Goal: Task Accomplishment & Management: Manage account settings

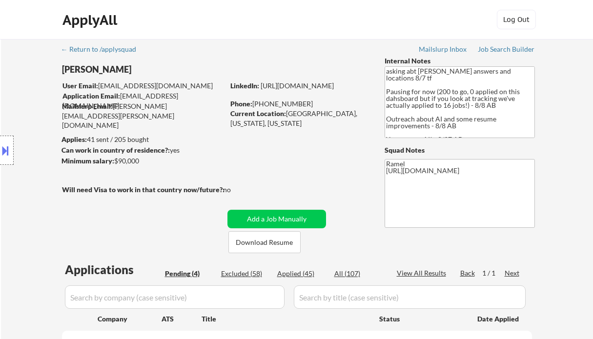
select select ""pending""
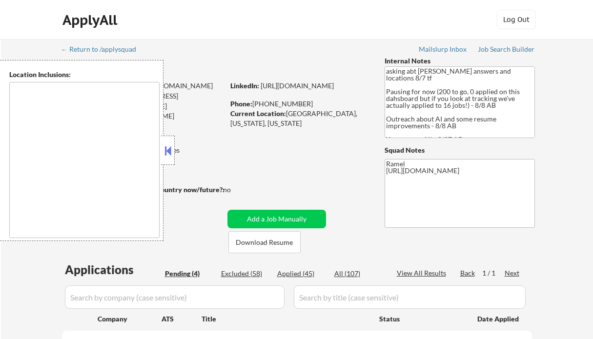
select select ""pending""
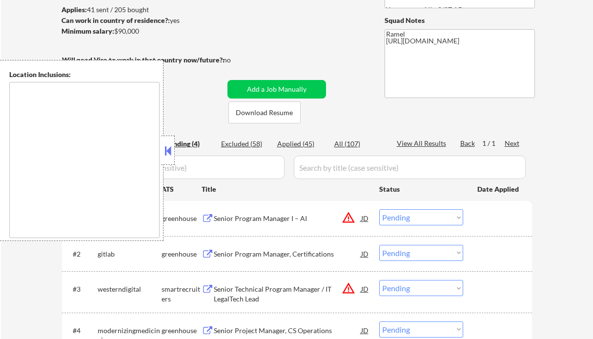
click at [167, 151] on button at bounding box center [167, 150] width 11 height 15
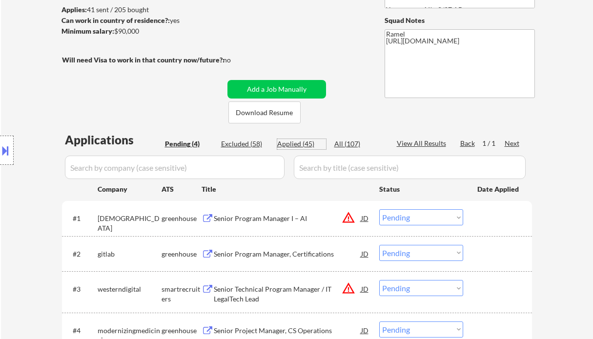
click at [300, 147] on div "Applied (45)" at bounding box center [301, 144] width 49 height 10
select select ""applied""
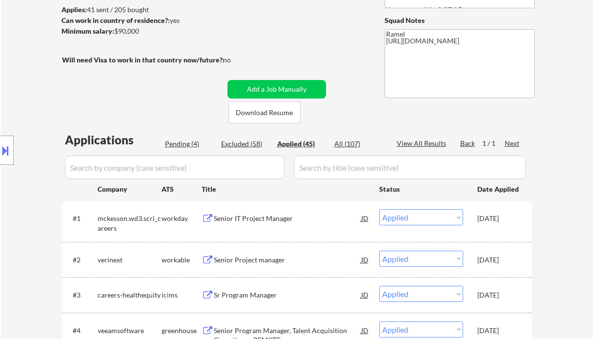
select select ""applied""
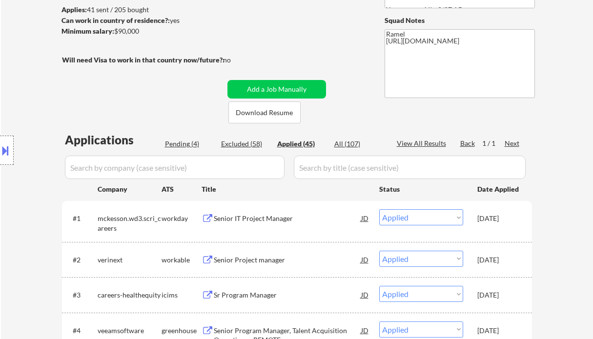
select select ""applied""
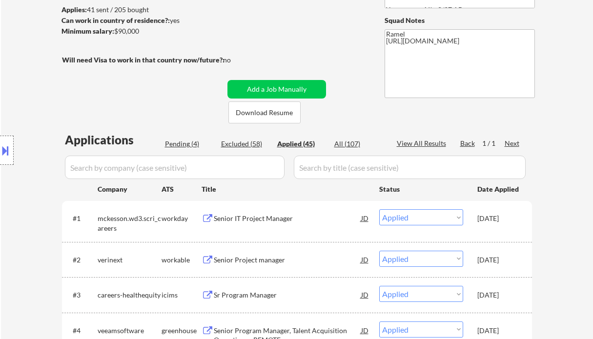
select select ""applied""
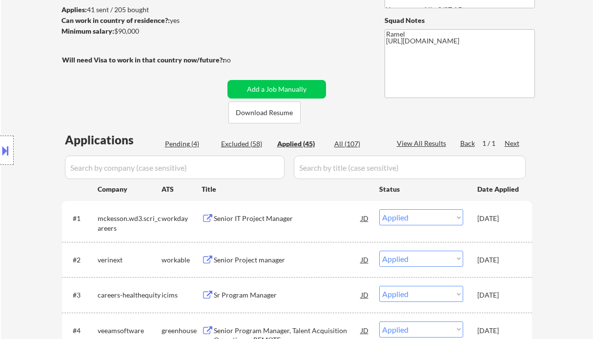
select select ""applied""
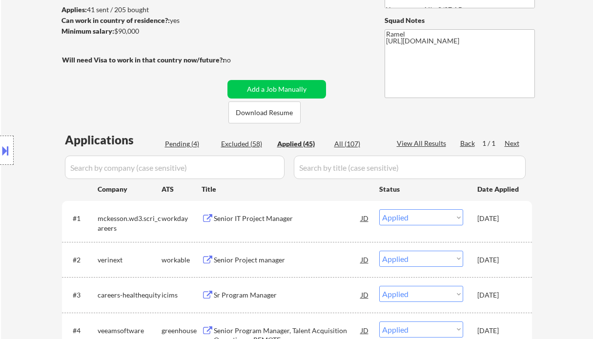
select select ""applied""
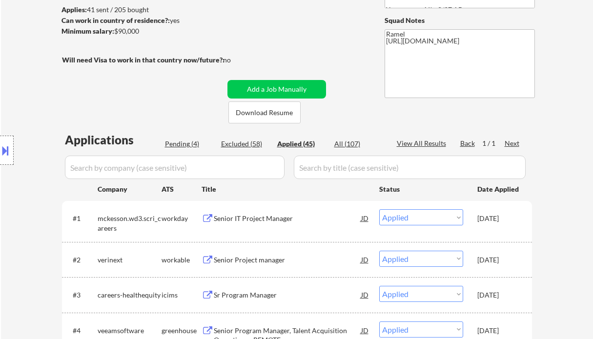
select select ""applied""
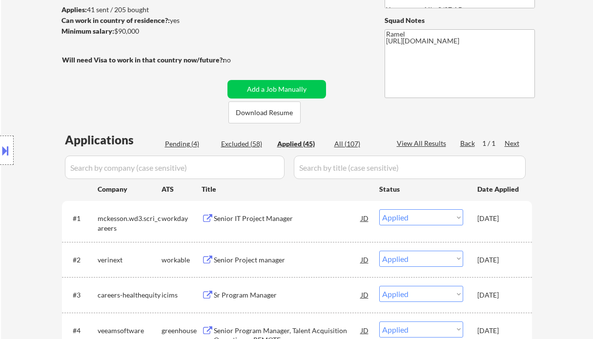
select select ""applied""
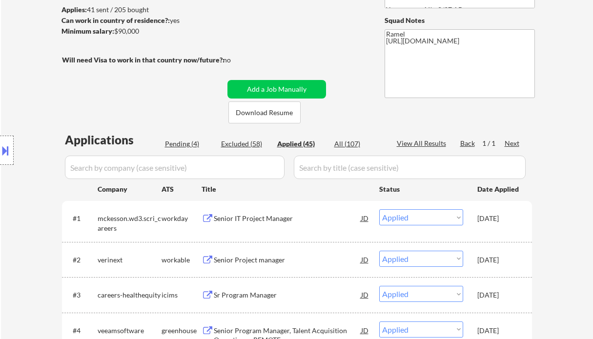
select select ""applied""
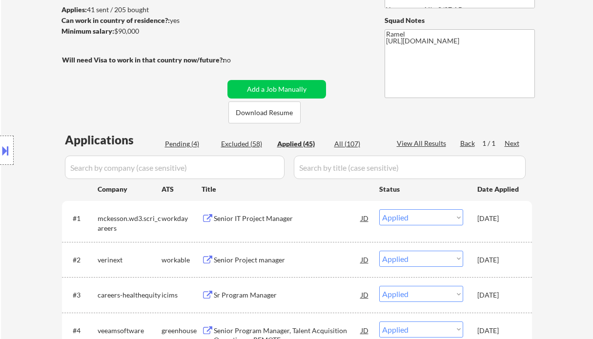
select select ""applied""
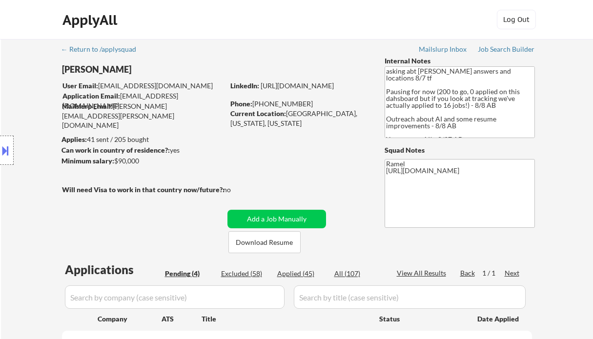
select select ""pending""
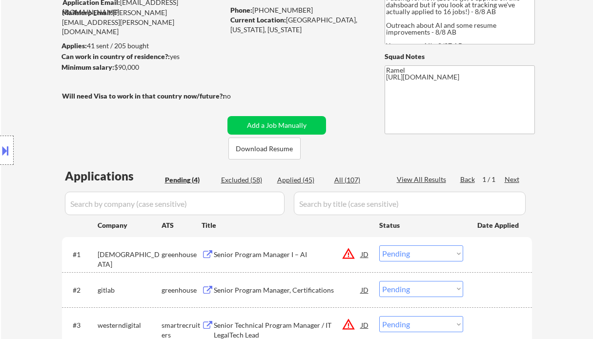
scroll to position [130, 0]
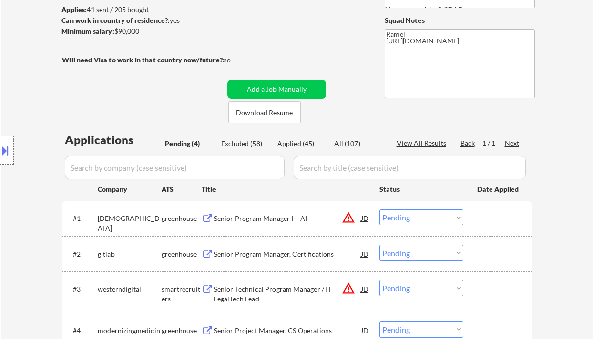
click at [268, 223] on div "Senior Program Manager I – AI" at bounding box center [287, 218] width 147 height 18
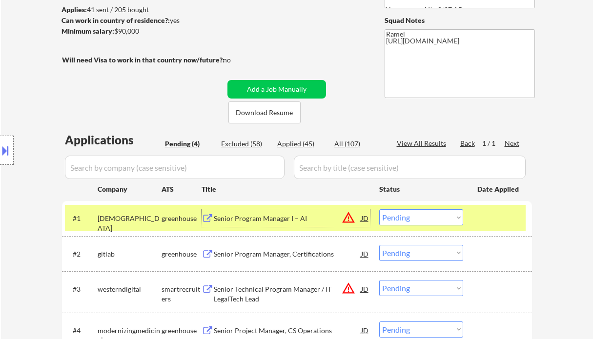
scroll to position [195, 0]
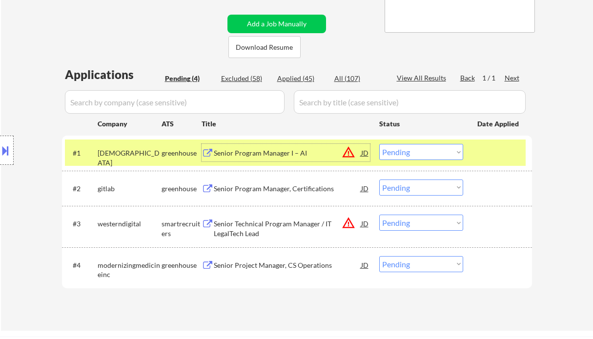
drag, startPoint x: 410, startPoint y: 155, endPoint x: 409, endPoint y: 160, distance: 5.1
click at [410, 155] on select "Choose an option... Pending Applied Excluded (Questions) Excluded (Expired) Exc…" at bounding box center [421, 152] width 84 height 16
click at [379, 144] on select "Choose an option... Pending Applied Excluded (Questions) Excluded (Expired) Exc…" at bounding box center [421, 152] width 84 height 16
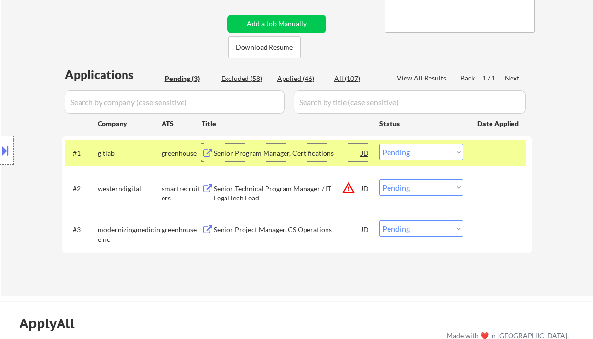
click at [252, 152] on div "Senior Program Manager, Certifications" at bounding box center [287, 153] width 147 height 10
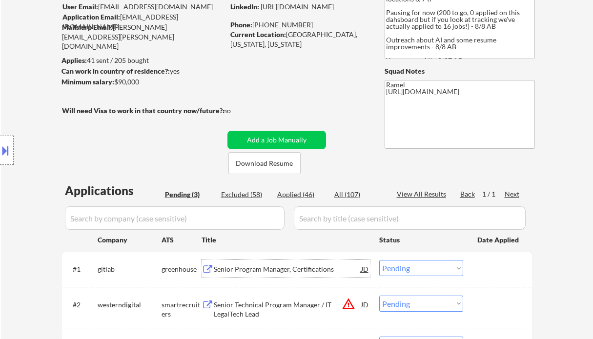
scroll to position [65, 0]
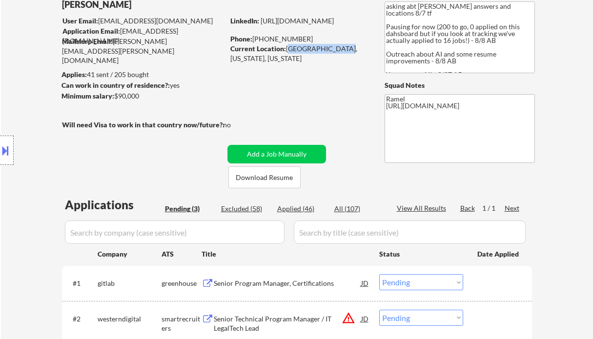
drag, startPoint x: 286, startPoint y: 49, endPoint x: 341, endPoint y: 46, distance: 55.2
click at [341, 46] on div "Current Location: Chesapeake Beach, Maryland, Maryland" at bounding box center [299, 53] width 138 height 19
copy div "Chesapeake Beach"
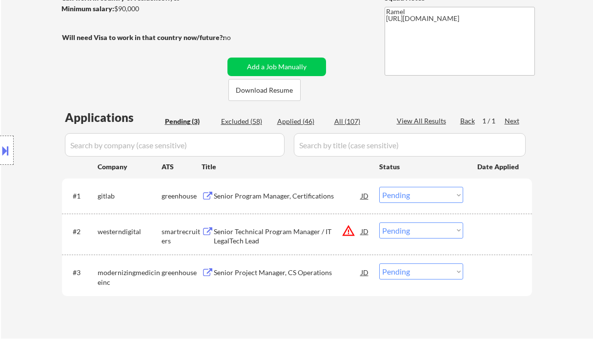
scroll to position [195, 0]
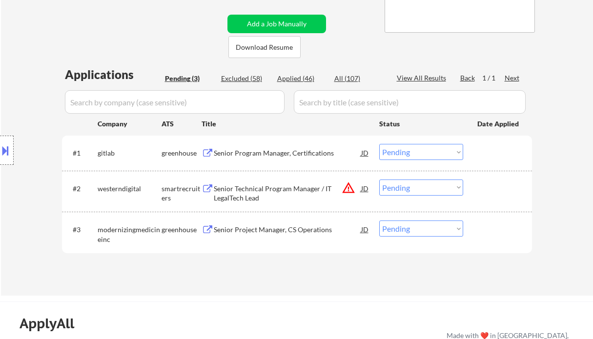
click at [410, 157] on select "Choose an option... Pending Applied Excluded (Questions) Excluded (Expired) Exc…" at bounding box center [421, 152] width 84 height 16
click at [379, 144] on select "Choose an option... Pending Applied Excluded (Questions) Excluded (Expired) Exc…" at bounding box center [421, 152] width 84 height 16
click at [283, 233] on div "Senior Project Manager, CS Operations" at bounding box center [287, 230] width 147 height 10
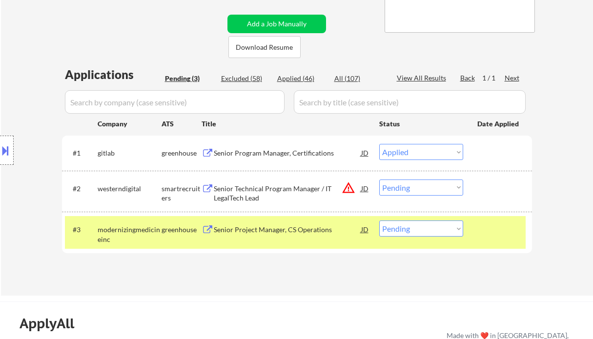
select select ""pending""
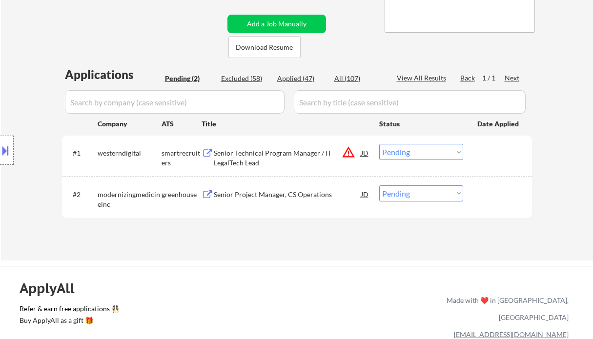
click at [402, 199] on select "Choose an option... Pending Applied Excluded (Questions) Excluded (Expired) Exc…" at bounding box center [421, 193] width 84 height 16
select select ""applied""
click at [379, 185] on select "Choose an option... Pending Applied Excluded (Questions) Excluded (Expired) Exc…" at bounding box center [421, 193] width 84 height 16
click at [282, 156] on div "Senior Technical Program Manager / IT LegalTech Lead" at bounding box center [287, 157] width 147 height 19
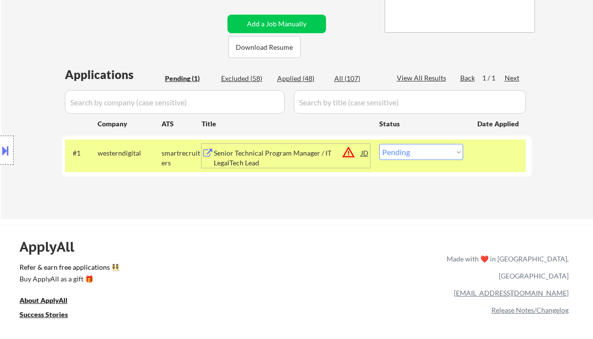
drag, startPoint x: 417, startPoint y: 152, endPoint x: 420, endPoint y: 158, distance: 6.8
click at [417, 152] on select "Choose an option... Pending Applied Excluded (Questions) Excluded (Expired) Exc…" at bounding box center [421, 152] width 84 height 16
select select ""excluded__bad_match_""
click at [379, 144] on select "Choose an option... Pending Applied Excluded (Questions) Excluded (Expired) Exc…" at bounding box center [421, 152] width 84 height 16
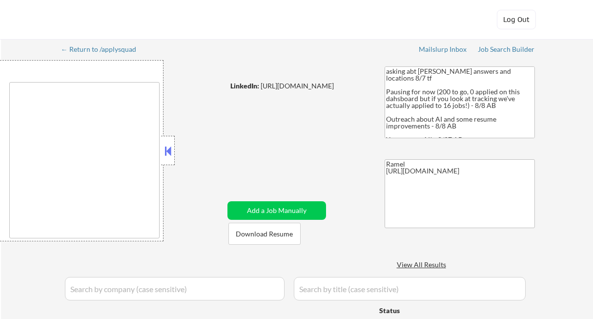
select select ""pending""
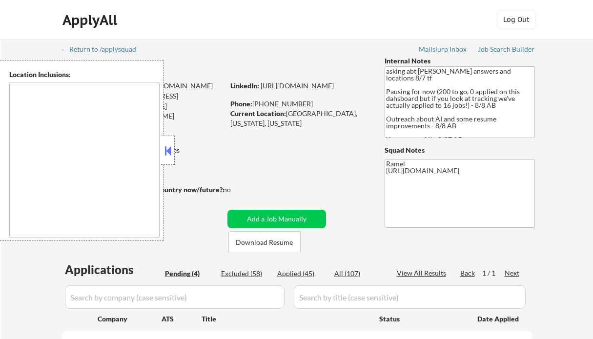
scroll to position [179, 0]
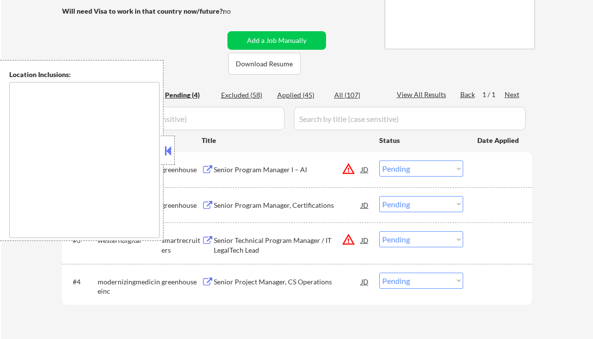
click at [293, 94] on div "Applied (45)" at bounding box center [301, 95] width 49 height 10
select select ""applied""
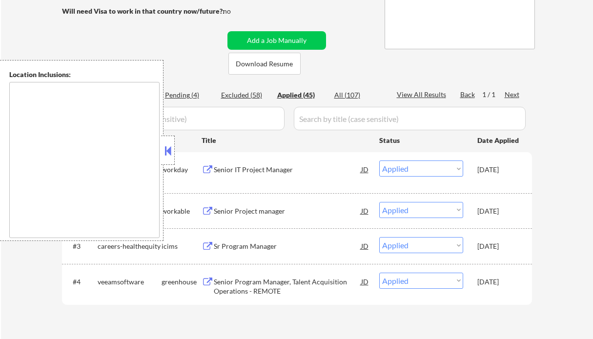
click at [169, 145] on button at bounding box center [167, 150] width 11 height 15
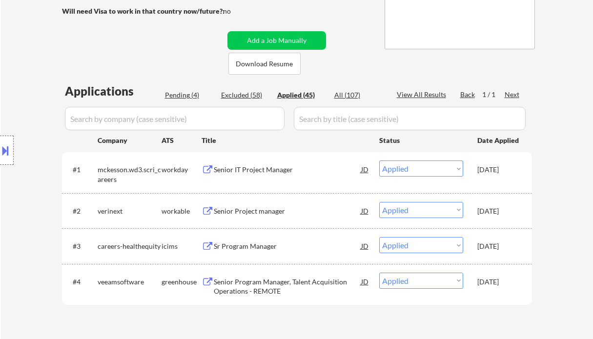
select select ""applied""
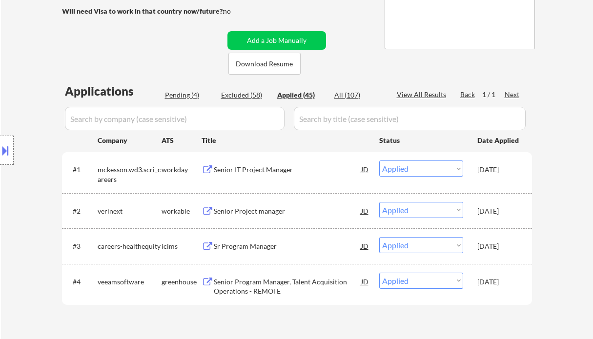
select select ""applied""
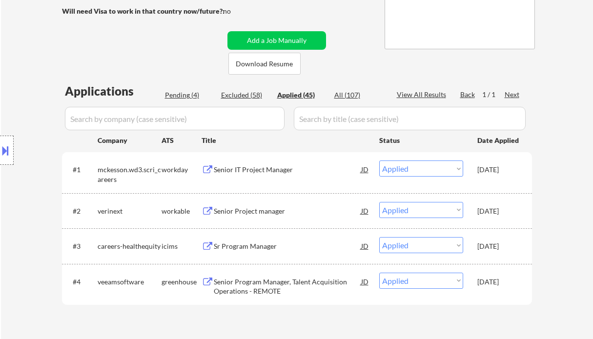
select select ""applied""
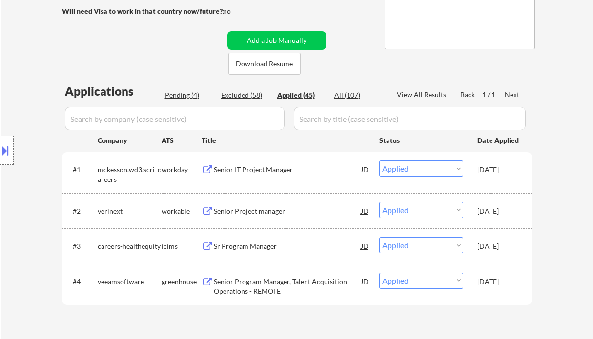
select select ""applied""
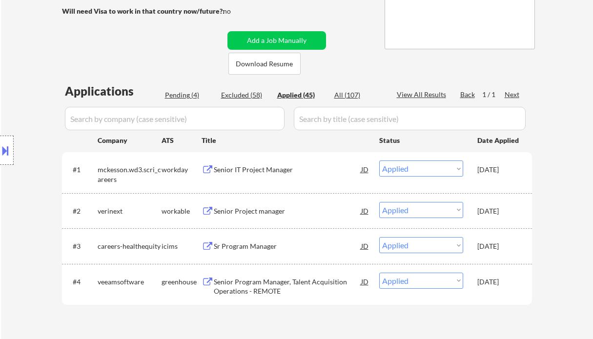
select select ""applied""
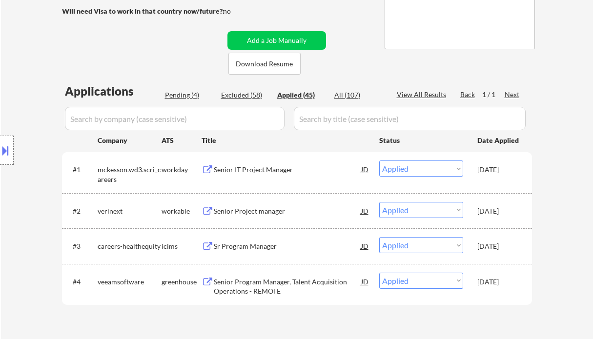
select select ""applied""
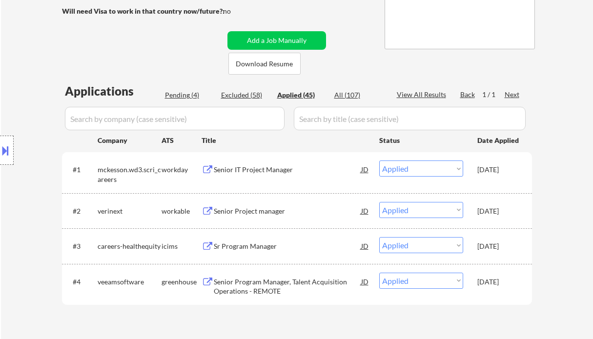
select select ""applied""
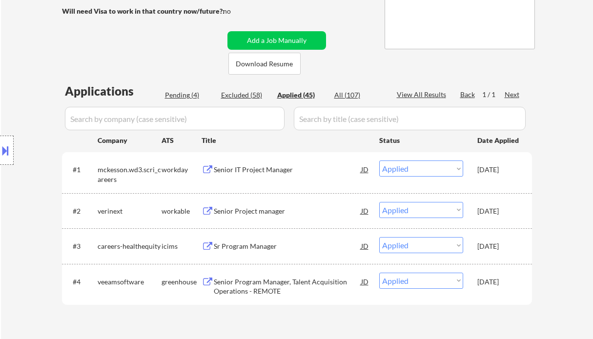
select select ""applied""
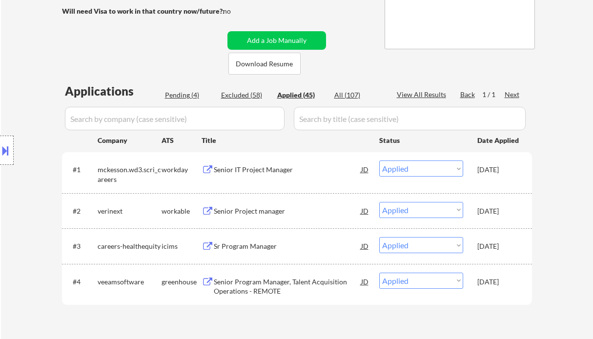
select select ""applied""
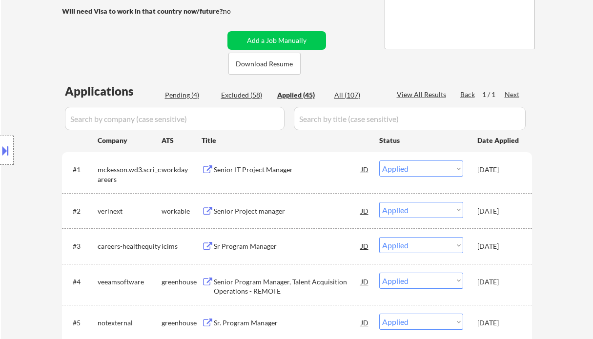
select select ""applied""
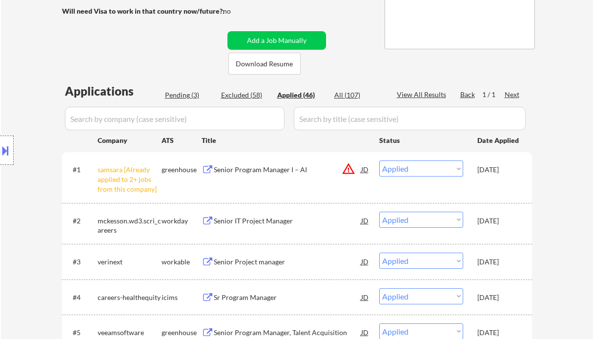
select select ""applied""
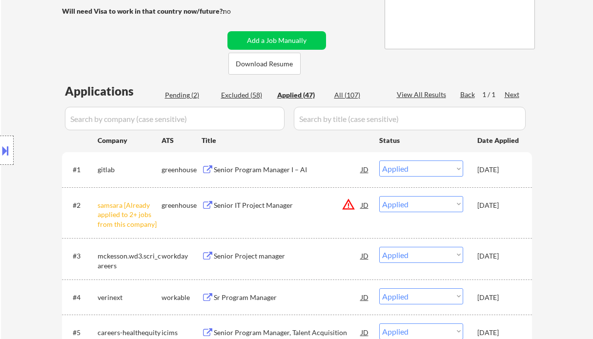
select select ""applied""
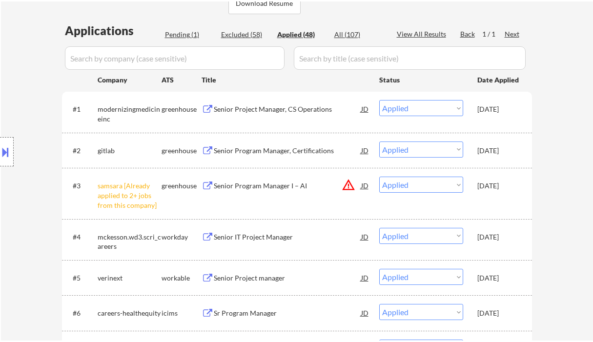
scroll to position [244, 0]
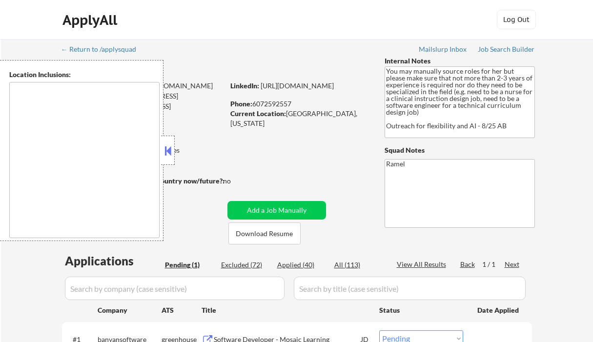
click at [170, 153] on button at bounding box center [167, 150] width 11 height 15
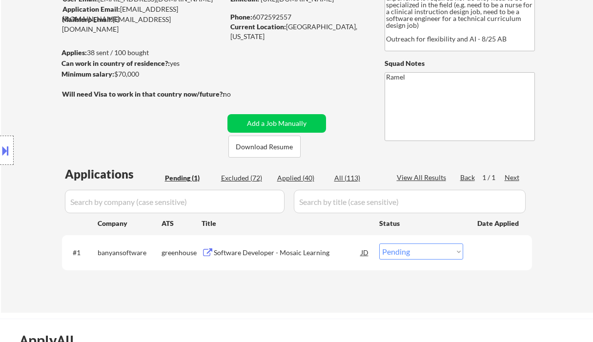
scroll to position [130, 0]
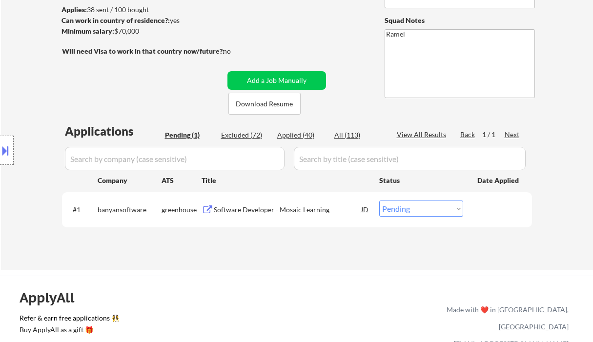
click at [262, 209] on div "Software Developer - Mosaic Learning" at bounding box center [287, 210] width 147 height 10
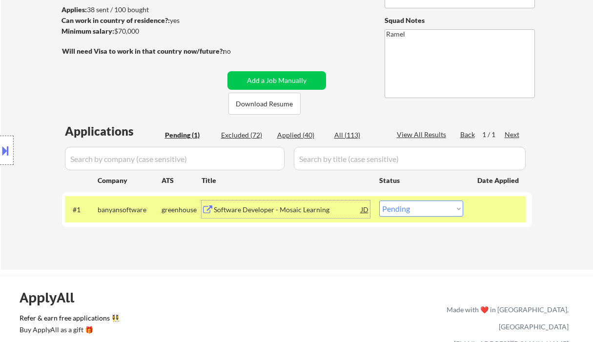
drag, startPoint x: 414, startPoint y: 211, endPoint x: 417, endPoint y: 216, distance: 5.6
click at [414, 211] on select "Choose an option... Pending Applied Excluded (Questions) Excluded (Expired) Exc…" at bounding box center [421, 209] width 84 height 16
select select ""excluded__bad_match_""
click at [379, 201] on select "Choose an option... Pending Applied Excluded (Questions) Excluded (Expired) Exc…" at bounding box center [421, 209] width 84 height 16
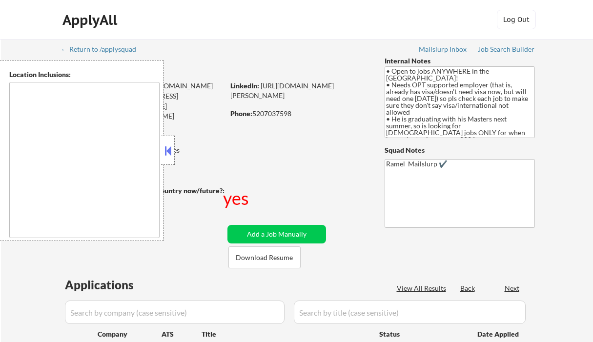
type textarea "country:[GEOGRAPHIC_DATA]"
select select ""pending""
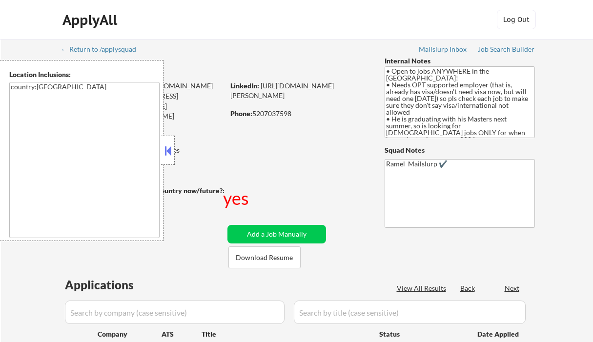
select select ""pending""
click at [172, 154] on button at bounding box center [167, 150] width 11 height 15
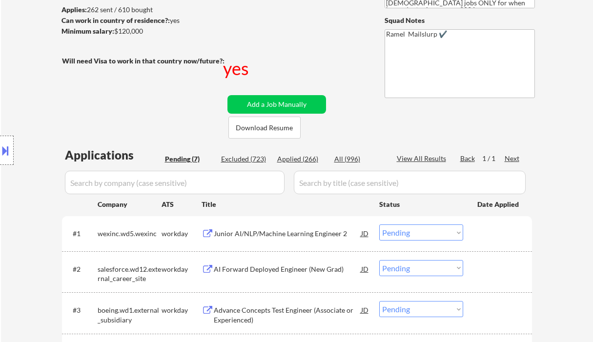
scroll to position [260, 0]
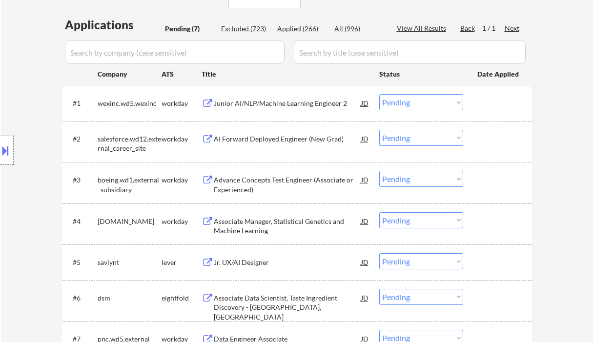
click at [256, 108] on div "Junior AI/NLP/Machine Learning Engineer 2" at bounding box center [287, 103] width 147 height 18
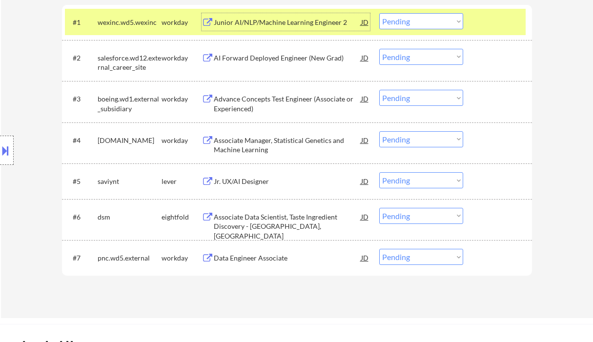
scroll to position [390, 0]
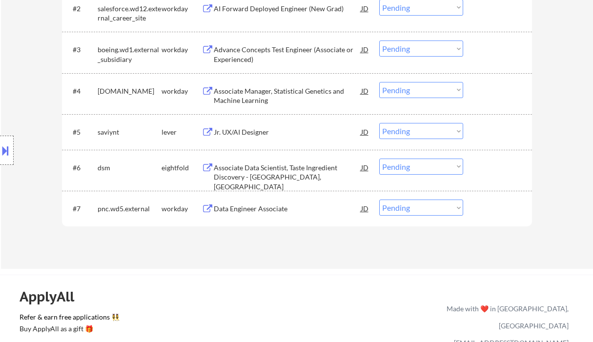
click at [242, 135] on div "Jr. UX/AI Designer" at bounding box center [287, 132] width 147 height 10
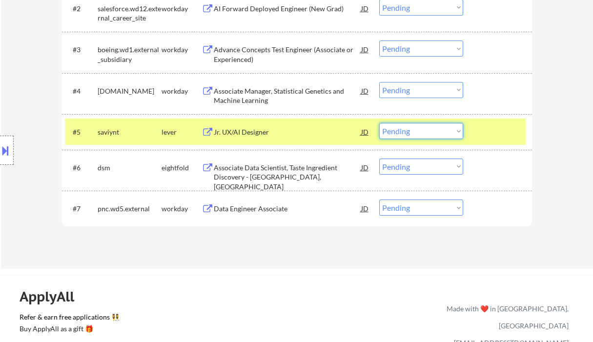
click at [410, 137] on select "Choose an option... Pending Applied Excluded (Questions) Excluded (Expired) Exc…" at bounding box center [421, 131] width 84 height 16
click at [379, 123] on select "Choose an option... Pending Applied Excluded (Questions) Excluded (Expired) Exc…" at bounding box center [421, 131] width 84 height 16
select select ""pending""
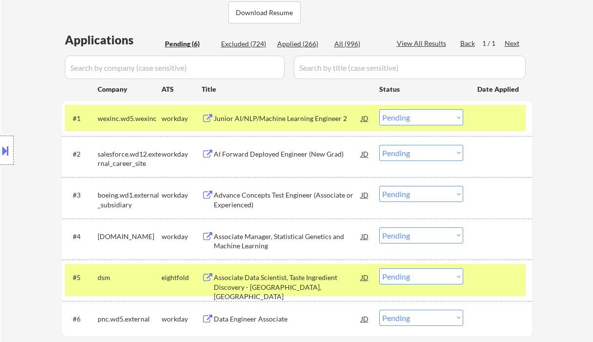
scroll to position [260, 0]
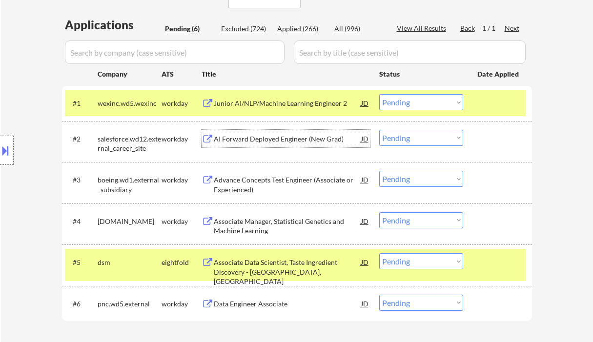
click at [301, 135] on div "AI Forward Deployed Engineer (New Grad)" at bounding box center [287, 139] width 147 height 10
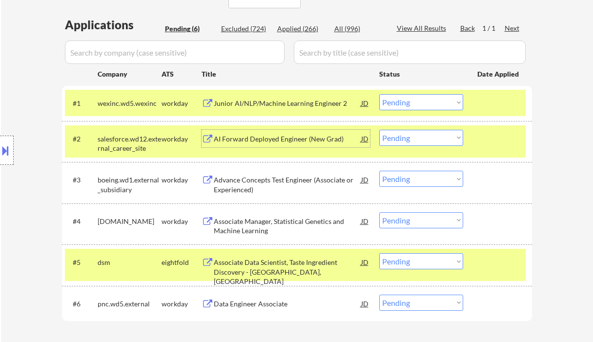
drag, startPoint x: 425, startPoint y: 98, endPoint x: 429, endPoint y: 109, distance: 11.9
click at [425, 98] on select "Choose an option... Pending Applied Excluded (Questions) Excluded (Expired) Exc…" at bounding box center [421, 102] width 84 height 16
click at [379, 94] on select "Choose an option... Pending Applied Excluded (Questions) Excluded (Expired) Exc…" at bounding box center [421, 102] width 84 height 16
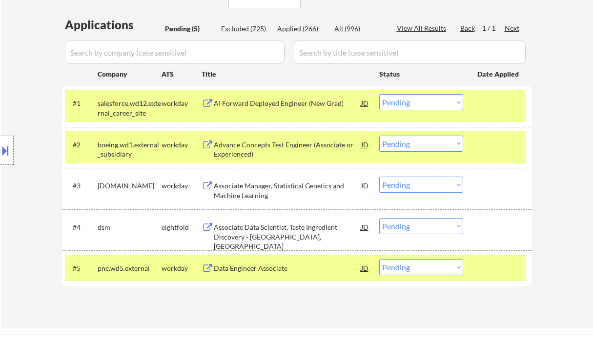
drag, startPoint x: 395, startPoint y: 104, endPoint x: 399, endPoint y: 109, distance: 6.4
click at [395, 104] on select "Choose an option... Pending Applied Excluded (Questions) Excluded (Expired) Exc…" at bounding box center [421, 102] width 84 height 16
click at [379, 94] on select "Choose an option... Pending Applied Excluded (Questions) Excluded (Expired) Exc…" at bounding box center [421, 102] width 84 height 16
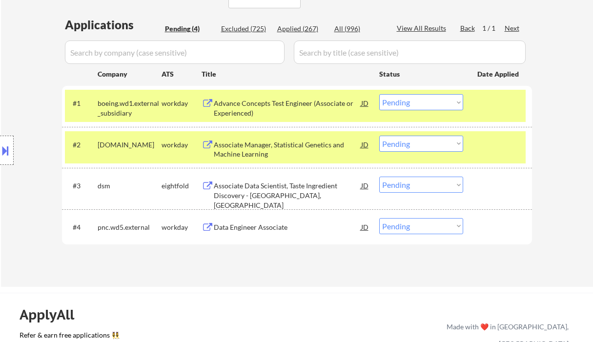
click at [300, 105] on div "Advance Concepts Test Engineer (Associate or Experienced)" at bounding box center [287, 108] width 147 height 19
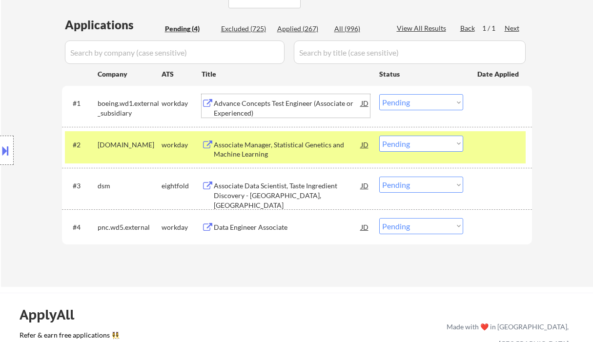
click at [407, 99] on select "Choose an option... Pending Applied Excluded (Questions) Excluded (Expired) Exc…" at bounding box center [421, 102] width 84 height 16
click at [379, 94] on select "Choose an option... Pending Applied Excluded (Questions) Excluded (Expired) Exc…" at bounding box center [421, 102] width 84 height 16
click at [272, 153] on div "Associate Manager, Statistical Genetics and Machine Learning" at bounding box center [287, 149] width 147 height 19
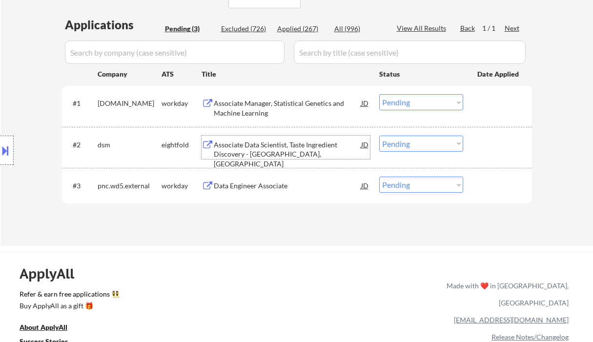
click at [277, 111] on div "Associate Manager, Statistical Genetics and Machine Learning" at bounding box center [287, 108] width 147 height 19
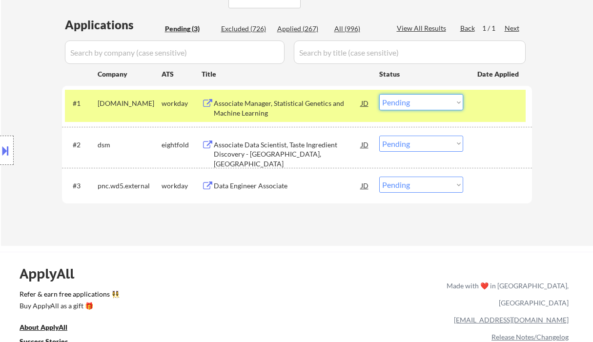
drag, startPoint x: 412, startPoint y: 103, endPoint x: 412, endPoint y: 109, distance: 5.9
click at [412, 103] on select "Choose an option... Pending Applied Excluded (Questions) Excluded (Expired) Exc…" at bounding box center [421, 102] width 84 height 16
click at [379, 94] on select "Choose an option... Pending Applied Excluded (Questions) Excluded (Expired) Exc…" at bounding box center [421, 102] width 84 height 16
click at [261, 185] on div "Data Engineer Associate" at bounding box center [287, 186] width 147 height 10
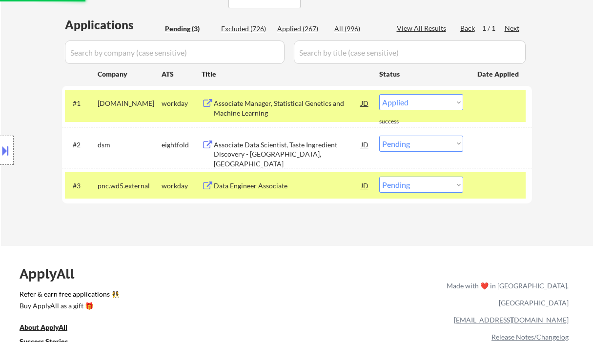
select select ""pending""
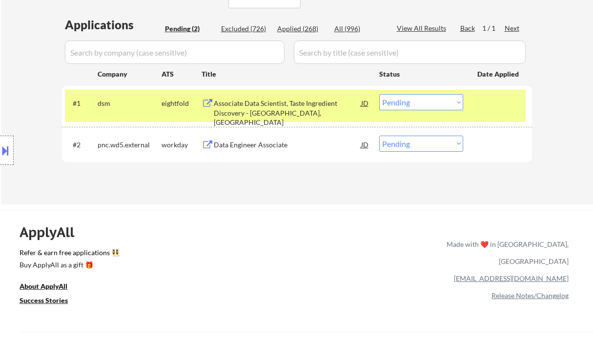
drag, startPoint x: 403, startPoint y: 141, endPoint x: 409, endPoint y: 150, distance: 11.1
click at [403, 141] on select "Choose an option... Pending Applied Excluded (Questions) Excluded (Expired) Exc…" at bounding box center [421, 144] width 84 height 16
select select ""excluded__bad_match_""
click at [379, 136] on select "Choose an option... Pending Applied Excluded (Questions) Excluded (Expired) Exc…" at bounding box center [421, 144] width 84 height 16
click at [290, 108] on div "Associate Data Scientist, Taste Ingredient Discovery - [GEOGRAPHIC_DATA], [GEOG…" at bounding box center [287, 113] width 147 height 29
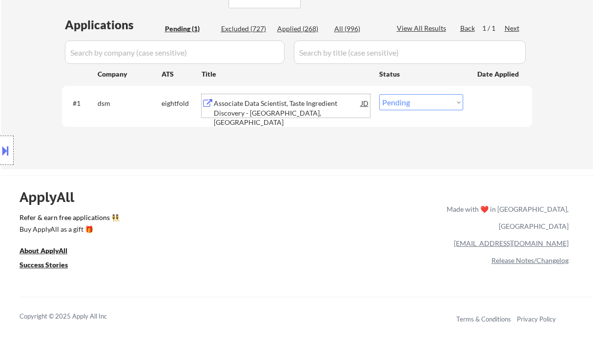
click at [425, 111] on div "#1 dsm eightfold Associate Data Scientist, Taste Ingredient Discovery - San Die…" at bounding box center [295, 106] width 461 height 32
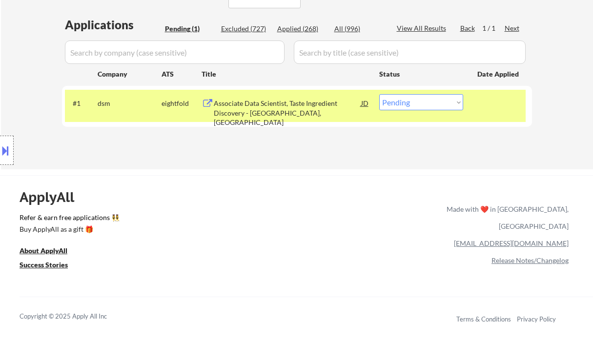
click at [418, 109] on select "Choose an option... Pending Applied Excluded (Questions) Excluded (Expired) Exc…" at bounding box center [421, 102] width 84 height 16
select select ""excluded""
click at [379, 94] on select "Choose an option... Pending Applied Excluded (Questions) Excluded (Expired) Exc…" at bounding box center [421, 102] width 84 height 16
click at [332, 150] on div "Applications Pending (1) Excluded (727) Applied (268) All (996) View All Result…" at bounding box center [297, 84] width 470 height 134
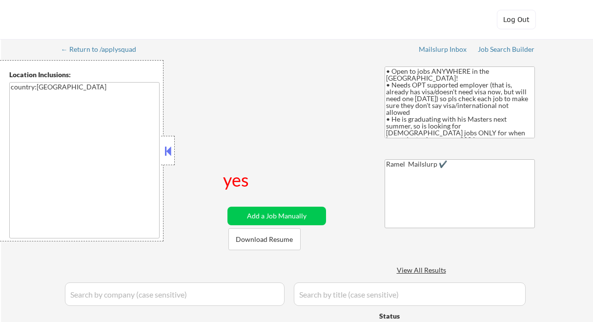
select select ""pending""
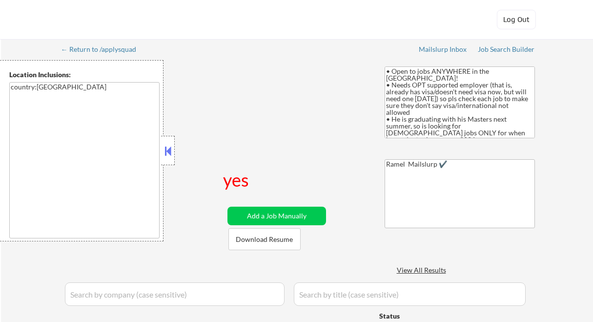
select select ""pending""
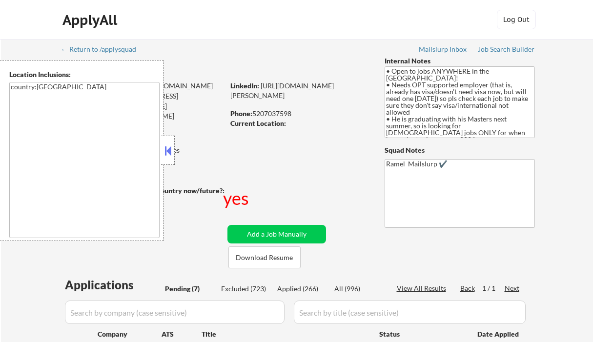
drag, startPoint x: 305, startPoint y: 288, endPoint x: 299, endPoint y: 202, distance: 87.1
click at [305, 288] on div "Applied (266)" at bounding box center [301, 289] width 49 height 10
select select ""applied""
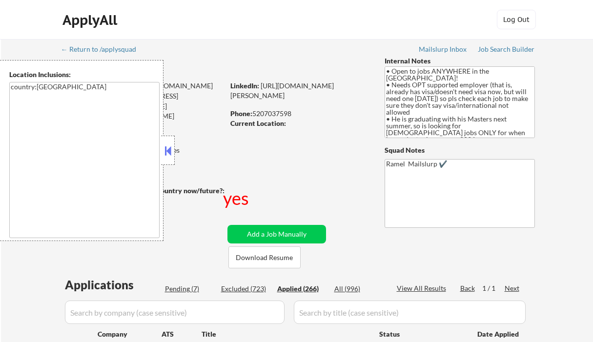
select select ""applied""
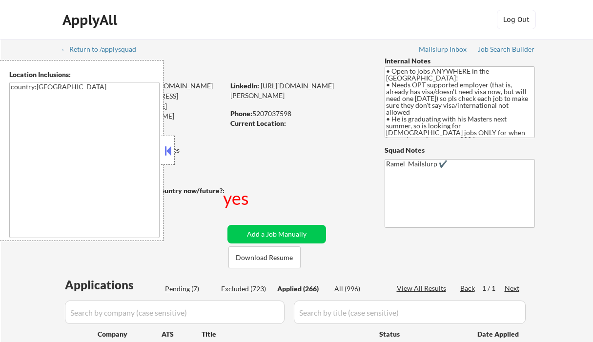
select select ""applied""
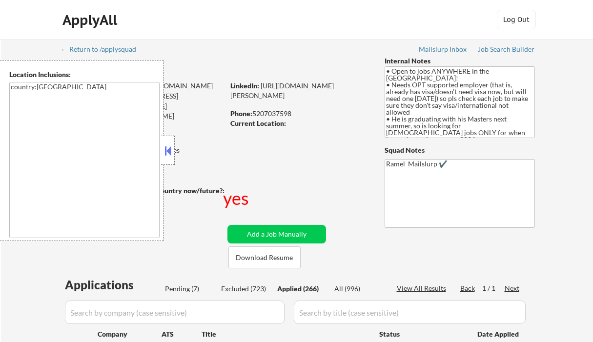
select select ""applied""
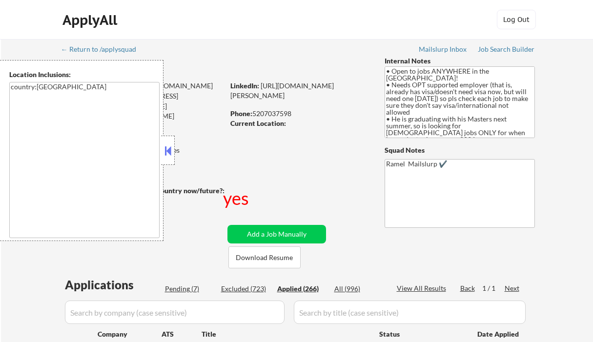
select select ""applied""
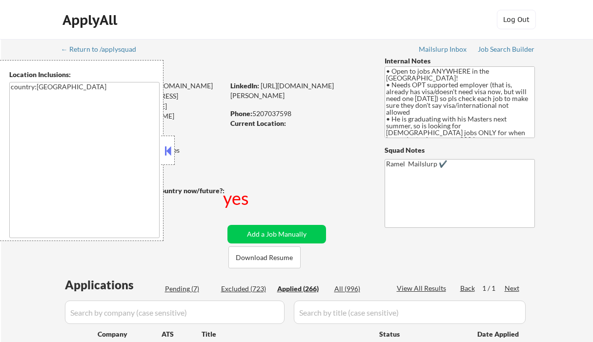
select select ""applied""
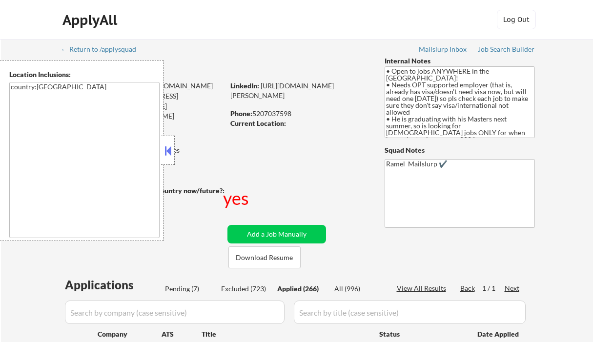
select select ""applied""
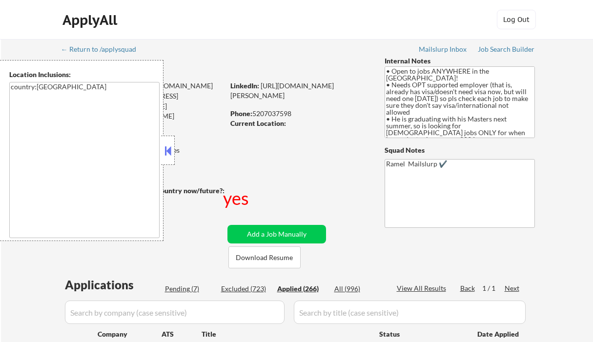
select select ""applied""
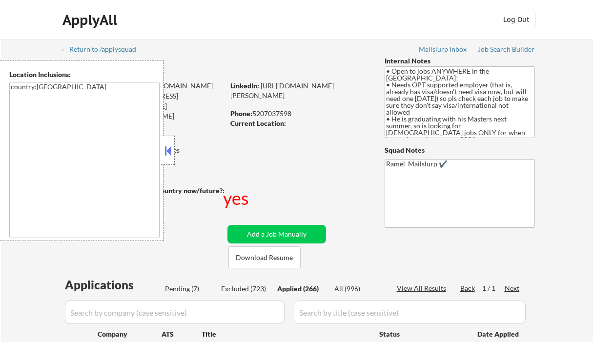
select select ""applied""
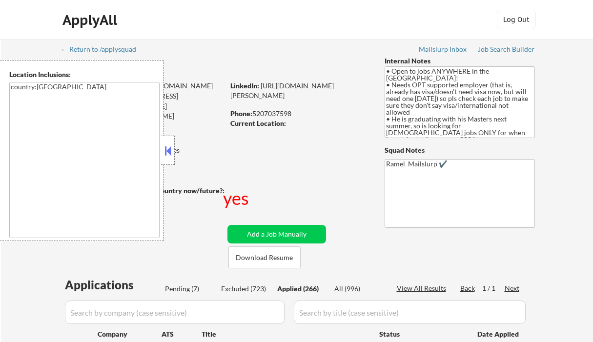
select select ""applied""
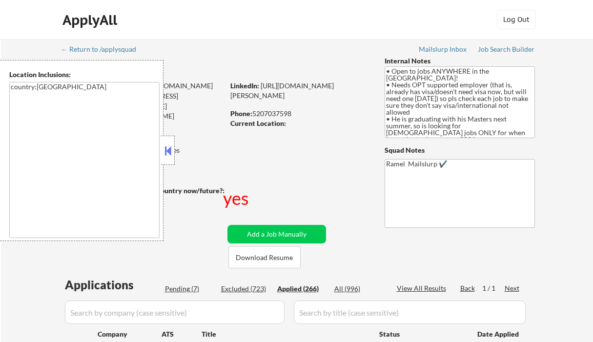
select select ""applied""
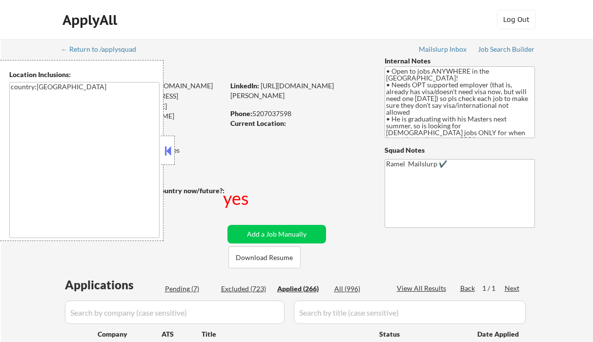
select select ""applied""
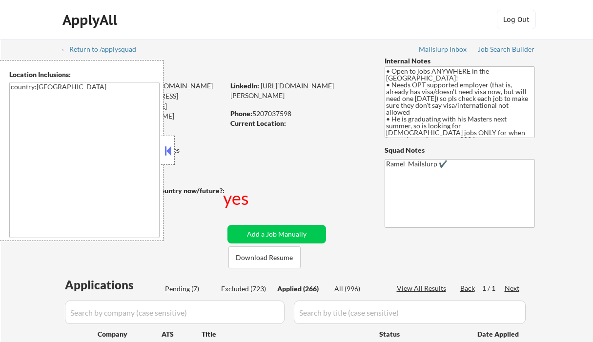
select select ""applied""
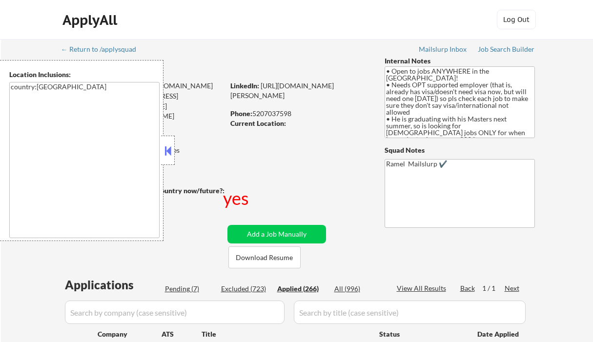
select select ""applied""
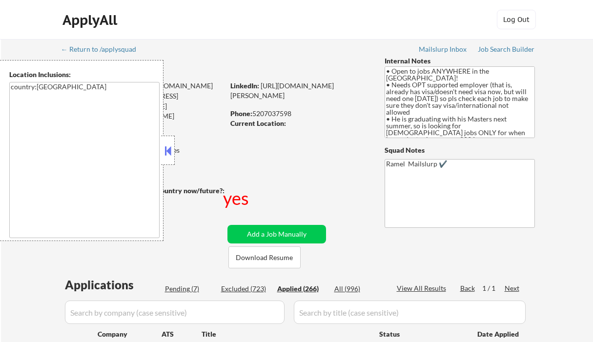
select select ""applied""
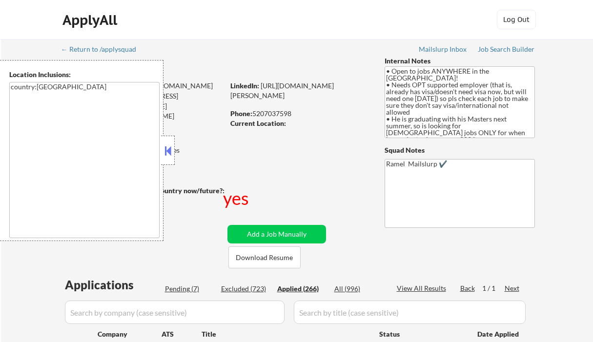
select select ""applied""
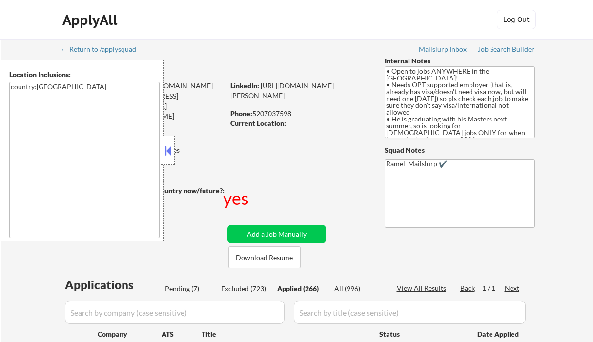
select select ""applied""
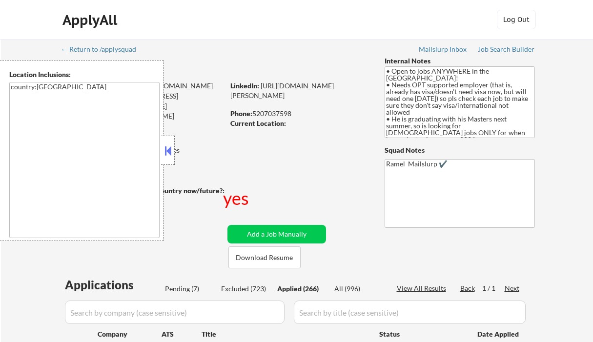
select select ""applied""
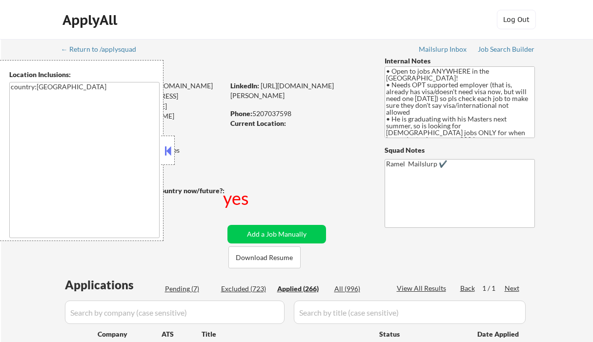
select select ""applied""
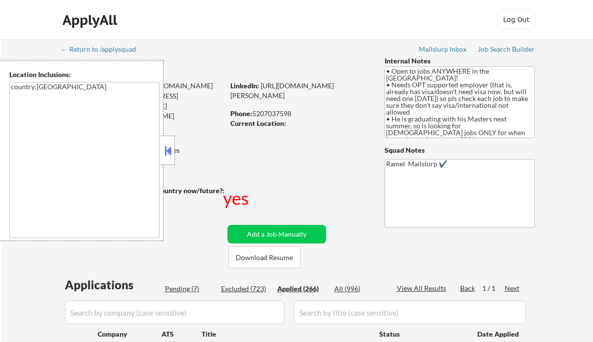
select select ""applied""
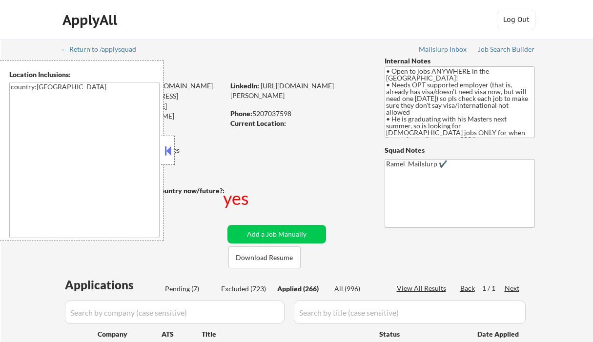
select select ""applied""
click at [433, 285] on div "View All Results" at bounding box center [423, 288] width 52 height 10
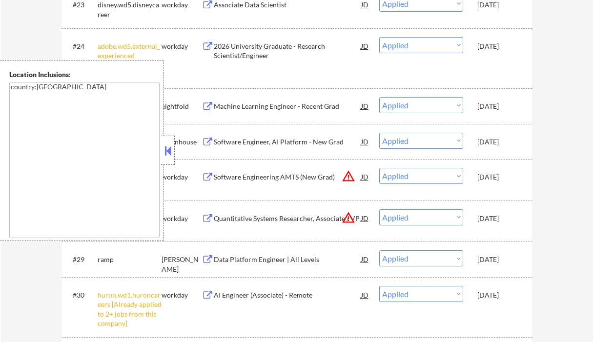
click at [166, 147] on button at bounding box center [167, 150] width 11 height 15
select select ""applied""
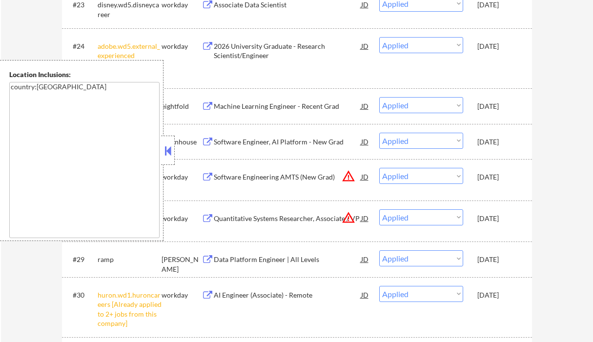
select select ""applied""
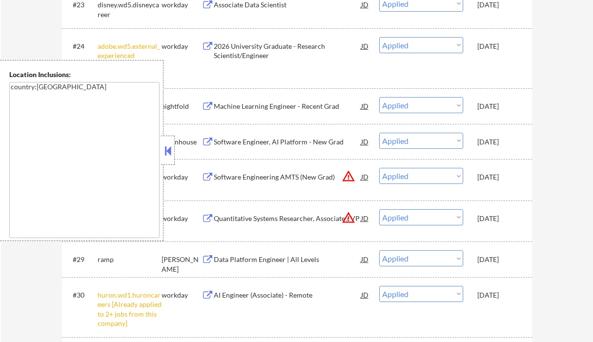
select select ""applied""
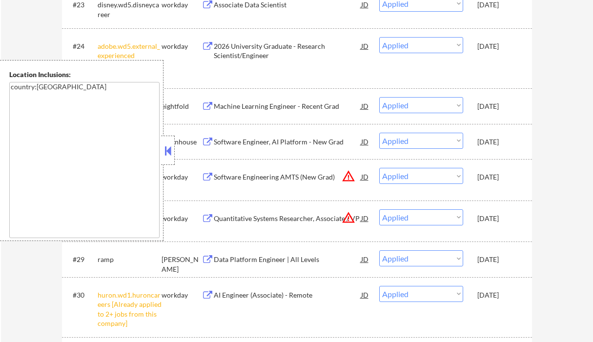
select select ""applied""
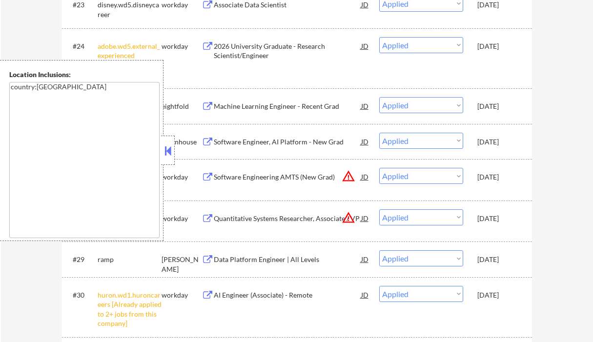
select select ""applied""
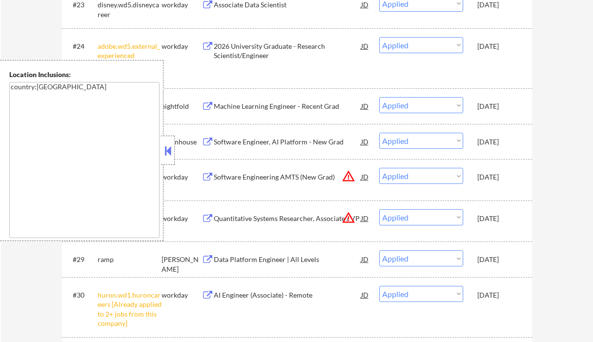
select select ""applied""
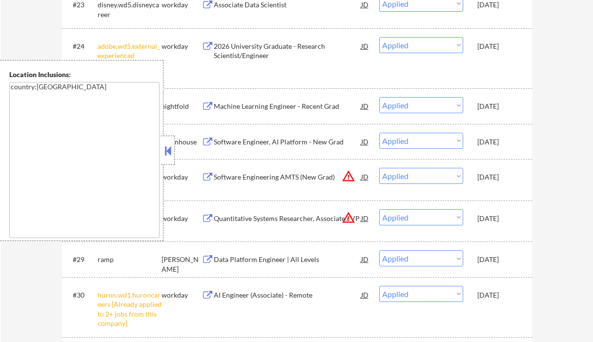
select select ""applied""
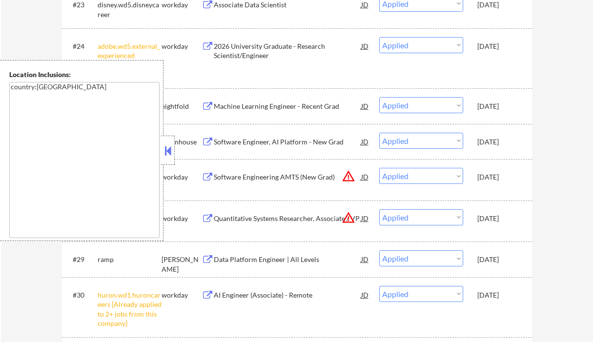
select select ""applied""
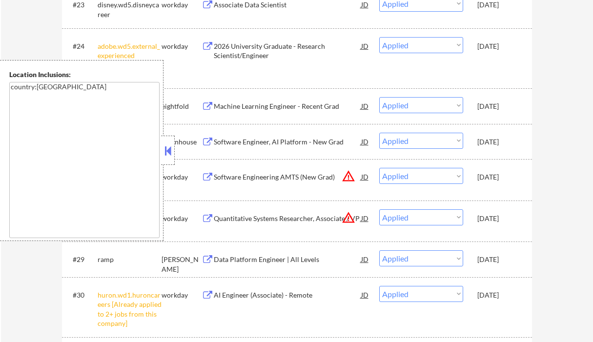
select select ""applied""
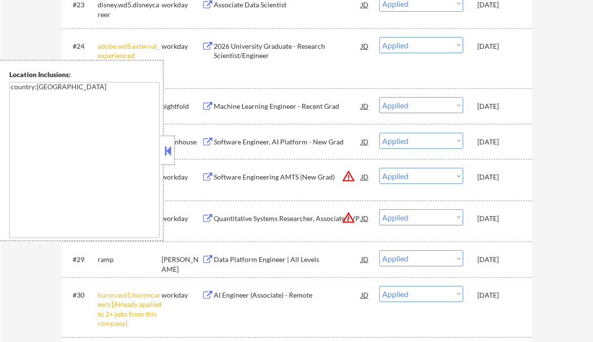
select select ""applied""
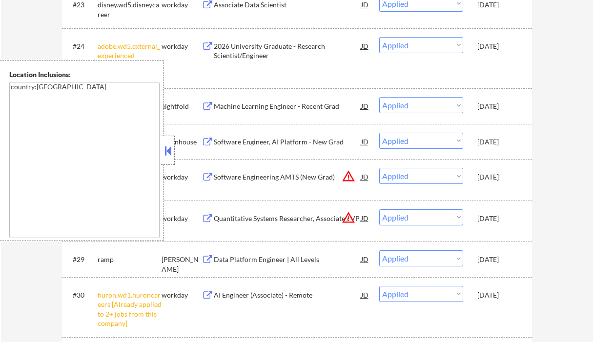
select select ""applied""
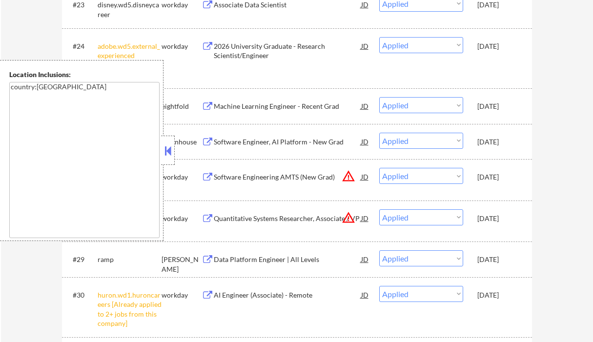
select select ""applied""
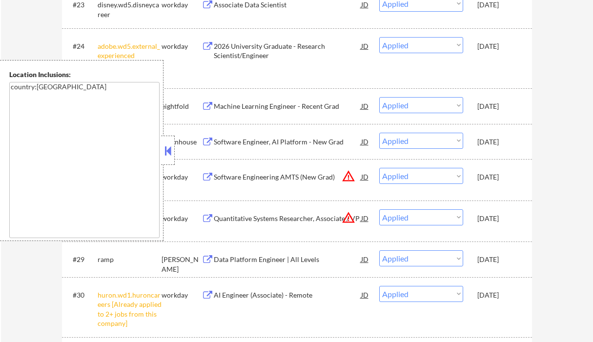
select select ""applied""
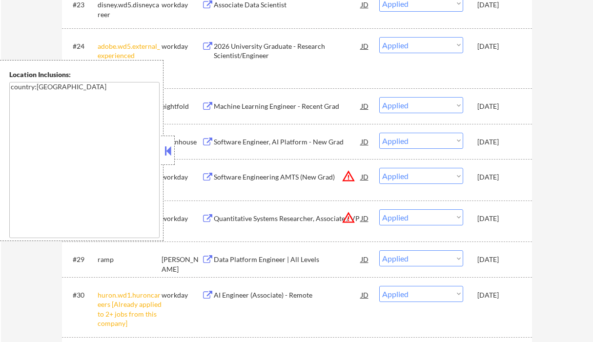
select select ""applied""
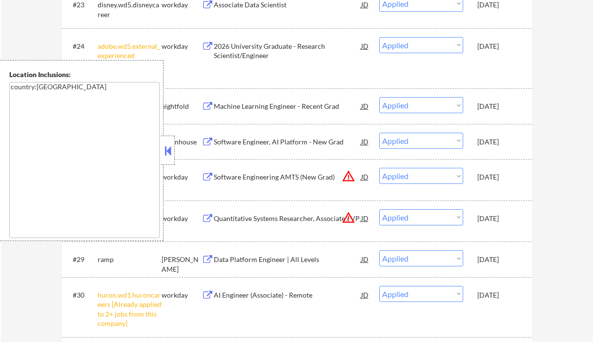
select select ""applied""
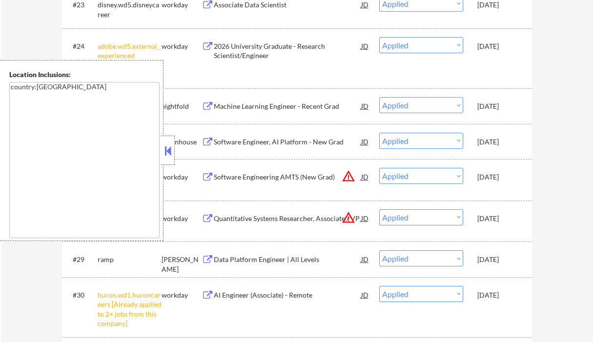
select select ""applied""
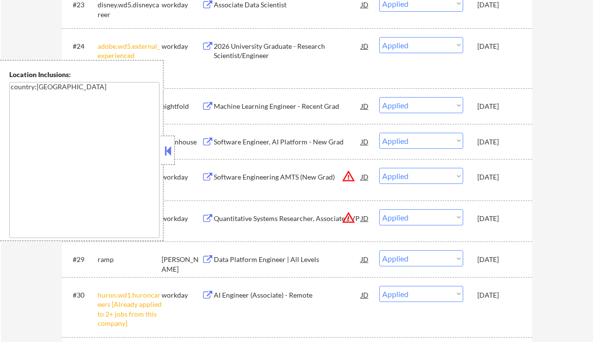
select select ""applied""
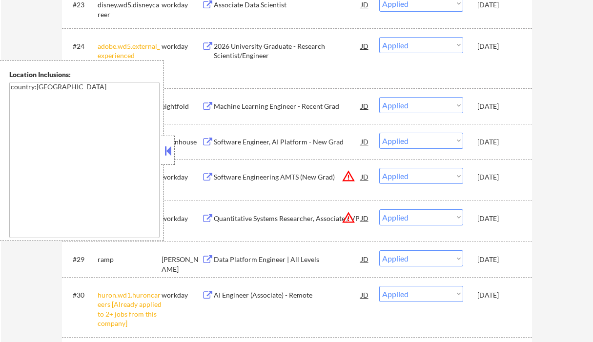
select select ""applied""
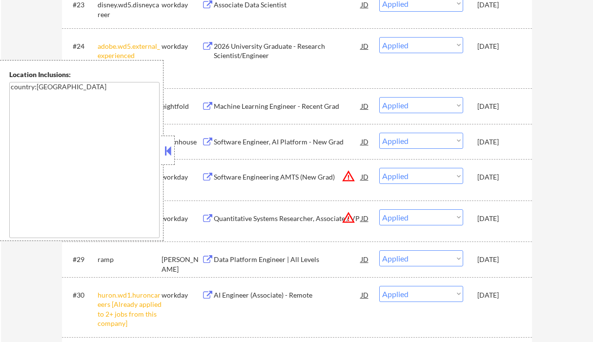
select select ""applied""
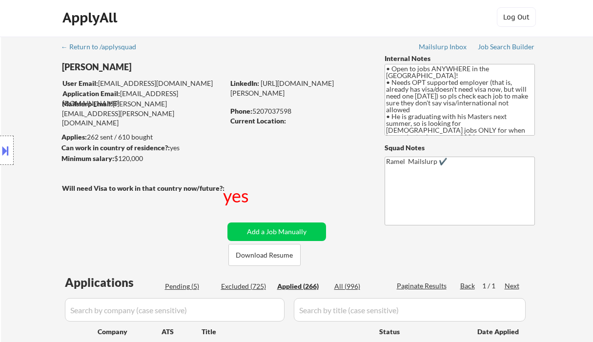
scroll to position [0, 0]
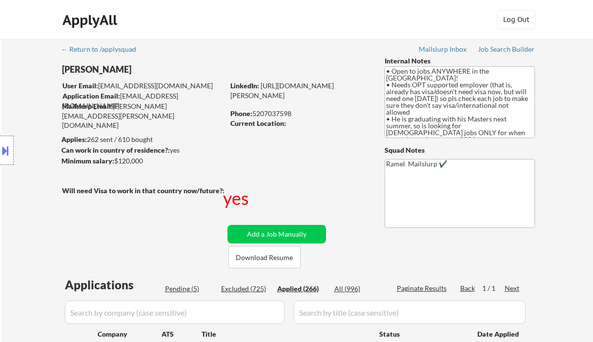
drag, startPoint x: 293, startPoint y: 114, endPoint x: 253, endPoint y: 111, distance: 39.6
click at [253, 111] on div "Phone: 5207037598" at bounding box center [299, 114] width 138 height 10
click at [286, 116] on div "Phone: 5207037598" at bounding box center [299, 114] width 138 height 10
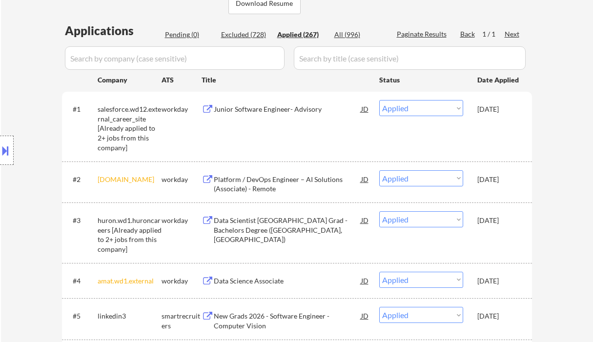
scroll to position [195, 0]
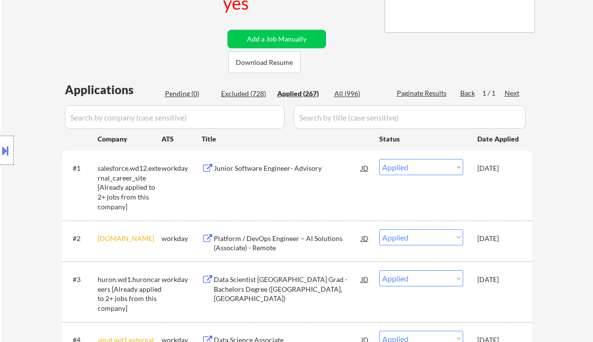
click at [31, 66] on div "Location Inclusions: country:[GEOGRAPHIC_DATA]" at bounding box center [87, 150] width 175 height 181
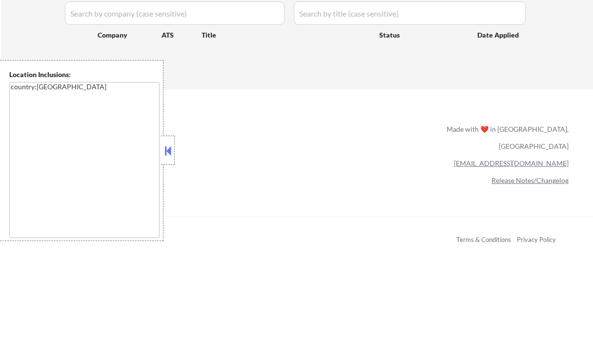
scroll to position [299, 0]
click at [173, 154] on div at bounding box center [168, 150] width 14 height 29
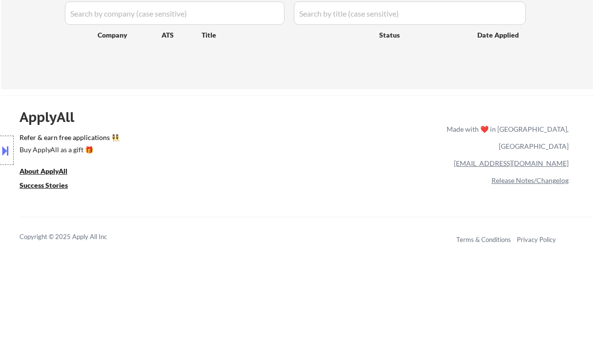
scroll to position [260, 0]
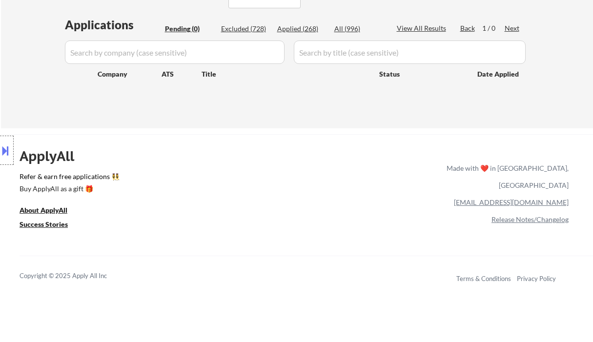
click at [285, 207] on div "ApplyAll Refer & earn free applications 👯‍♀️ Buy ApplyAll as a gift 🎁 About App…" at bounding box center [296, 218] width 593 height 155
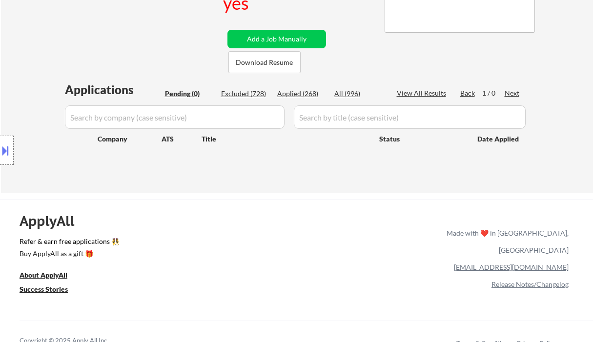
click at [300, 91] on div "Applied (268)" at bounding box center [301, 94] width 49 height 10
select select ""applied""
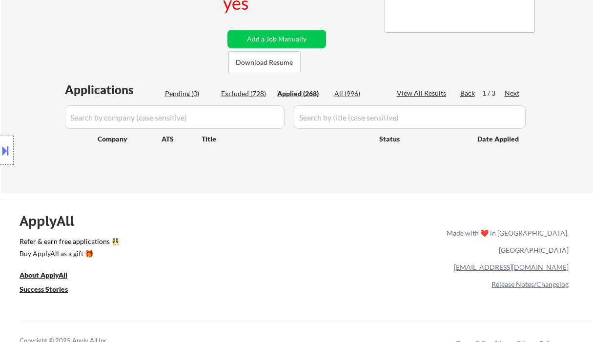
select select ""applied""
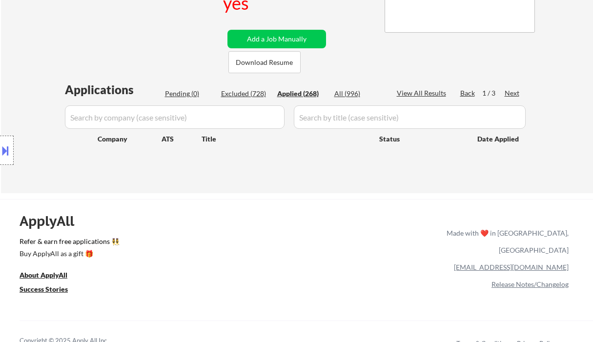
select select ""applied""
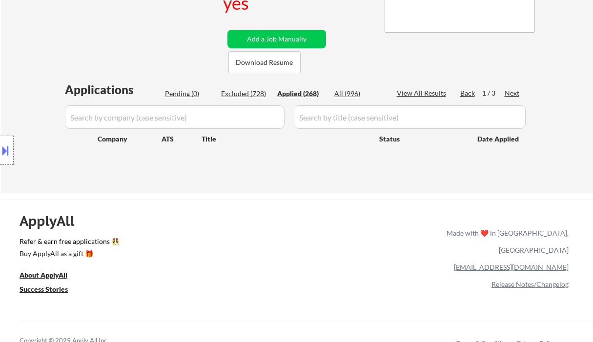
select select ""applied""
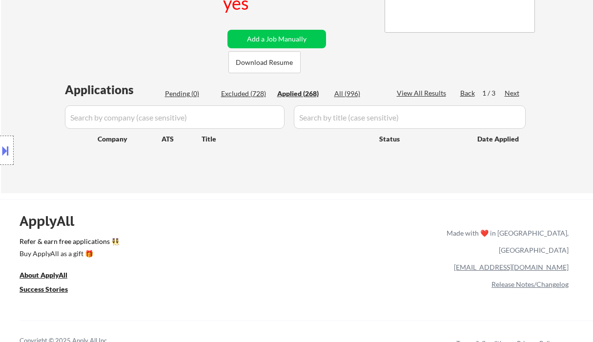
select select ""applied""
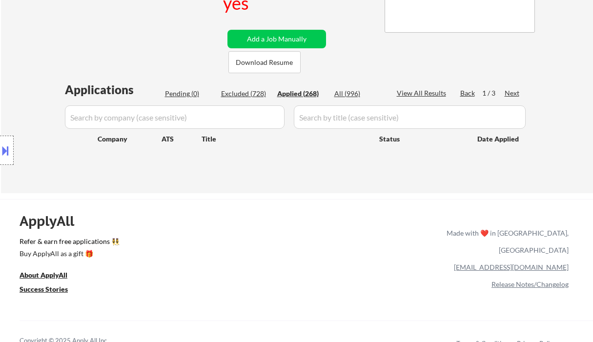
select select ""applied""
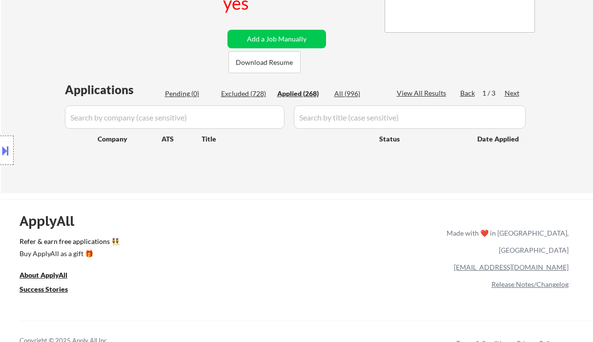
select select ""applied""
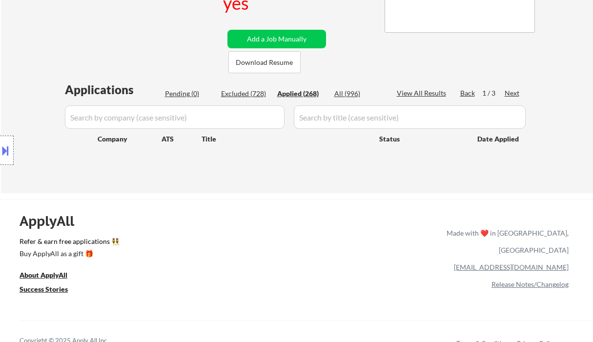
select select ""applied""
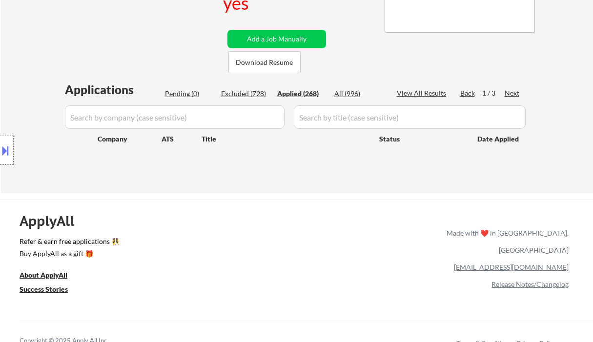
select select ""applied""
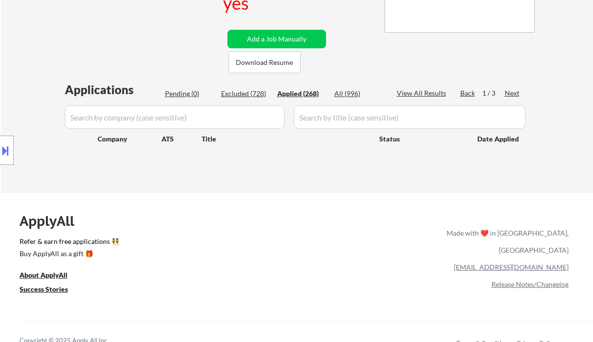
select select ""applied""
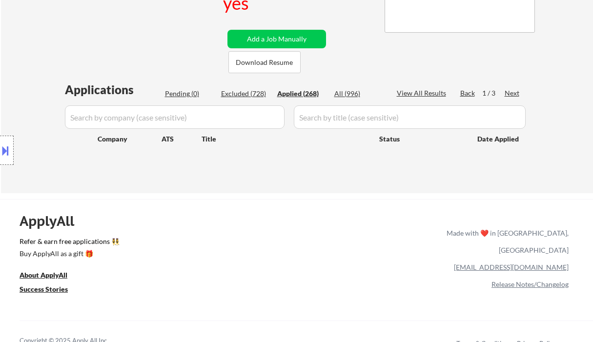
select select ""applied""
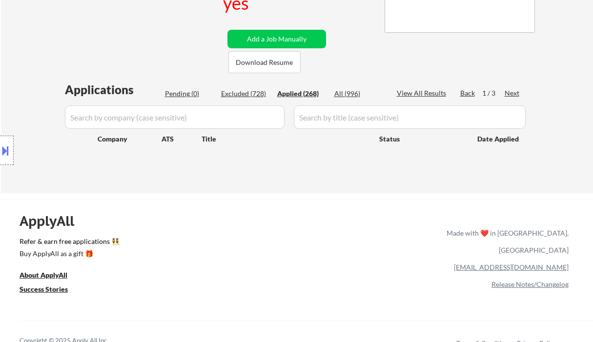
select select ""applied""
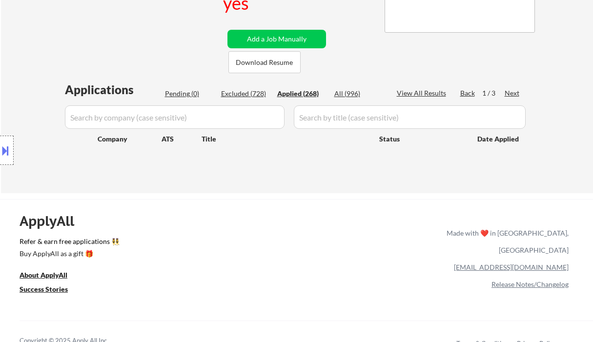
select select ""applied""
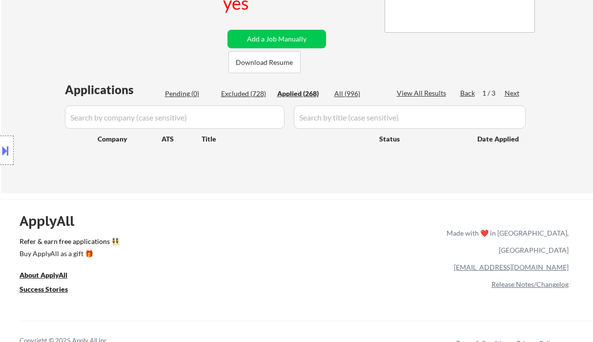
select select ""applied""
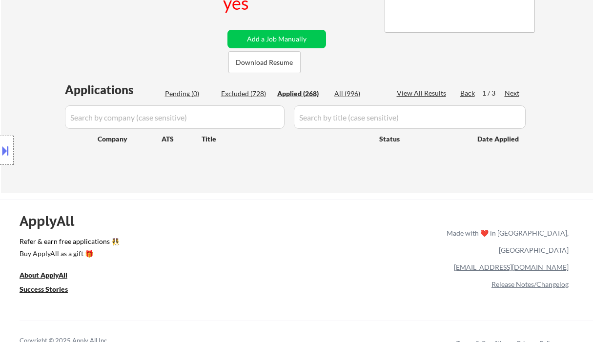
select select ""applied""
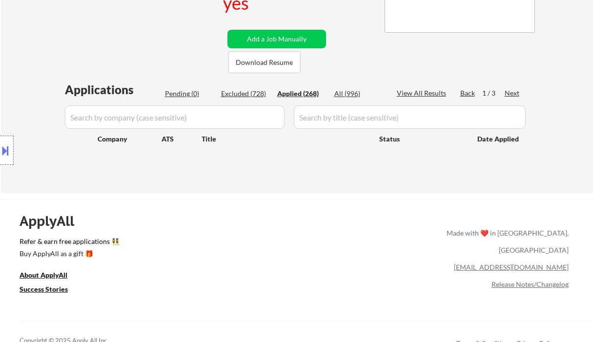
select select ""applied""
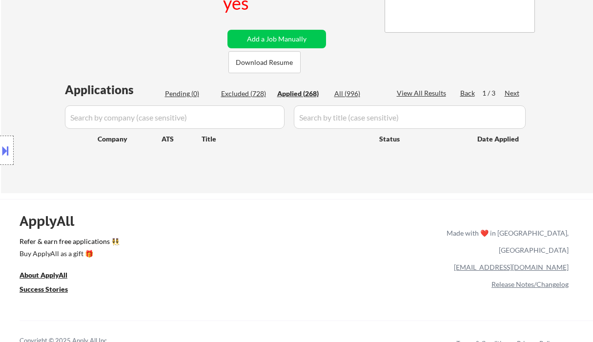
select select ""applied""
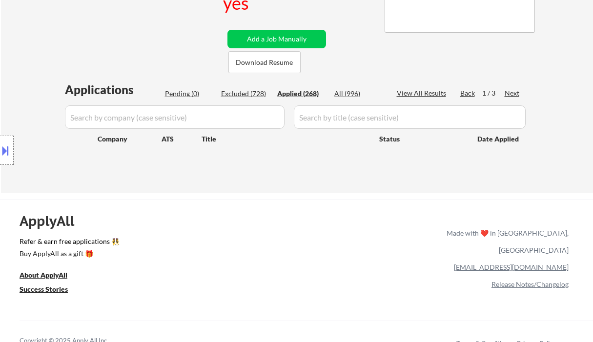
select select ""applied""
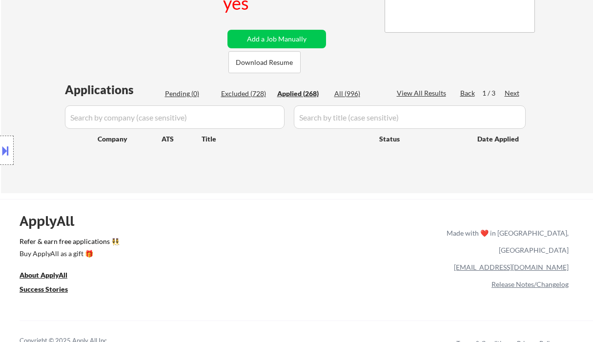
select select ""applied""
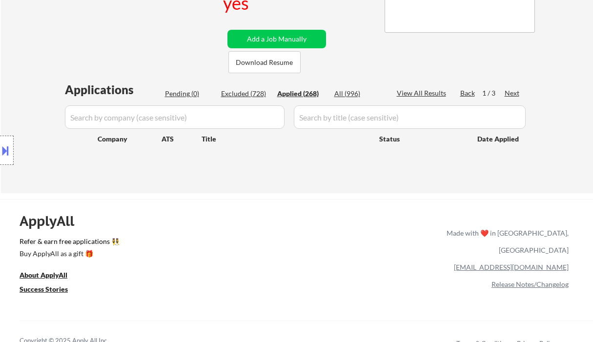
select select ""applied""
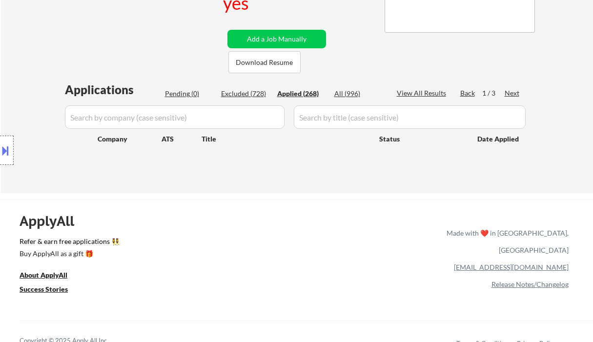
select select ""applied""
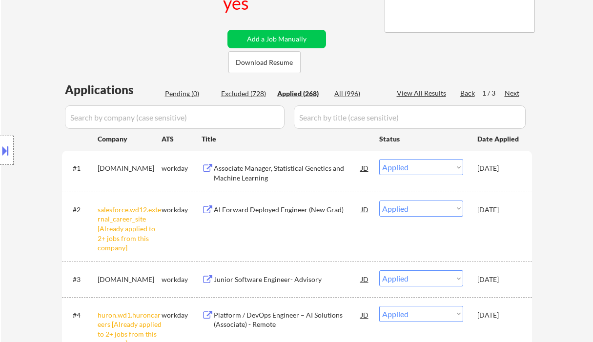
scroll to position [260, 0]
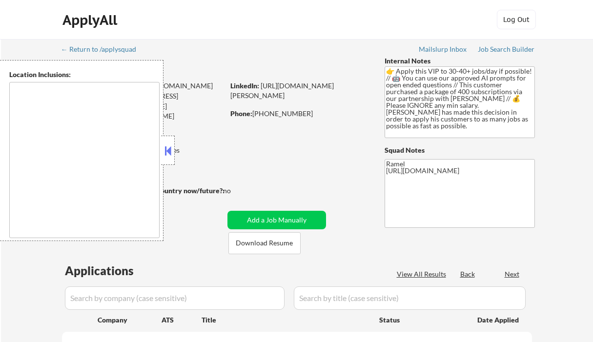
select select ""pending""
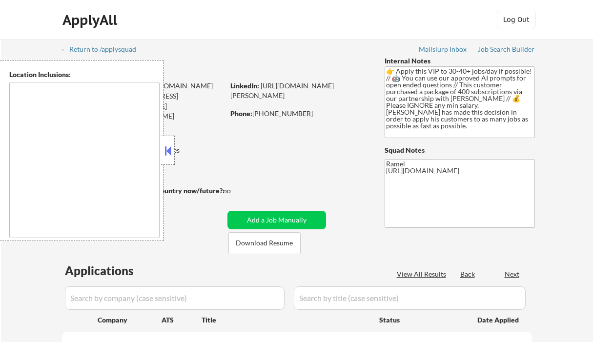
select select ""pending""
type textarea "[GEOGRAPHIC_DATA], [GEOGRAPHIC_DATA] [GEOGRAPHIC_DATA], [GEOGRAPHIC_DATA] [GEOG…"
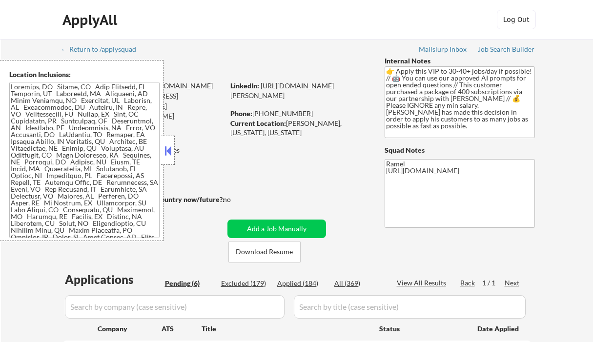
click at [171, 150] on button at bounding box center [167, 150] width 11 height 15
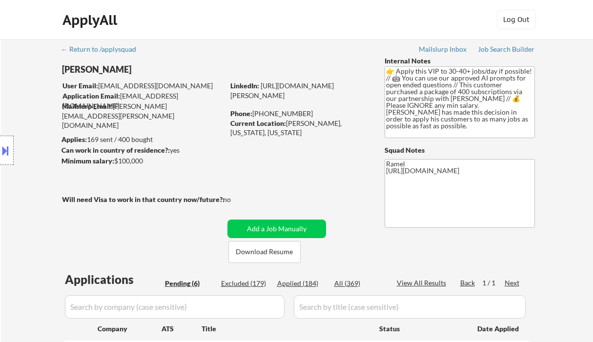
scroll to position [195, 0]
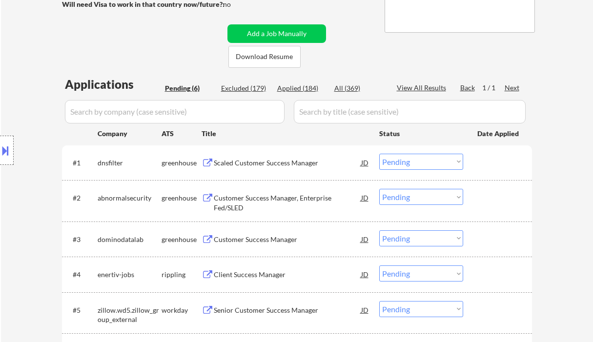
click at [273, 165] on div "Scaled Customer Success Manager" at bounding box center [287, 163] width 147 height 10
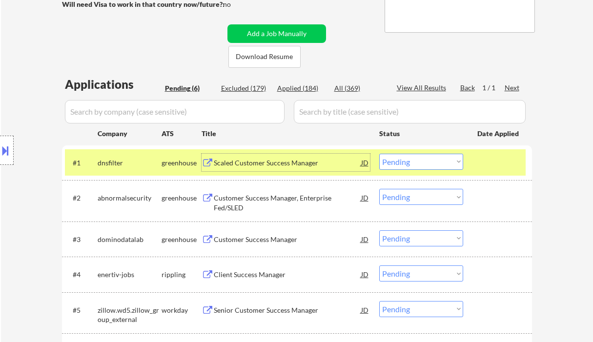
click at [427, 163] on select "Choose an option... Pending Applied Excluded (Questions) Excluded (Expired) Exc…" at bounding box center [421, 162] width 84 height 16
click at [379, 154] on select "Choose an option... Pending Applied Excluded (Questions) Excluded (Expired) Exc…" at bounding box center [421, 162] width 84 height 16
click at [284, 201] on div "Customer Success Manager, Enterprise Fed/SLED" at bounding box center [287, 202] width 147 height 19
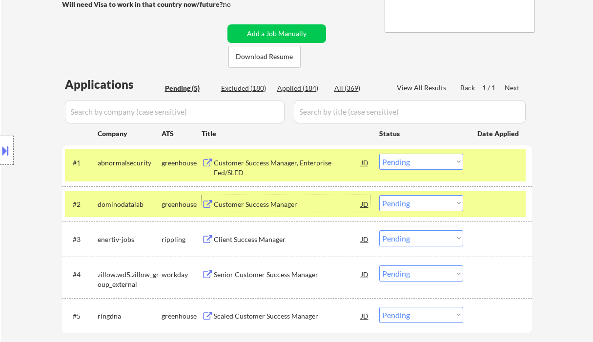
click at [406, 165] on select "Choose an option... Pending Applied Excluded (Questions) Excluded (Expired) Exc…" at bounding box center [421, 162] width 84 height 16
click at [379, 154] on select "Choose an option... Pending Applied Excluded (Questions) Excluded (Expired) Exc…" at bounding box center [421, 162] width 84 height 16
click at [274, 207] on div "Customer Success Manager" at bounding box center [287, 205] width 147 height 10
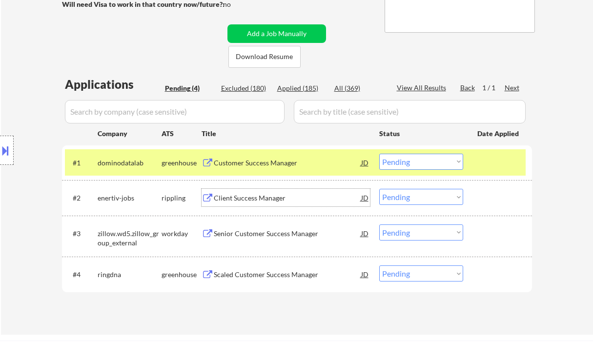
click at [241, 201] on div "Client Success Manager" at bounding box center [287, 198] width 147 height 10
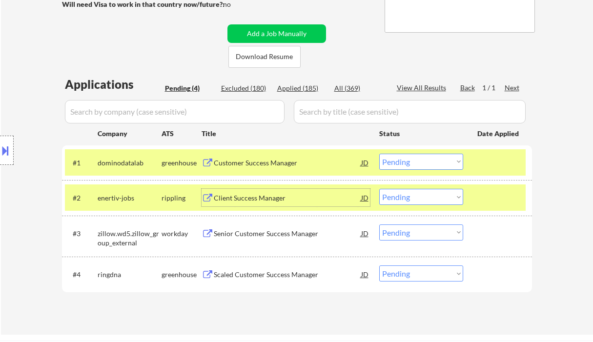
drag, startPoint x: 404, startPoint y: 159, endPoint x: 404, endPoint y: 164, distance: 5.4
click at [404, 159] on select "Choose an option... Pending Applied Excluded (Questions) Excluded (Expired) Exc…" at bounding box center [421, 162] width 84 height 16
click at [379, 154] on select "Choose an option... Pending Applied Excluded (Questions) Excluded (Expired) Exc…" at bounding box center [421, 162] width 84 height 16
click at [262, 198] on div "Client Success Manager" at bounding box center [287, 198] width 147 height 10
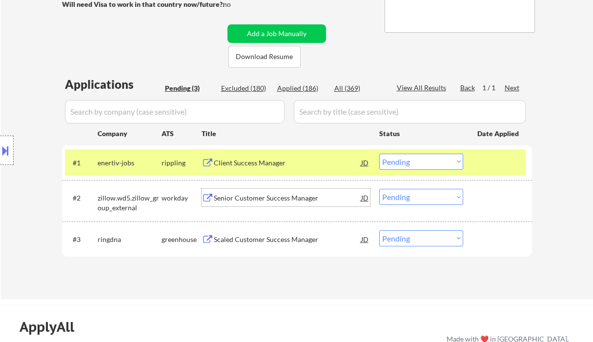
drag, startPoint x: 408, startPoint y: 160, endPoint x: 414, endPoint y: 169, distance: 10.8
click at [408, 160] on select "Choose an option... Pending Applied Excluded (Questions) Excluded (Expired) Exc…" at bounding box center [421, 162] width 84 height 16
click at [379, 154] on select "Choose an option... Pending Applied Excluded (Questions) Excluded (Expired) Exc…" at bounding box center [421, 162] width 84 height 16
click at [290, 241] on div "Scaled Customer Success Manager" at bounding box center [287, 240] width 147 height 10
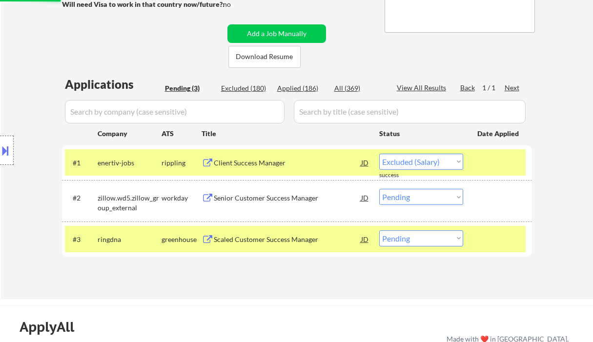
select select ""pending""
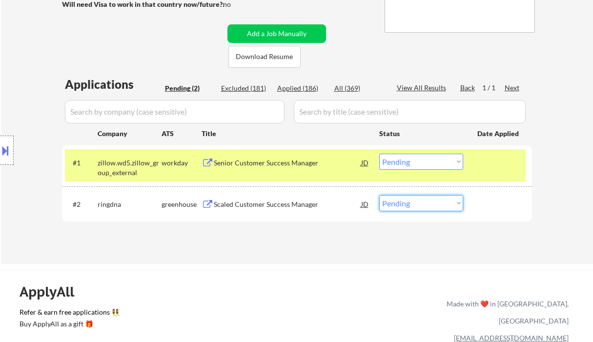
drag, startPoint x: 404, startPoint y: 202, endPoint x: 410, endPoint y: 210, distance: 9.1
click at [404, 202] on select "Choose an option... Pending Applied Excluded (Questions) Excluded (Expired) Exc…" at bounding box center [421, 203] width 84 height 16
select select ""applied""
click at [379, 195] on select "Choose an option... Pending Applied Excluded (Questions) Excluded (Expired) Exc…" at bounding box center [421, 203] width 84 height 16
click at [261, 168] on div "Senior Customer Success Manager" at bounding box center [287, 163] width 147 height 18
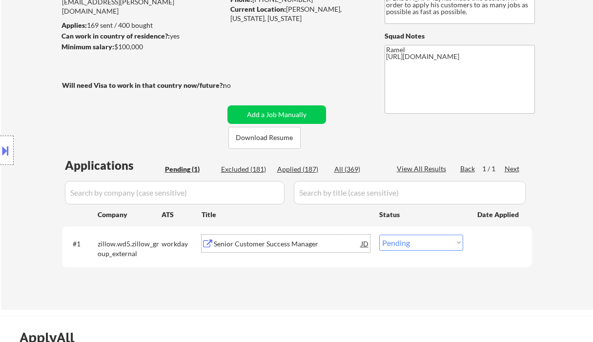
scroll to position [130, 0]
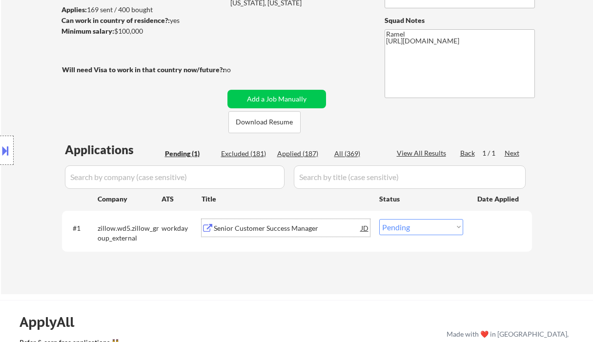
click at [384, 228] on select "Choose an option... Pending Applied Excluded (Questions) Excluded (Expired) Exc…" at bounding box center [421, 227] width 84 height 16
select select ""applied""
click at [379, 219] on select "Choose an option... Pending Applied Excluded (Questions) Excluded (Expired) Exc…" at bounding box center [421, 227] width 84 height 16
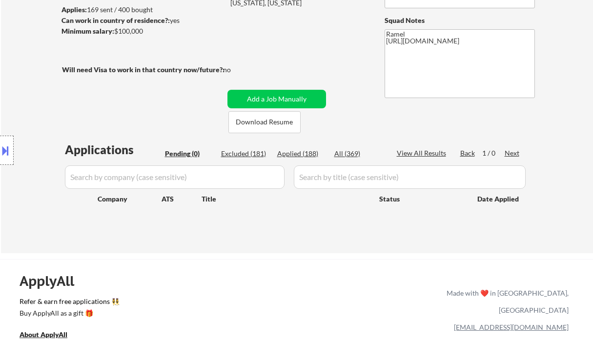
click at [32, 54] on div "← Return to /applysquad Mailslurp Inbox Job Search Builder Zachary Anderson Use…" at bounding box center [297, 81] width 592 height 344
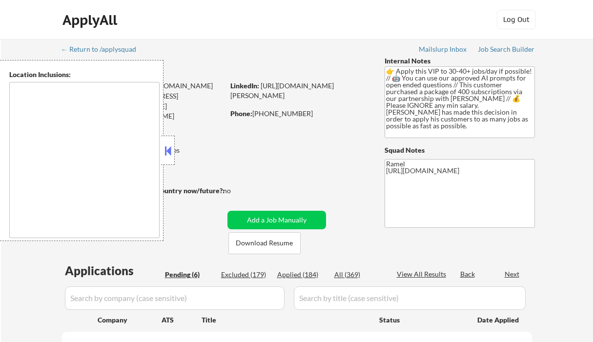
click at [168, 145] on button at bounding box center [167, 150] width 11 height 15
select select ""pending""
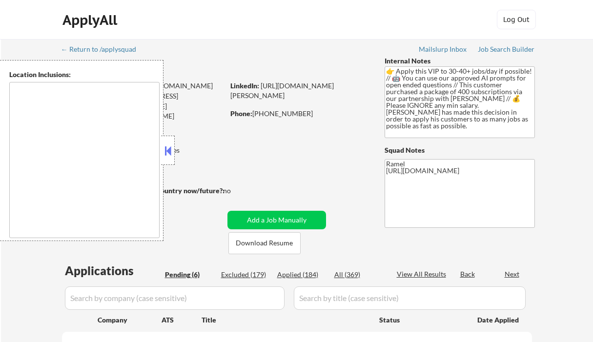
select select ""pending""
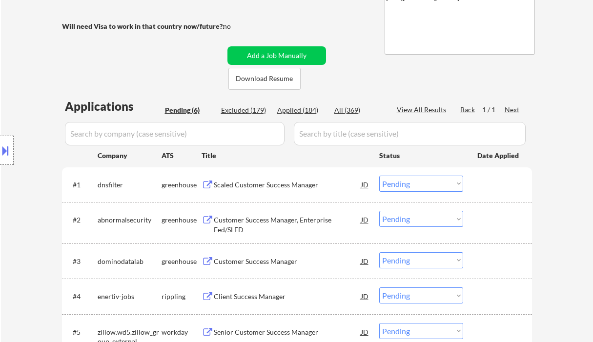
scroll to position [195, 0]
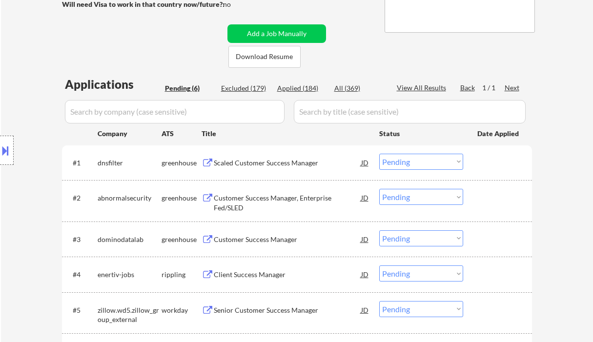
click at [309, 92] on div "Applied (184)" at bounding box center [301, 88] width 49 height 10
select select ""applied""
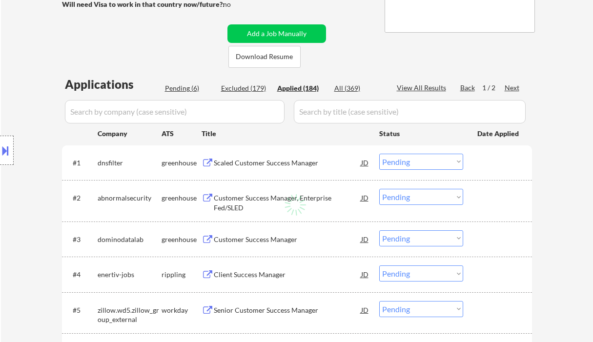
select select ""applied""
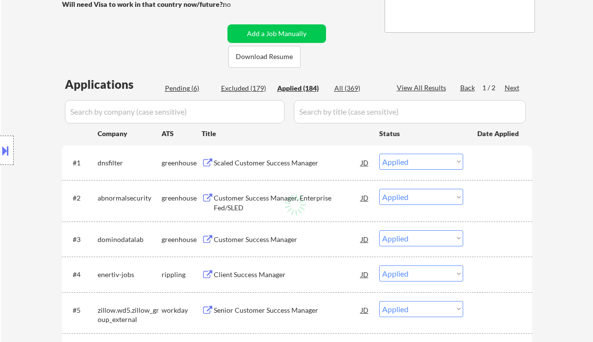
select select ""applied""
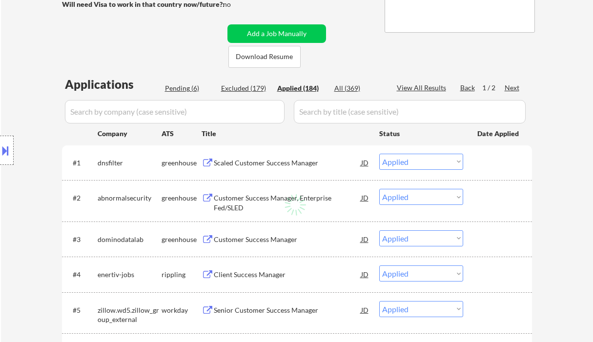
select select ""applied""
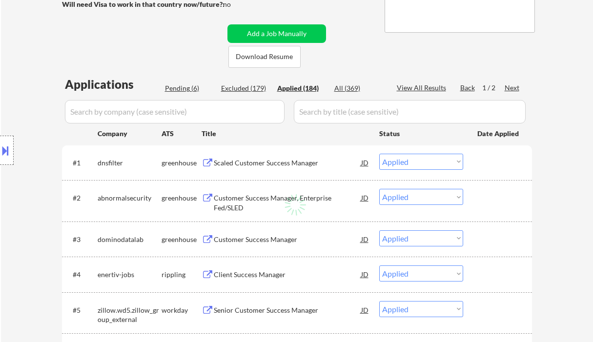
select select ""applied""
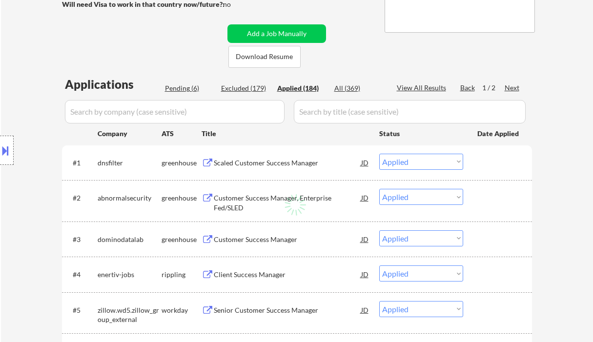
select select ""applied""
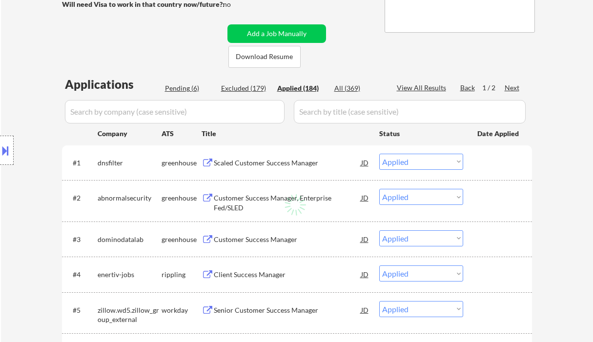
select select ""applied""
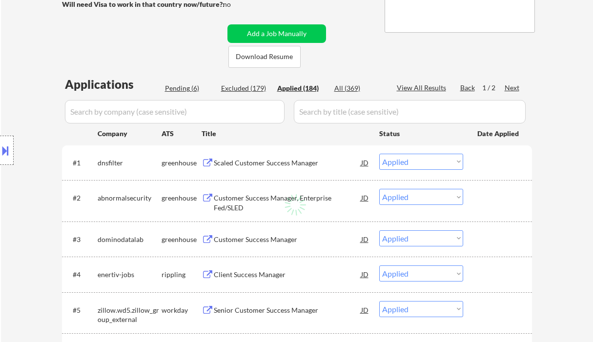
select select ""applied""
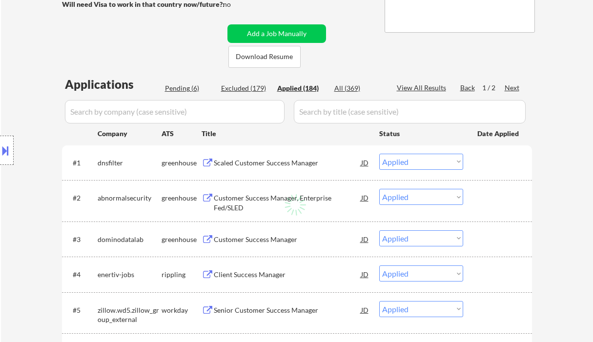
select select ""applied""
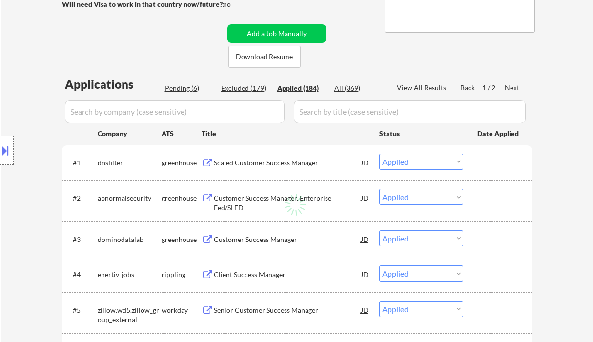
select select ""applied""
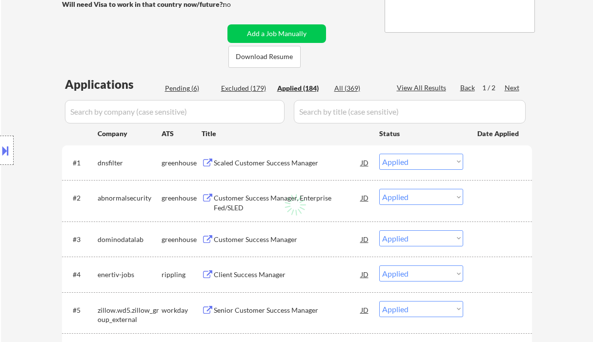
select select ""applied""
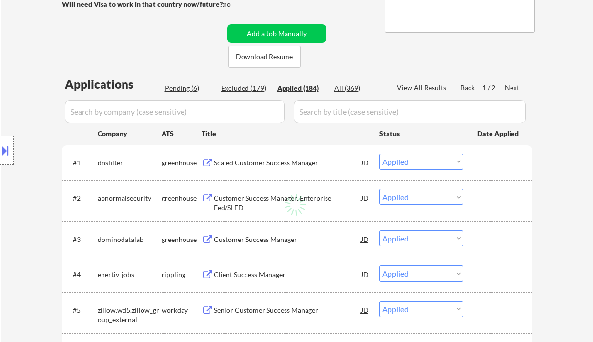
select select ""applied""
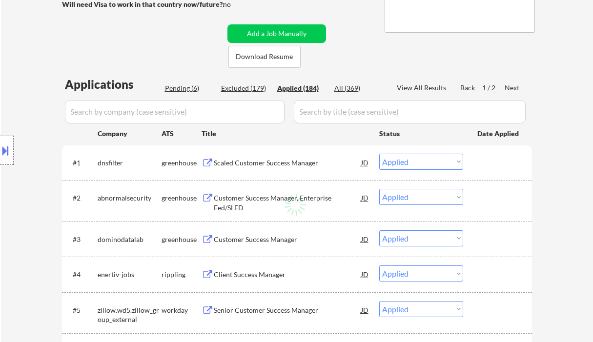
select select ""applied""
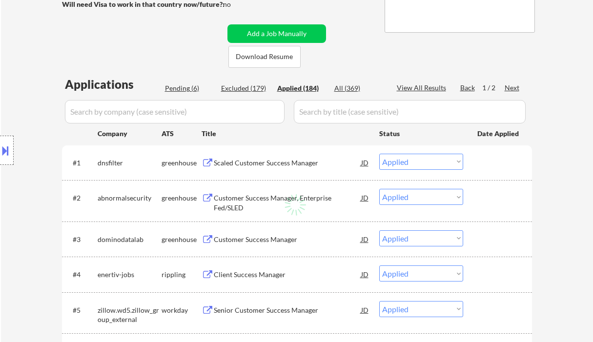
select select ""applied""
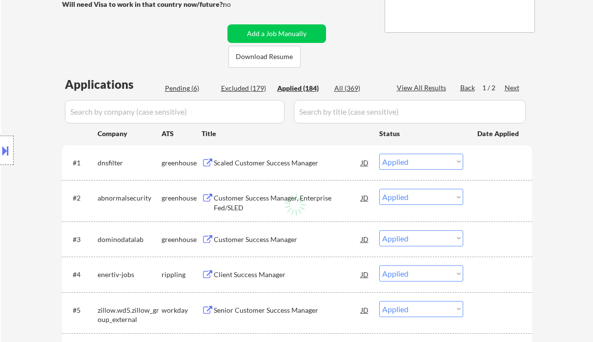
select select ""applied""
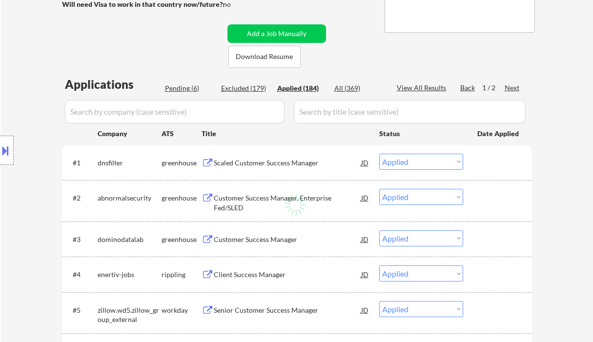
select select ""applied""
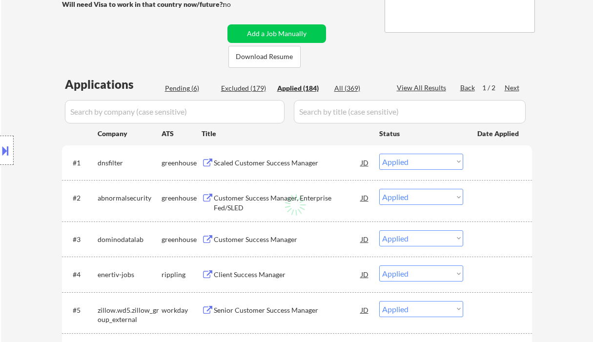
select select ""applied""
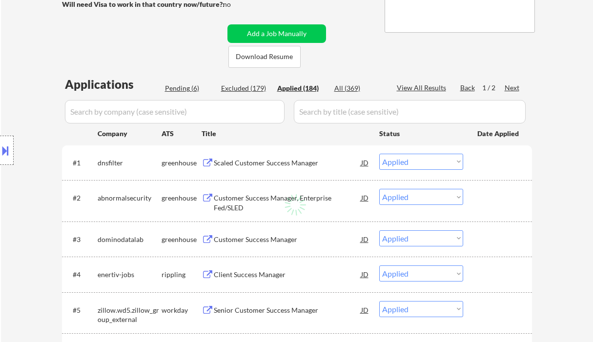
select select ""applied""
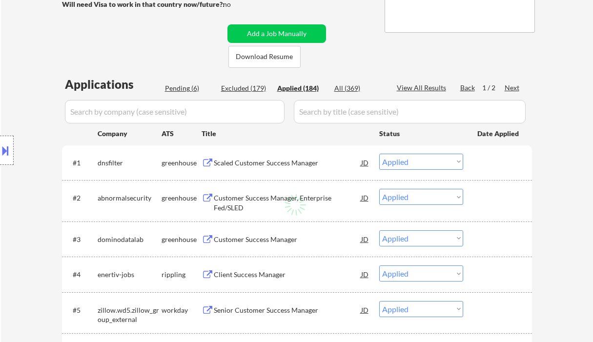
select select ""applied""
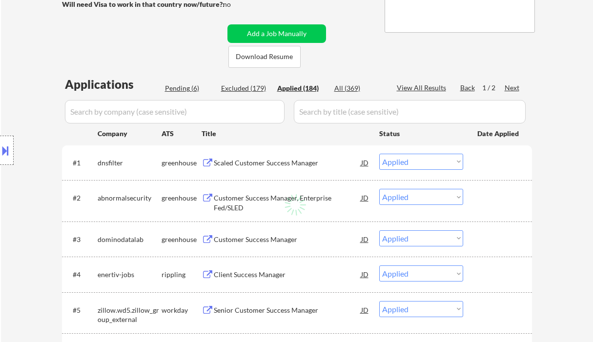
select select ""applied""
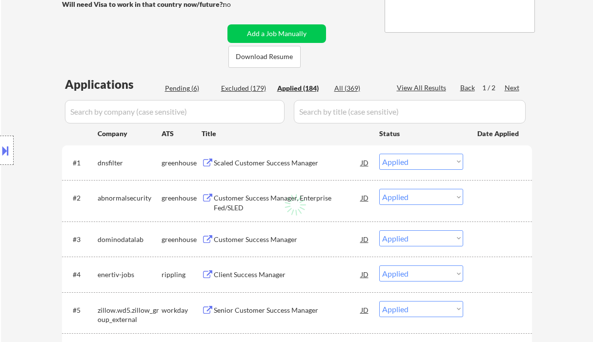
select select ""applied""
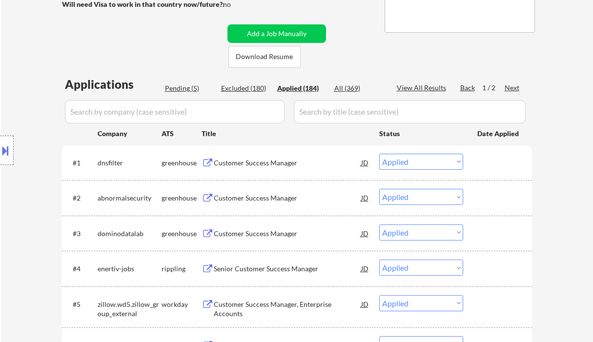
click at [422, 87] on div "View All Results" at bounding box center [423, 88] width 52 height 10
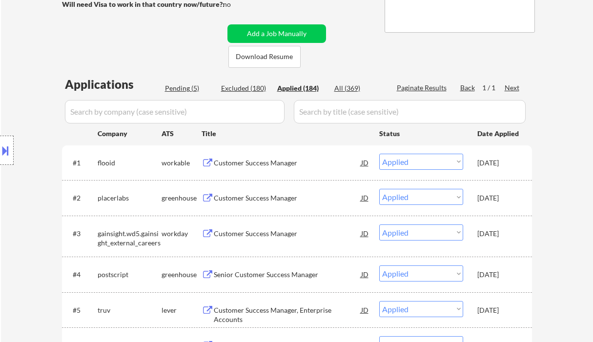
select select ""applied""
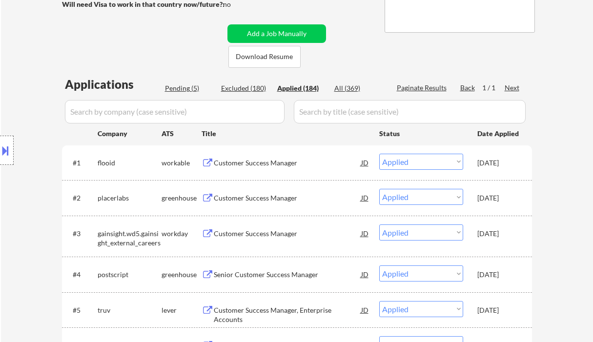
select select ""applied""
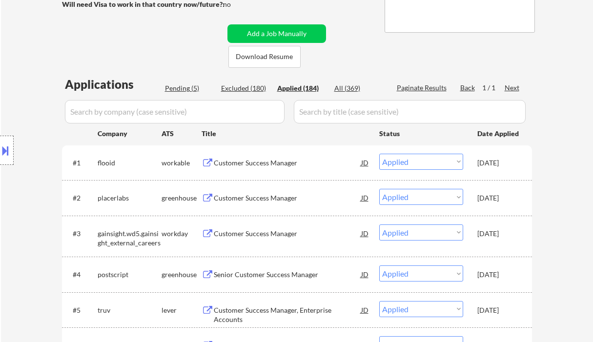
select select ""applied""
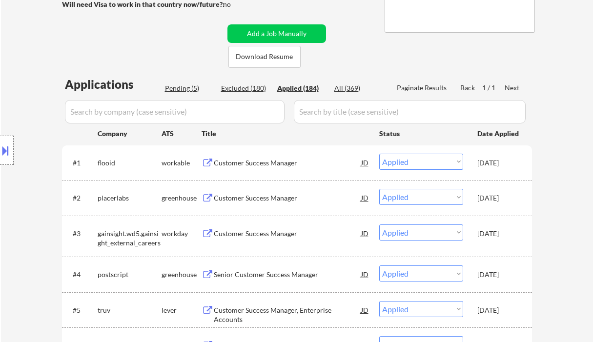
select select ""applied""
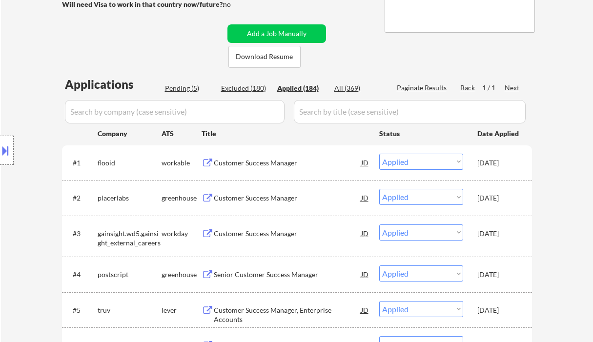
select select ""applied""
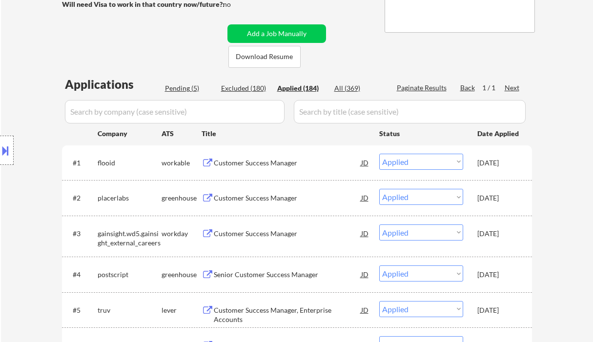
select select ""applied""
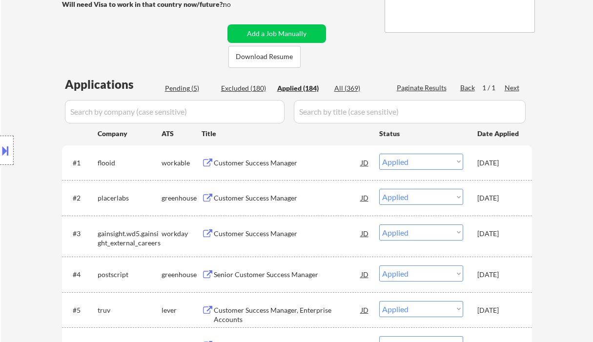
select select ""applied""
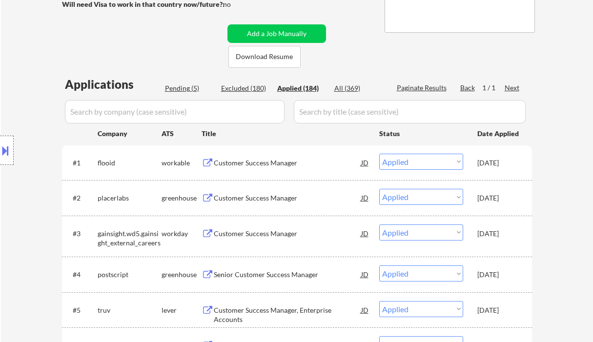
select select ""applied""
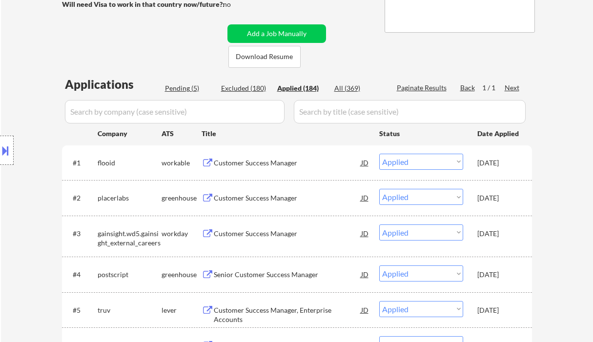
select select ""applied""
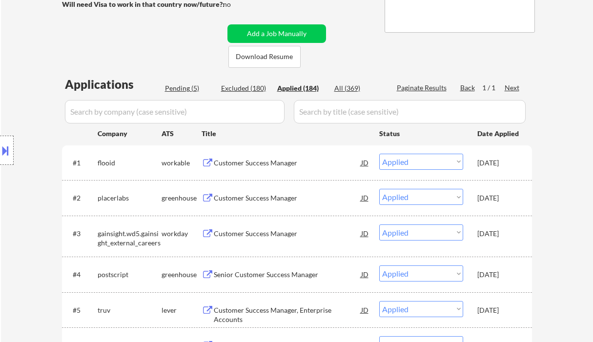
select select ""applied""
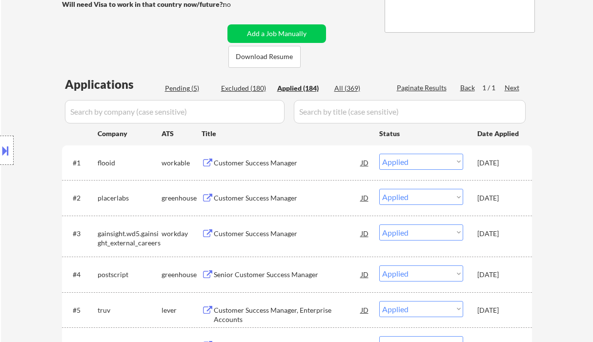
select select ""applied""
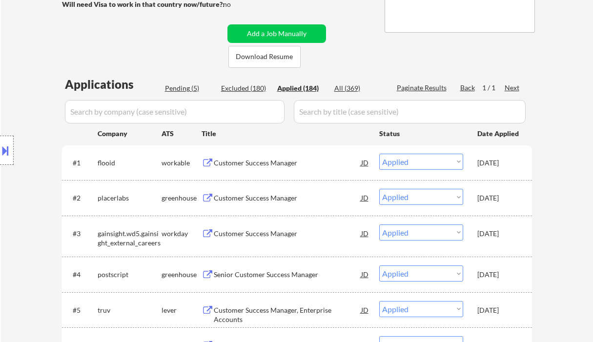
select select ""applied""
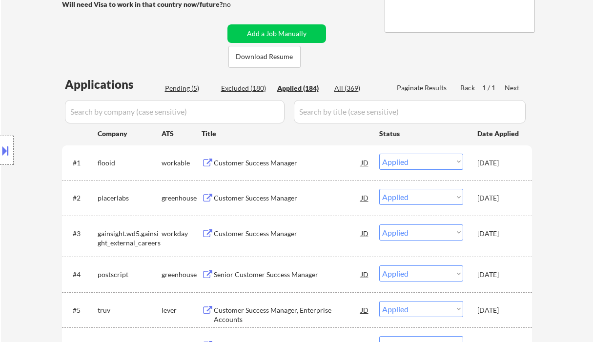
select select ""applied""
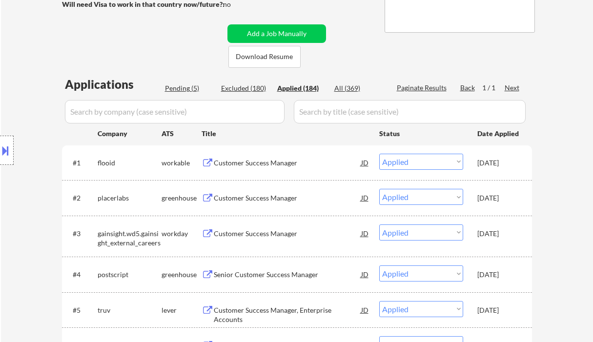
select select ""applied""
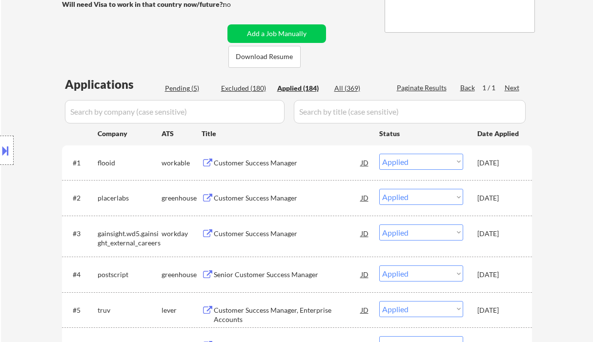
select select ""applied""
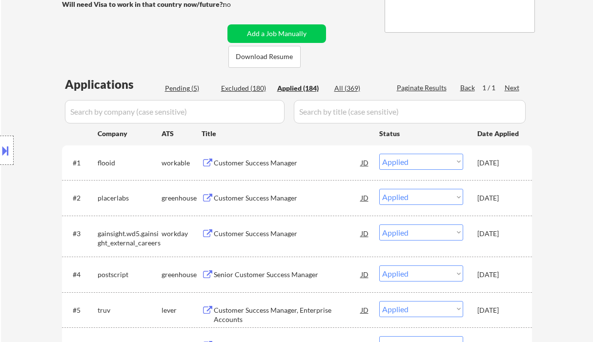
select select ""applied""
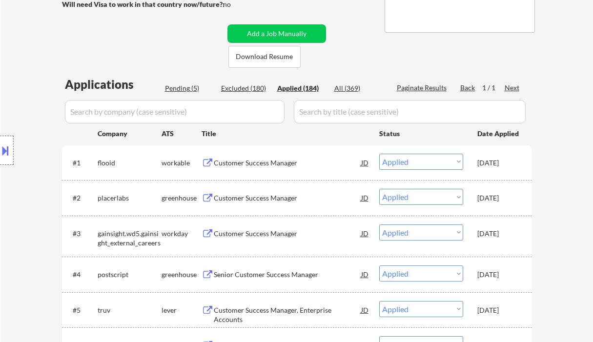
select select ""applied""
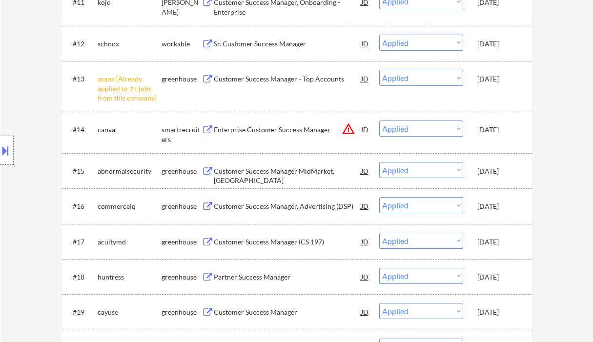
scroll to position [0, 0]
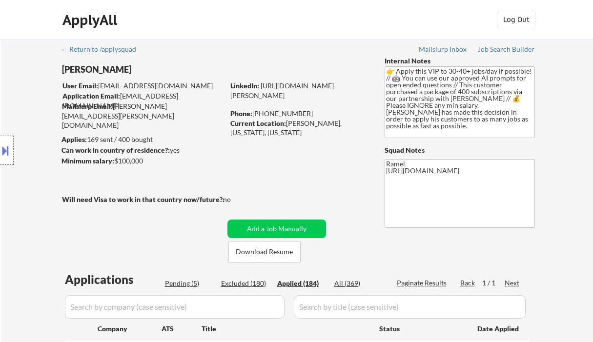
select select ""applied""
drag, startPoint x: 302, startPoint y: 112, endPoint x: 255, endPoint y: 115, distance: 47.4
click at [255, 115] on div "Phone: 315-439-6461" at bounding box center [299, 114] width 138 height 10
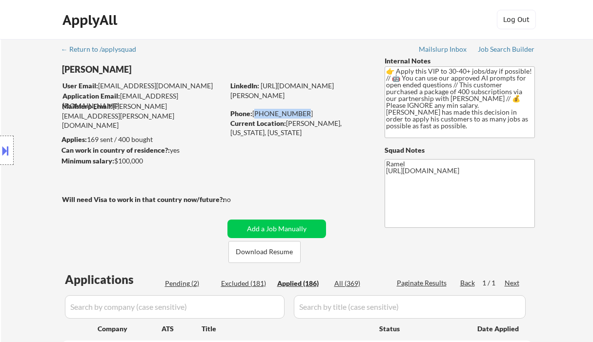
copy div "315-439-6461"
select select ""applied""
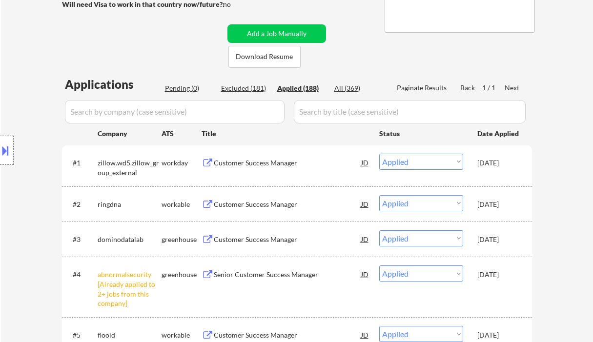
scroll to position [260, 0]
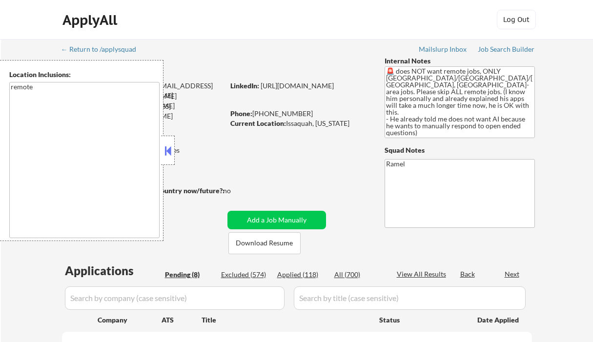
select select ""pending""
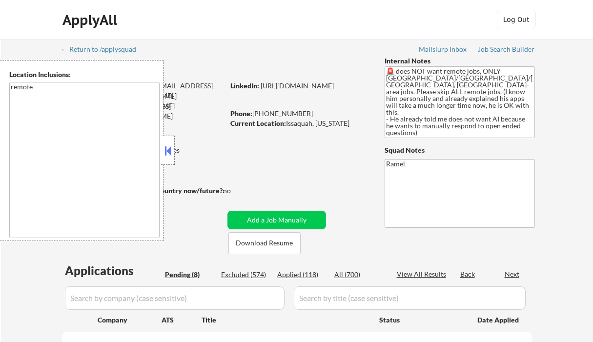
select select ""pending""
click at [161, 156] on div at bounding box center [168, 150] width 14 height 29
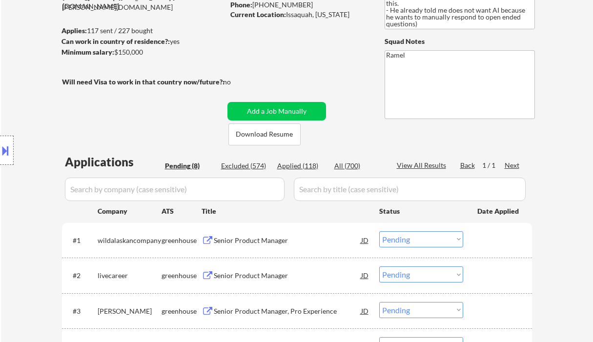
scroll to position [195, 0]
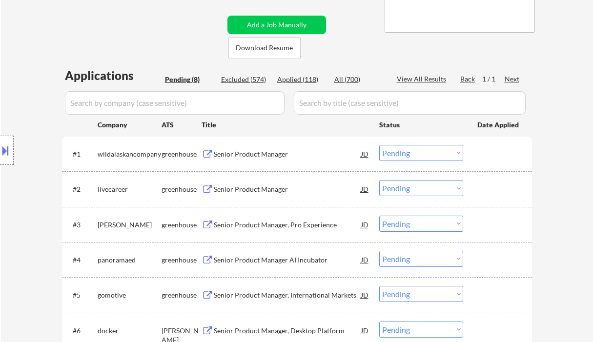
click at [259, 155] on div "Senior Product Manager" at bounding box center [287, 154] width 147 height 10
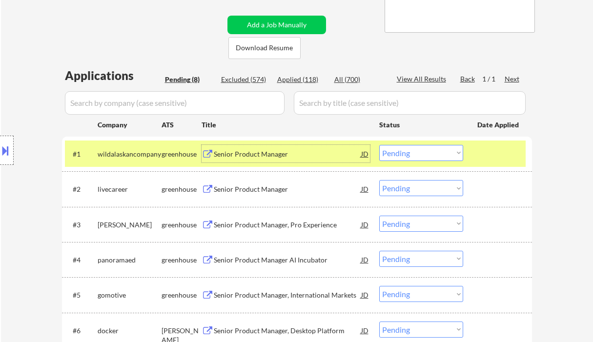
drag, startPoint x: 425, startPoint y: 156, endPoint x: 429, endPoint y: 160, distance: 5.2
click at [425, 156] on select "Choose an option... Pending Applied Excluded (Questions) Excluded (Expired) Exc…" at bounding box center [421, 153] width 84 height 16
click at [379, 145] on select "Choose an option... Pending Applied Excluded (Questions) Excluded (Expired) Exc…" at bounding box center [421, 153] width 84 height 16
click at [276, 191] on div "Senior Product Manager" at bounding box center [287, 189] width 147 height 10
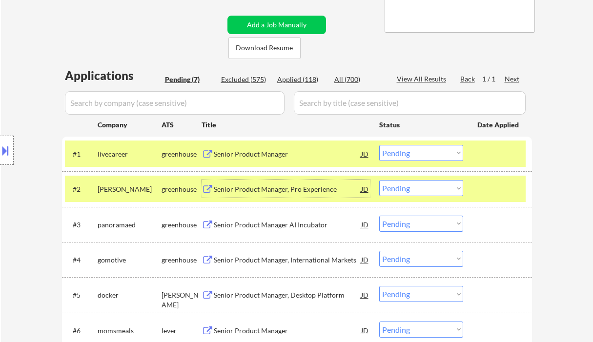
click at [415, 152] on select "Choose an option... Pending Applied Excluded (Questions) Excluded (Expired) Exc…" at bounding box center [421, 153] width 84 height 16
click at [379, 145] on select "Choose an option... Pending Applied Excluded (Questions) Excluded (Expired) Exc…" at bounding box center [421, 153] width 84 height 16
click at [289, 191] on div "Senior Product Manager, Pro Experience" at bounding box center [287, 189] width 147 height 10
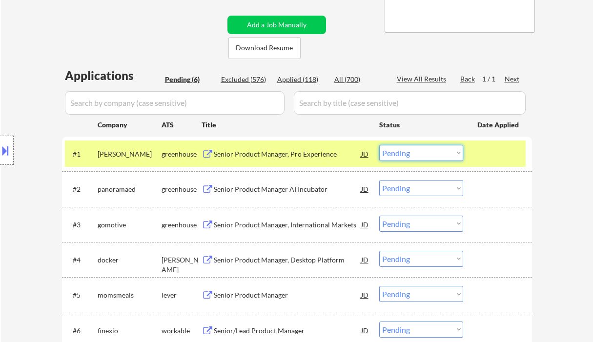
drag, startPoint x: 395, startPoint y: 153, endPoint x: 415, endPoint y: 161, distance: 21.8
click at [395, 153] on select "Choose an option... Pending Applied Excluded (Questions) Excluded (Expired) Exc…" at bounding box center [421, 153] width 84 height 16
click at [379, 145] on select "Choose an option... Pending Applied Excluded (Questions) Excluded (Expired) Exc…" at bounding box center [421, 153] width 84 height 16
click at [313, 198] on div "Senior Product Manager AI Incubator" at bounding box center [287, 189] width 147 height 18
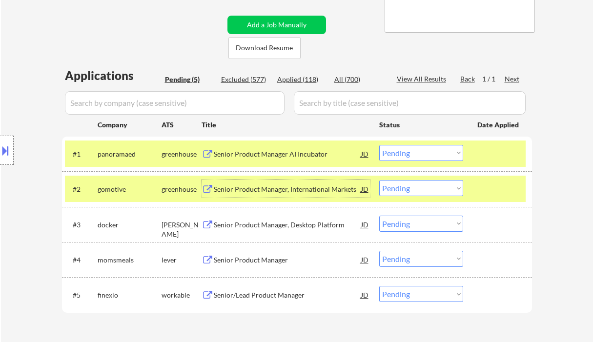
click at [405, 147] on select "Choose an option... Pending Applied Excluded (Questions) Excluded (Expired) Exc…" at bounding box center [421, 153] width 84 height 16
click at [379, 145] on select "Choose an option... Pending Applied Excluded (Questions) Excluded (Expired) Exc…" at bounding box center [421, 153] width 84 height 16
click at [297, 194] on div "Senior Product Manager, International Markets" at bounding box center [287, 189] width 147 height 10
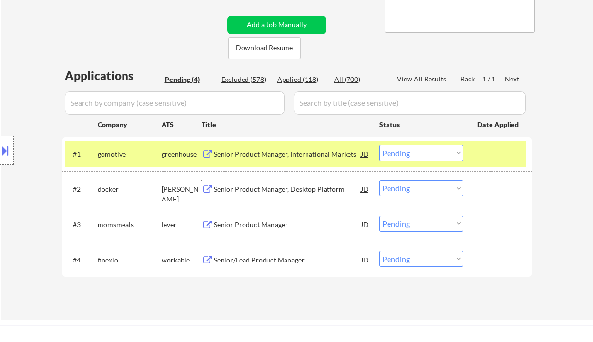
drag, startPoint x: 415, startPoint y: 151, endPoint x: 420, endPoint y: 153, distance: 5.1
click at [415, 151] on select "Choose an option... Pending Applied Excluded (Questions) Excluded (Expired) Exc…" at bounding box center [421, 153] width 84 height 16
click at [379, 145] on select "Choose an option... Pending Applied Excluded (Questions) Excluded (Expired) Exc…" at bounding box center [421, 153] width 84 height 16
click at [318, 195] on div "Senior Product Manager, Desktop Platform" at bounding box center [287, 189] width 147 height 18
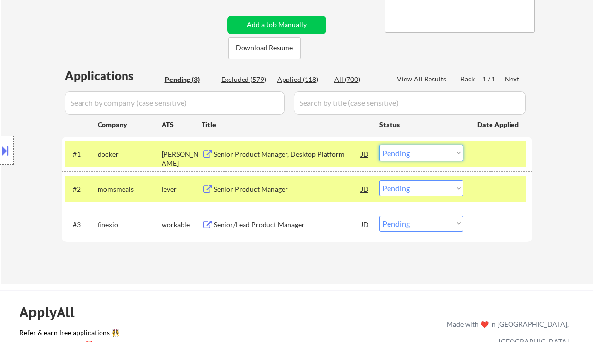
click at [396, 155] on select "Choose an option... Pending Applied Excluded (Questions) Excluded (Expired) Exc…" at bounding box center [421, 153] width 84 height 16
click at [379, 145] on select "Choose an option... Pending Applied Excluded (Questions) Excluded (Expired) Exc…" at bounding box center [421, 153] width 84 height 16
click at [277, 186] on div "Senior Product Manager" at bounding box center [287, 189] width 147 height 10
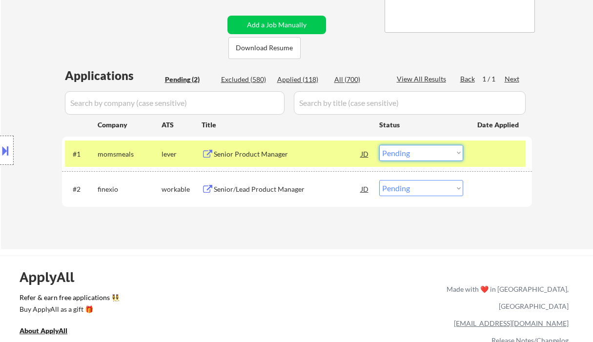
click at [430, 149] on select "Choose an option... Pending Applied Excluded (Questions) Excluded (Expired) Exc…" at bounding box center [421, 153] width 84 height 16
click at [379, 145] on select "Choose an option... Pending Applied Excluded (Questions) Excluded (Expired) Exc…" at bounding box center [421, 153] width 84 height 16
click at [289, 191] on div "Senior/Lead Product Manager" at bounding box center [287, 189] width 147 height 10
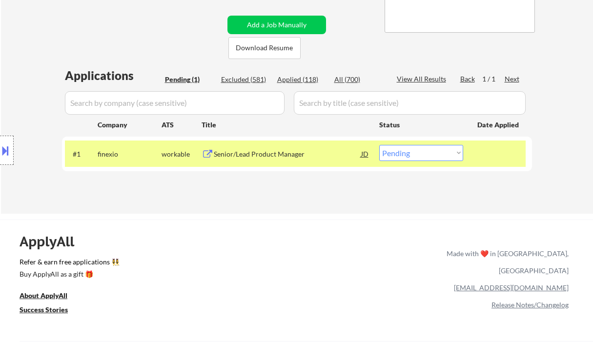
drag, startPoint x: 409, startPoint y: 155, endPoint x: 419, endPoint y: 161, distance: 11.1
click at [409, 155] on select "Choose an option... Pending Applied Excluded (Questions) Excluded (Expired) Exc…" at bounding box center [421, 153] width 84 height 16
select select ""excluded__location_""
click at [379, 145] on select "Choose an option... Pending Applied Excluded (Questions) Excluded (Expired) Exc…" at bounding box center [421, 153] width 84 height 16
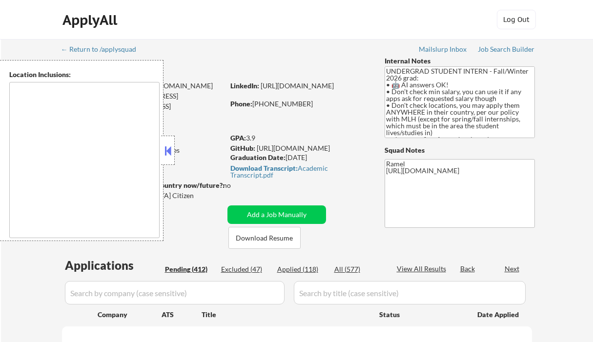
type textarea "country:[GEOGRAPHIC_DATA]"
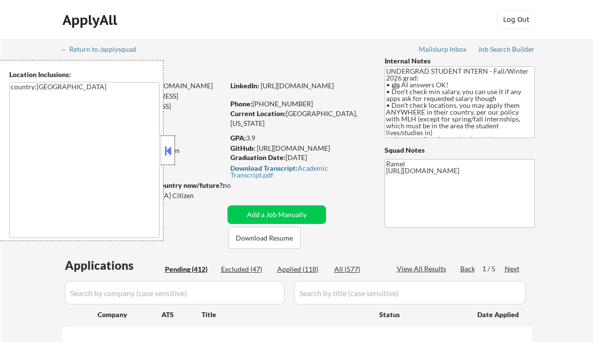
click at [169, 143] on div at bounding box center [168, 150] width 14 height 29
select select ""pending""
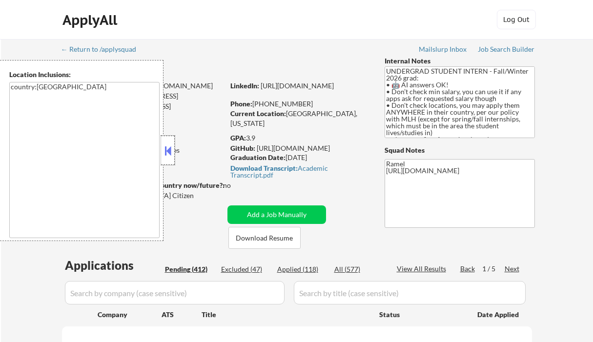
select select ""pending""
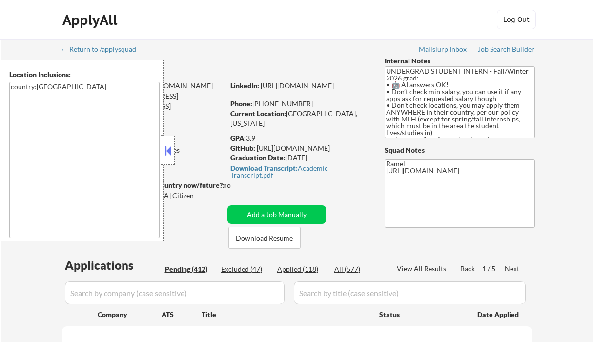
select select ""pending""
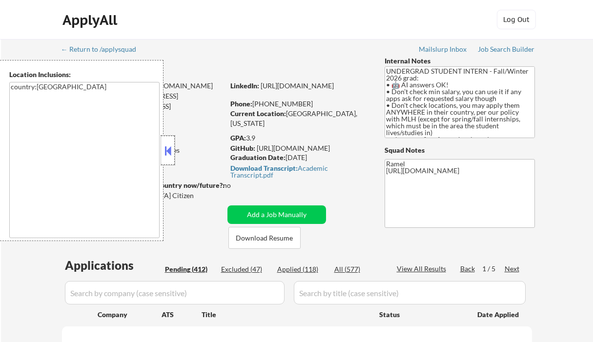
select select ""pending""
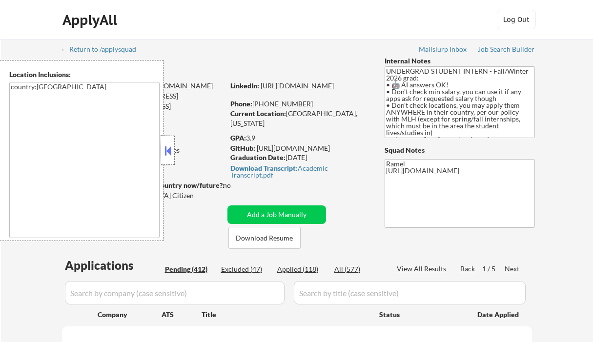
select select ""pending""
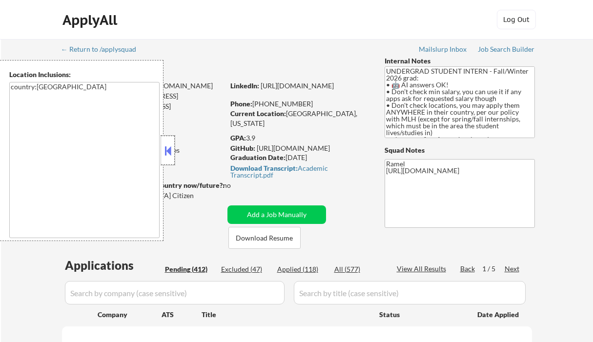
select select ""pending""
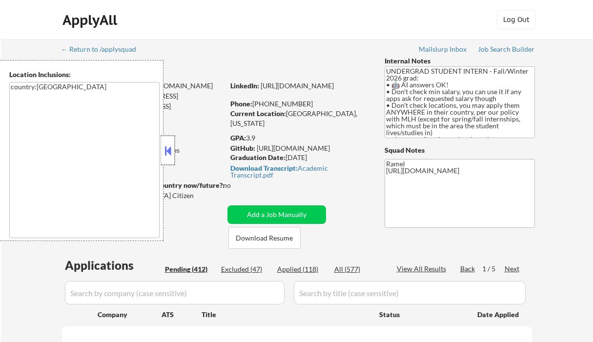
select select ""pending""
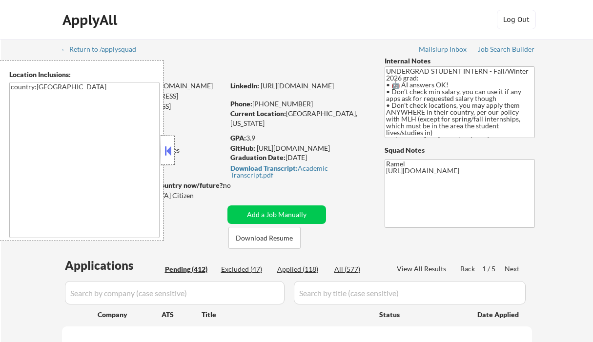
select select ""pending""
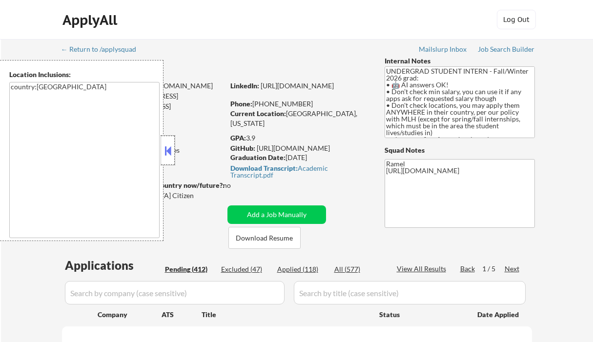
select select ""pending""
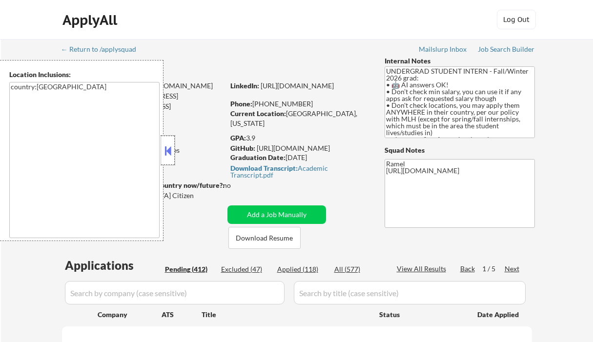
select select ""pending""
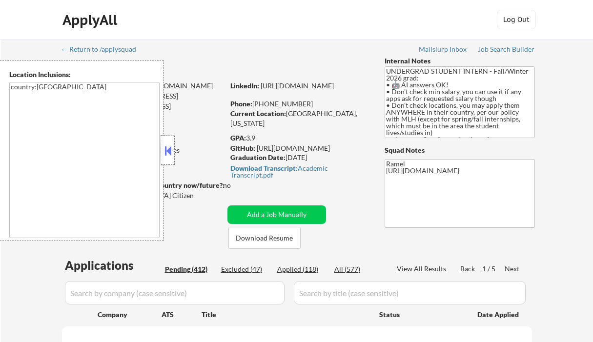
select select ""pending""
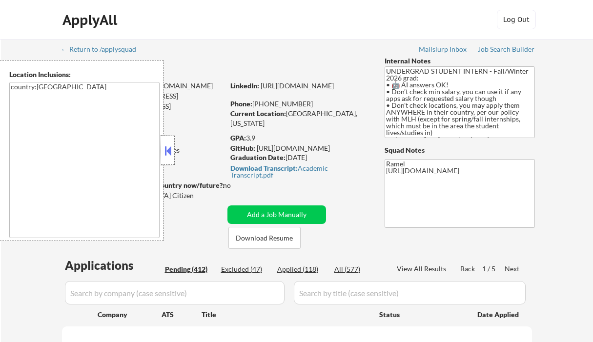
select select ""pending""
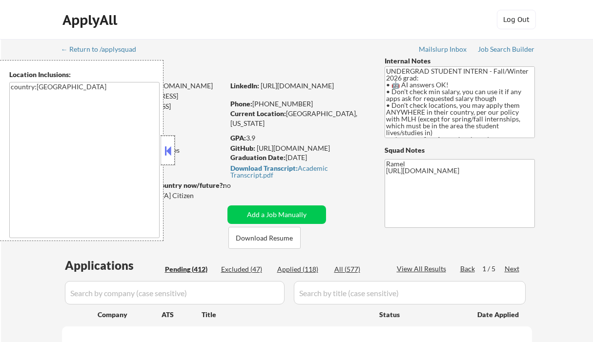
select select ""pending""
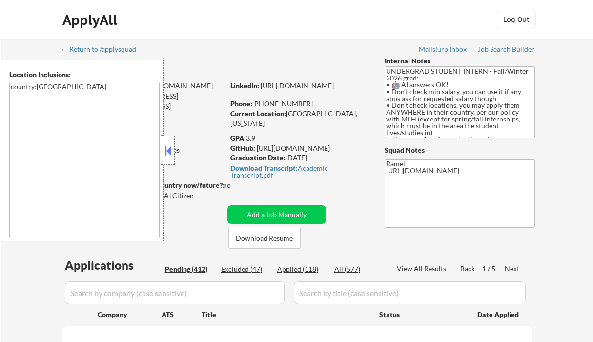
select select ""pending""
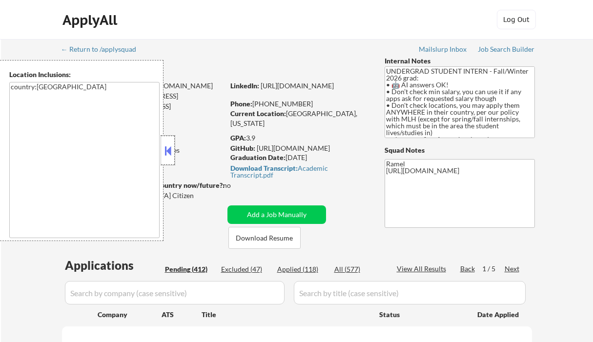
select select ""pending""
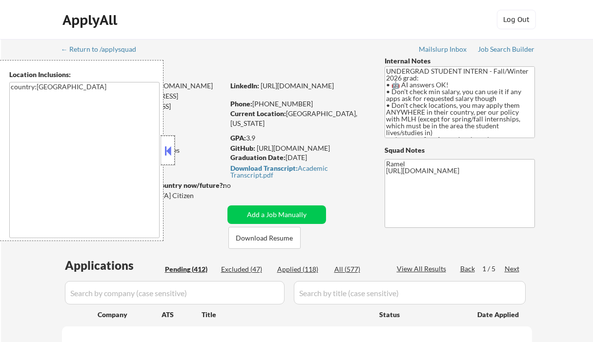
select select ""pending""
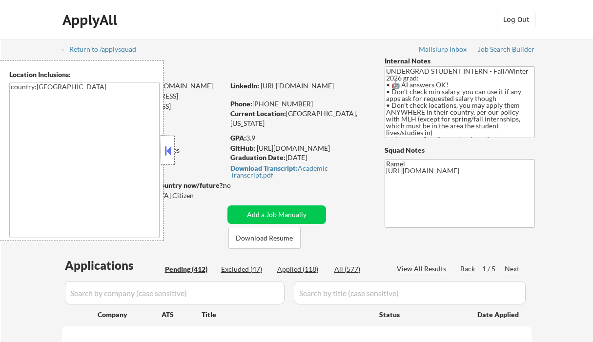
select select ""pending""
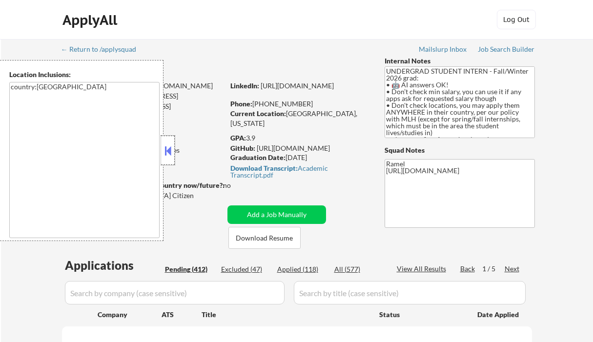
select select ""pending""
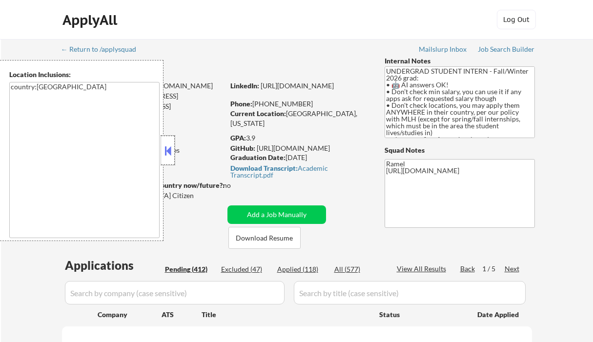
select select ""pending""
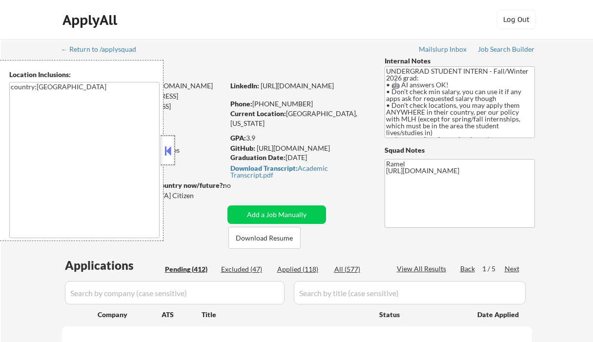
select select ""pending""
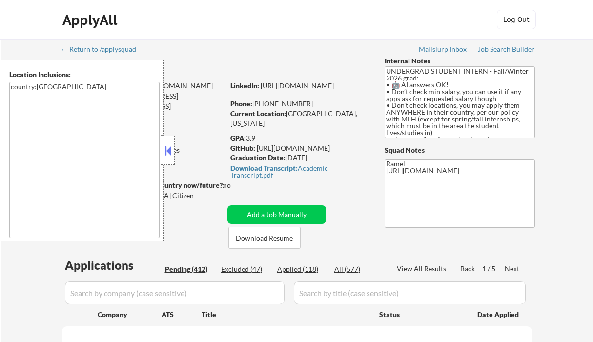
select select ""pending""
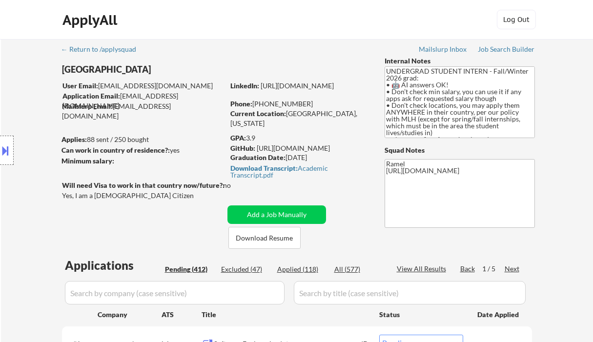
scroll to position [195, 0]
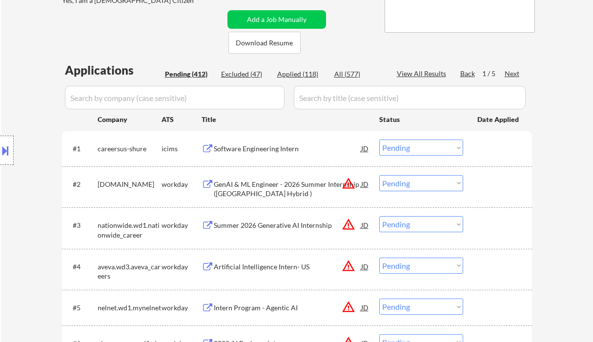
click at [4, 150] on button at bounding box center [5, 150] width 11 height 16
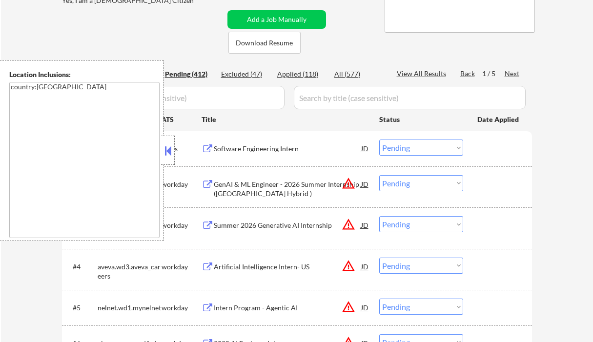
click at [175, 150] on div "icims" at bounding box center [181, 149] width 40 height 10
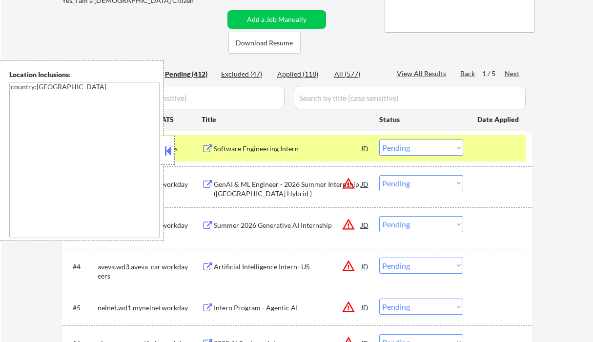
click at [167, 151] on button at bounding box center [167, 150] width 11 height 15
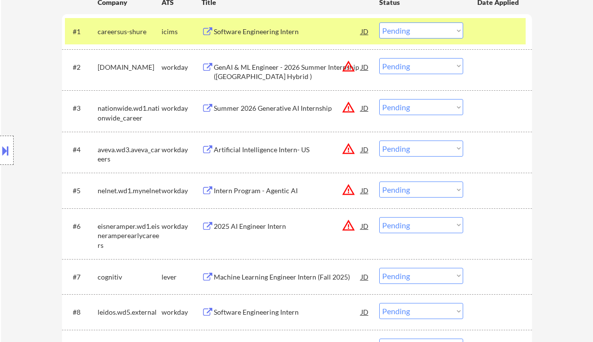
scroll to position [325, 0]
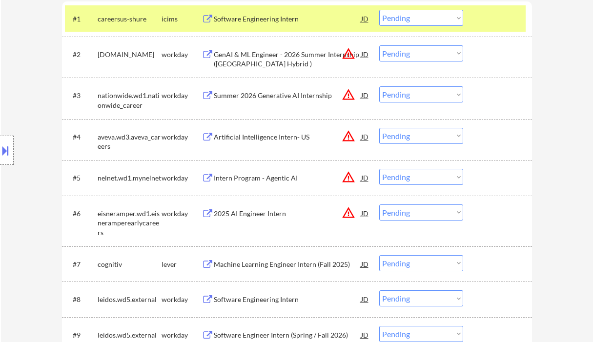
click at [274, 91] on div "Summer 2026 Generative AI Internship" at bounding box center [287, 96] width 147 height 10
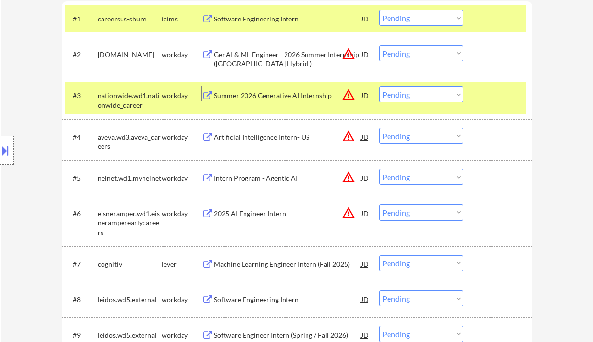
click at [221, 265] on div "Machine Learning Engineer Intern (Fall 2025)" at bounding box center [287, 265] width 147 height 10
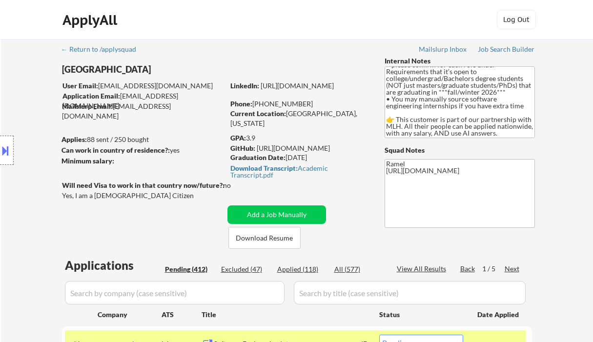
scroll to position [249, 0]
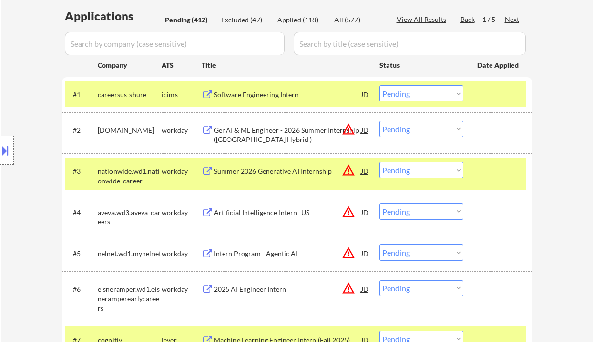
click at [412, 169] on select "Choose an option... Pending Applied Excluded (Questions) Excluded (Expired) Exc…" at bounding box center [421, 170] width 84 height 16
click at [379, 162] on select "Choose an option... Pending Applied Excluded (Questions) Excluded (Expired) Exc…" at bounding box center [421, 170] width 84 height 16
select select ""pending""
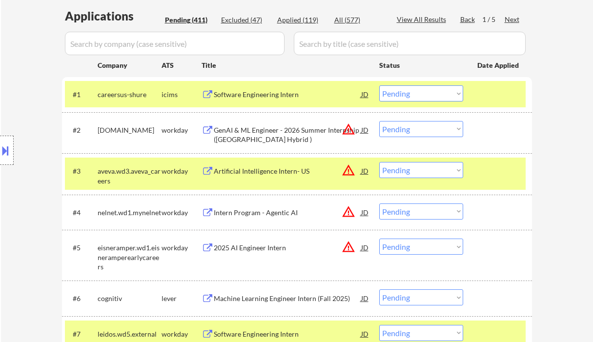
click at [9, 141] on div at bounding box center [7, 150] width 14 height 29
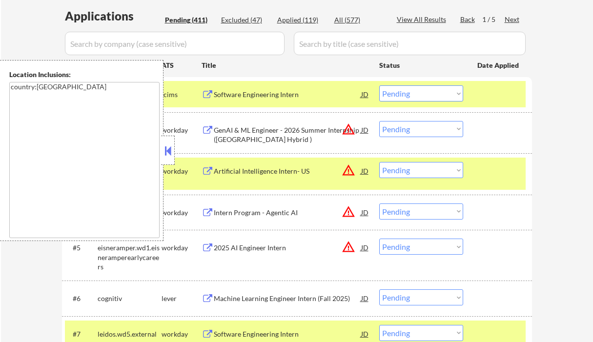
click at [174, 151] on div at bounding box center [168, 150] width 14 height 29
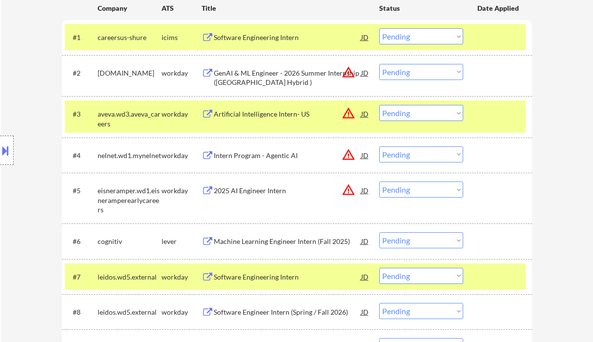
scroll to position [315, 0]
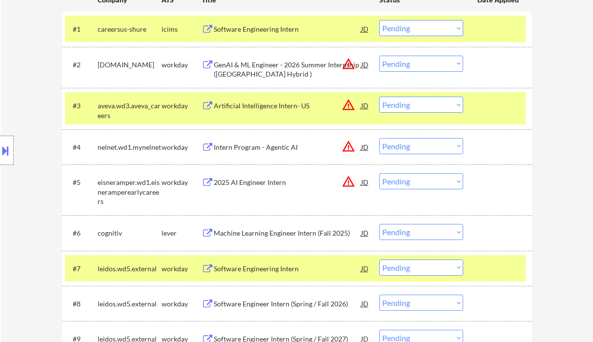
click at [260, 75] on div "GenAI & ML Engineer - 2026 Summer Internship ([GEOGRAPHIC_DATA] Hybrid )" at bounding box center [287, 69] width 147 height 19
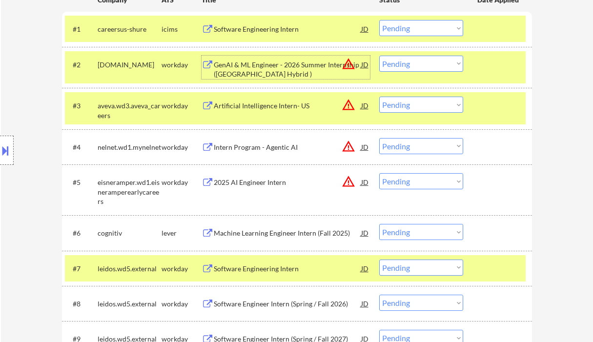
scroll to position [184, 0]
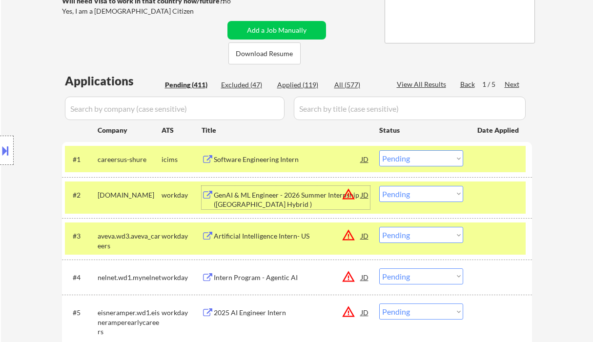
drag, startPoint x: 423, startPoint y: 191, endPoint x: 433, endPoint y: 200, distance: 13.5
click at [423, 191] on select "Choose an option... Pending Applied Excluded (Questions) Excluded (Expired) Exc…" at bounding box center [421, 194] width 84 height 16
click at [379, 186] on select "Choose an option... Pending Applied Excluded (Questions) Excluded (Expired) Exc…" at bounding box center [421, 194] width 84 height 16
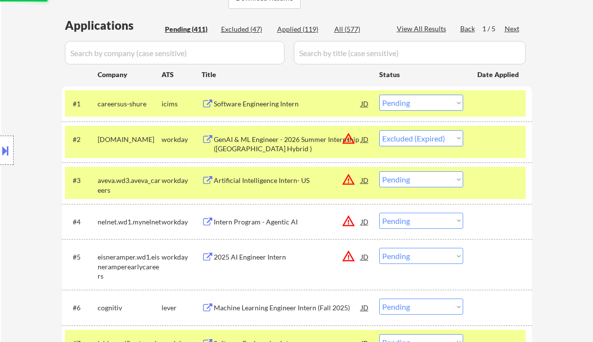
scroll to position [249, 0]
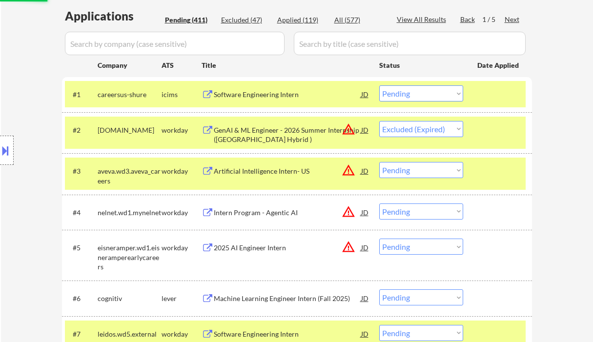
click at [284, 173] on div "Artificial Intelligence Intern- US" at bounding box center [287, 171] width 147 height 10
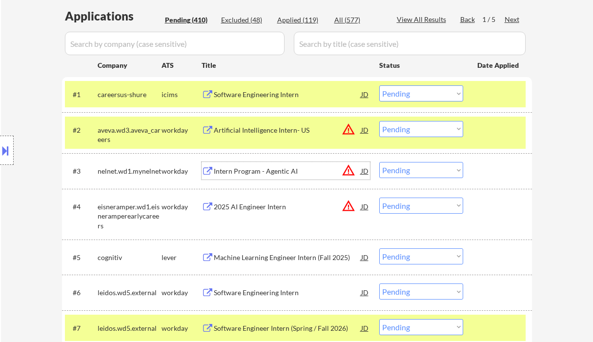
click at [267, 130] on div "Artificial Intelligence Intern- US" at bounding box center [287, 130] width 147 height 10
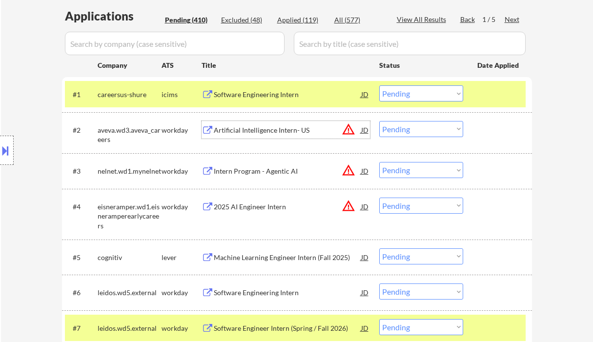
click at [387, 129] on select "Choose an option... Pending Applied Excluded (Questions) Excluded (Expired) Exc…" at bounding box center [421, 129] width 84 height 16
click at [379, 121] on select "Choose an option... Pending Applied Excluded (Questions) Excluded (Expired) Exc…" at bounding box center [421, 129] width 84 height 16
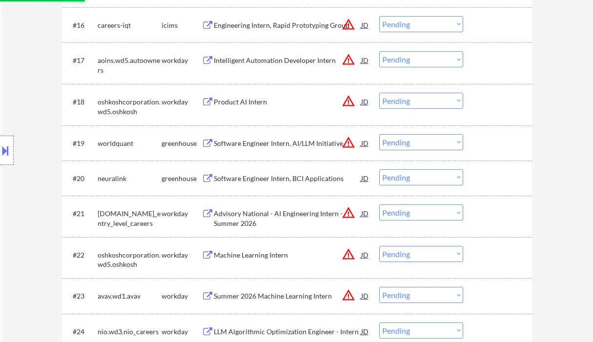
select select ""pending""
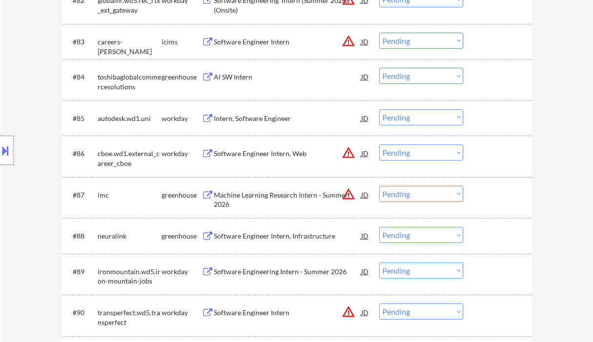
scroll to position [3502, 0]
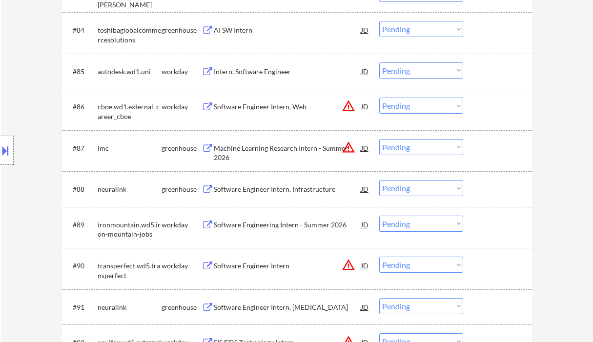
click at [297, 149] on div "Machine Learning Research Intern - Summer 2026" at bounding box center [287, 152] width 147 height 19
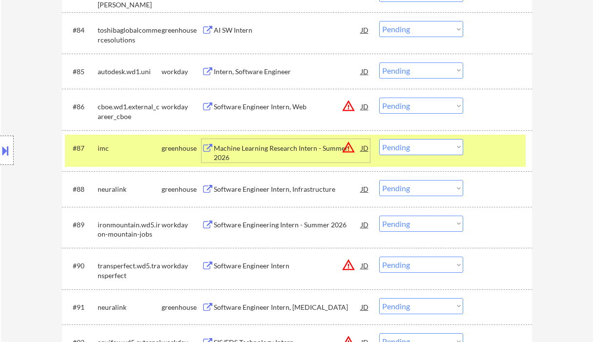
drag, startPoint x: 408, startPoint y: 148, endPoint x: 416, endPoint y: 155, distance: 10.0
click at [408, 148] on select "Choose an option... Pending Applied Excluded (Questions) Excluded (Expired) Exc…" at bounding box center [421, 147] width 84 height 16
click at [379, 139] on select "Choose an option... Pending Applied Excluded (Questions) Excluded (Expired) Exc…" at bounding box center [421, 147] width 84 height 16
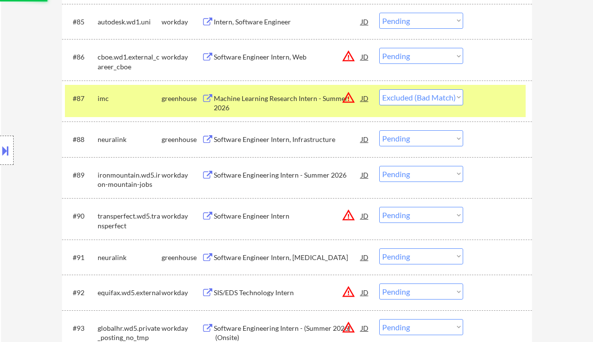
scroll to position [3632, 0]
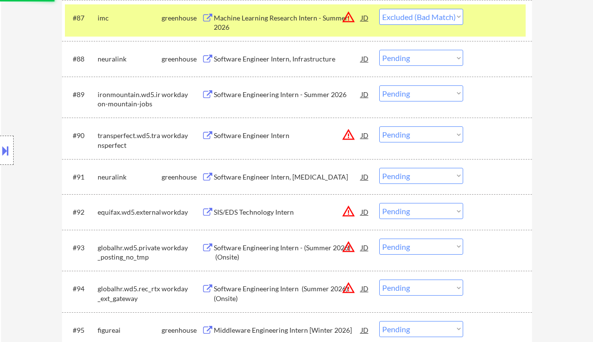
click at [274, 58] on div "Software Engineer Intern, Infrastructure" at bounding box center [287, 59] width 147 height 10
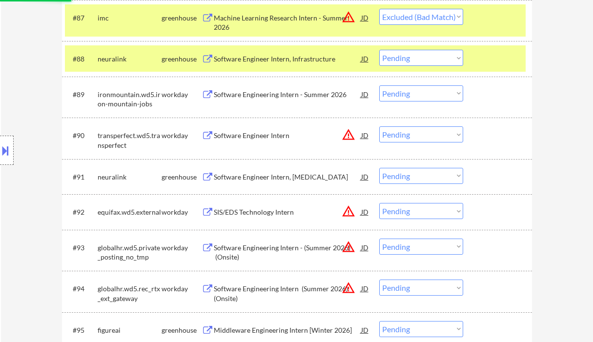
select select ""pending""
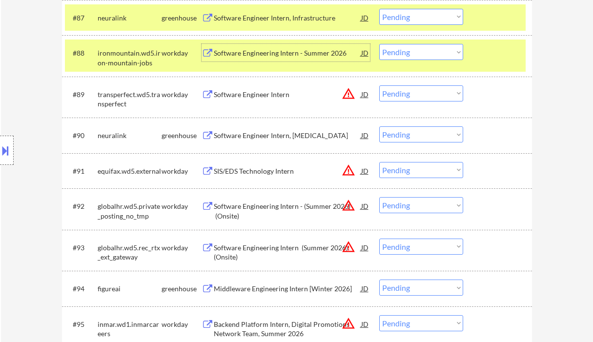
click at [407, 132] on select "Choose an option... Pending Applied Excluded (Questions) Excluded (Expired) Exc…" at bounding box center [421, 134] width 84 height 16
click at [379, 127] on select "Choose an option... Pending Applied Excluded (Questions) Excluded (Expired) Exc…" at bounding box center [421, 134] width 84 height 16
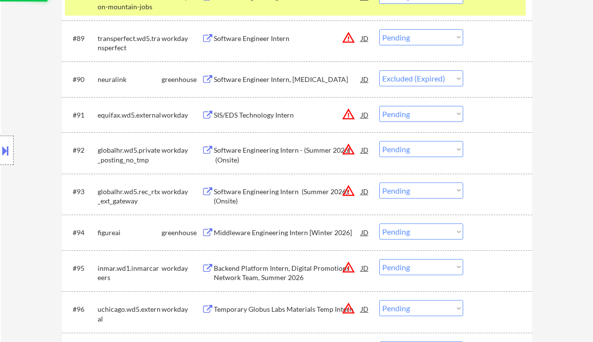
scroll to position [3697, 0]
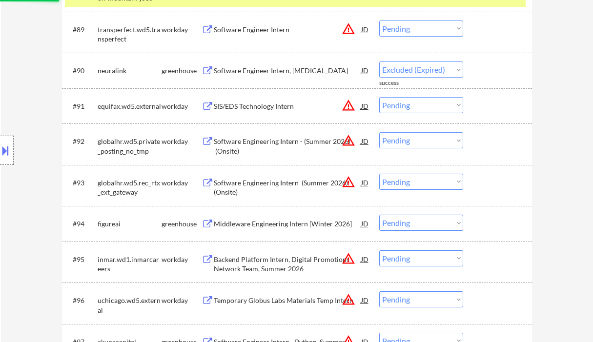
select select ""pending""
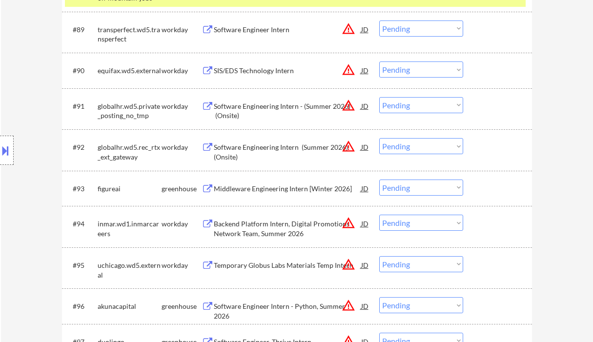
click at [275, 190] on div "Middleware Engineering Intern [Winter 2026]" at bounding box center [287, 189] width 147 height 10
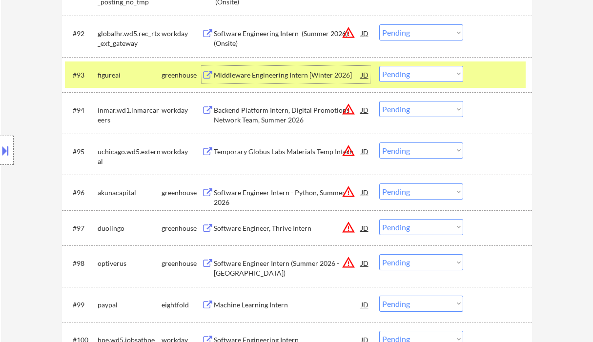
scroll to position [3828, 0]
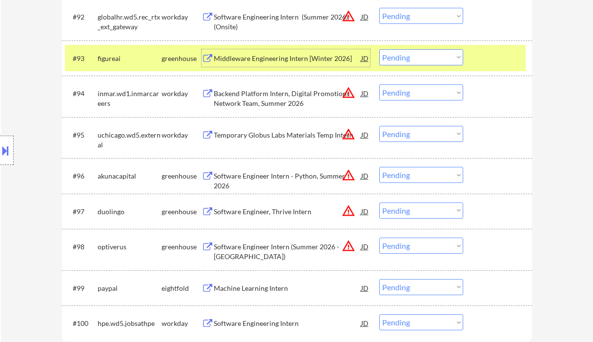
click at [257, 181] on div "Software Engineer Intern - Python, Summer 2026" at bounding box center [287, 180] width 147 height 19
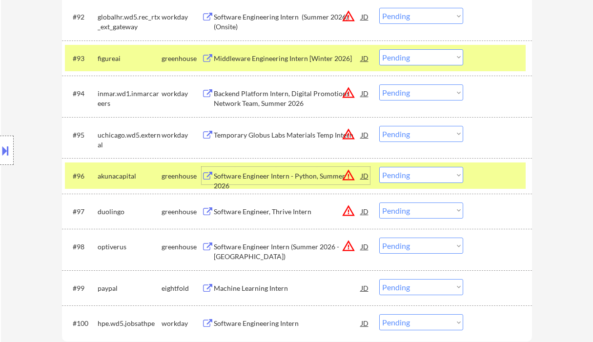
drag, startPoint x: 411, startPoint y: 57, endPoint x: 415, endPoint y: 65, distance: 8.7
click at [411, 57] on select "Choose an option... Pending Applied Excluded (Questions) Excluded (Expired) Exc…" at bounding box center [421, 57] width 84 height 16
click at [379, 49] on select "Choose an option... Pending Applied Excluded (Questions) Excluded (Expired) Exc…" at bounding box center [421, 57] width 84 height 16
select select ""pending""
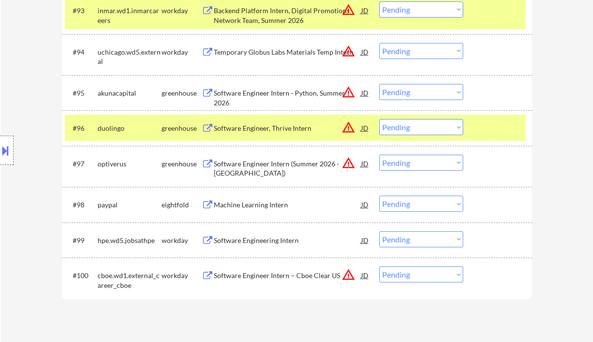
scroll to position [3892, 0]
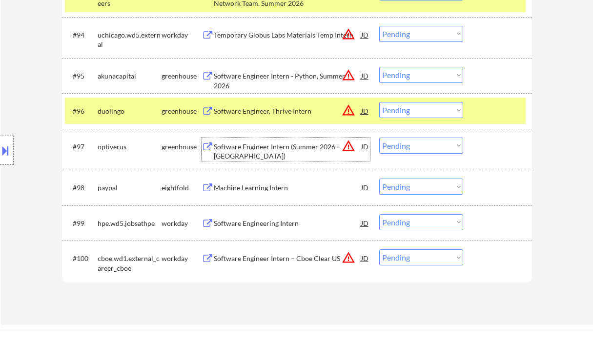
click at [244, 148] on div "Software Engineer Intern (Summer 2026 - [GEOGRAPHIC_DATA])" at bounding box center [287, 151] width 147 height 19
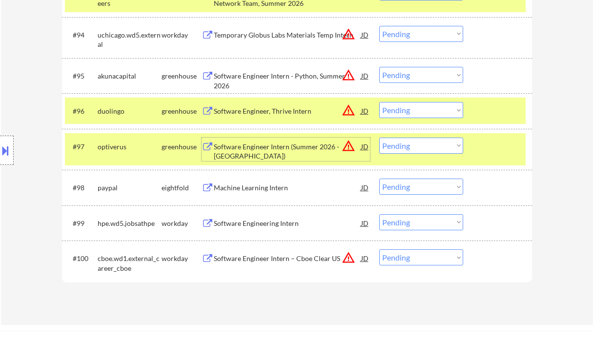
click at [414, 146] on select "Choose an option... Pending Applied Excluded (Questions) Excluded (Expired) Exc…" at bounding box center [421, 146] width 84 height 16
click at [379, 138] on select "Choose an option... Pending Applied Excluded (Questions) Excluded (Expired) Exc…" at bounding box center [421, 146] width 84 height 16
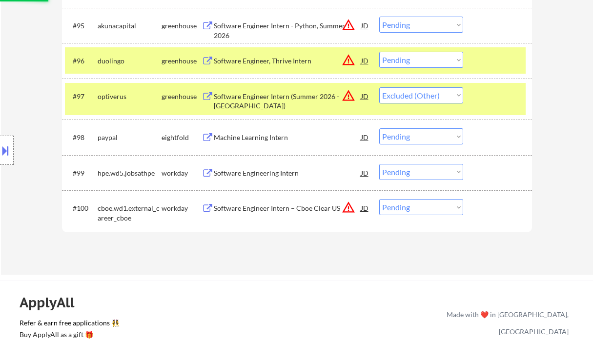
scroll to position [3957, 0]
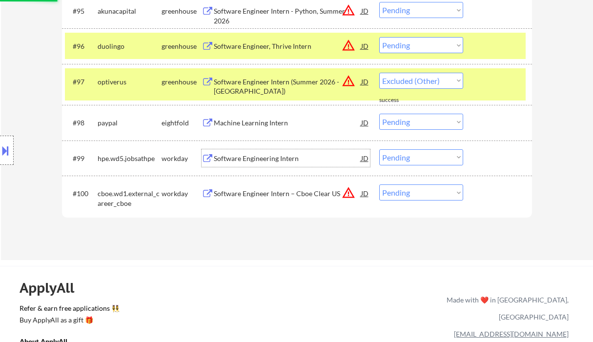
click at [266, 160] on div "Software Engineering Intern" at bounding box center [287, 159] width 147 height 10
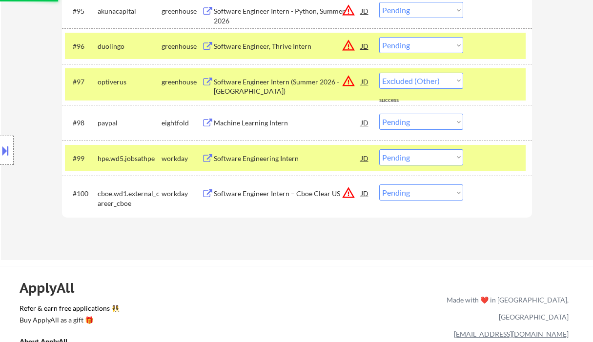
select select ""pending""
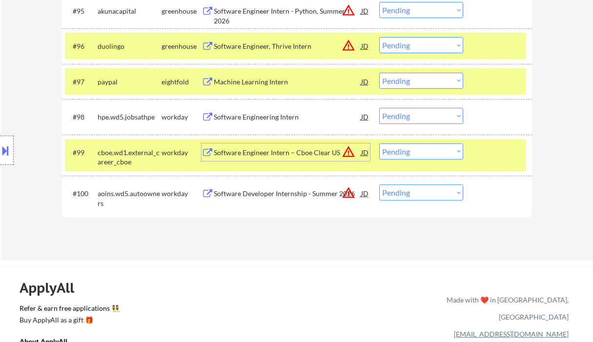
click at [401, 115] on select "Choose an option... Pending Applied Excluded (Questions) Excluded (Expired) Exc…" at bounding box center [421, 116] width 84 height 16
click at [379, 108] on select "Choose an option... Pending Applied Excluded (Questions) Excluded (Expired) Exc…" at bounding box center [421, 116] width 84 height 16
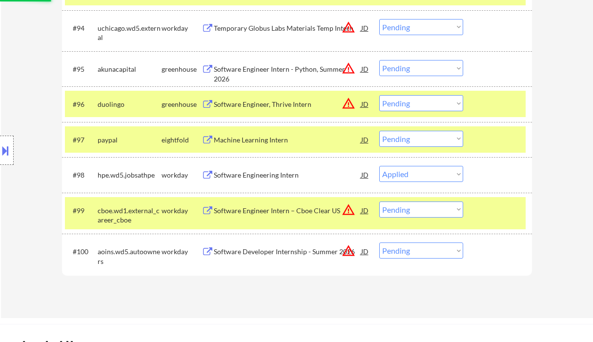
scroll to position [3892, 0]
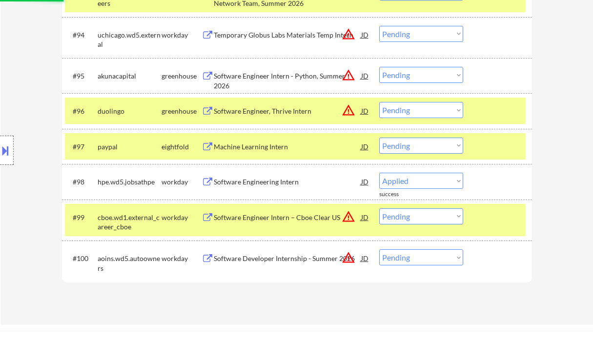
select select ""pending""
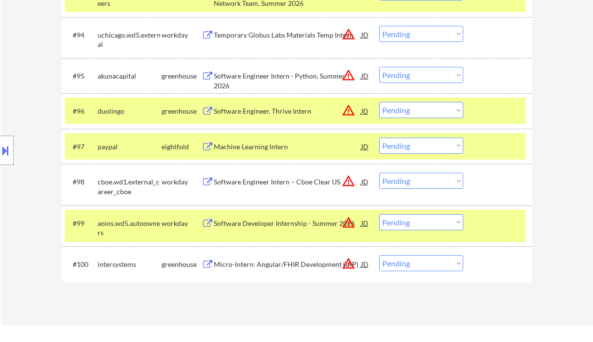
click at [273, 266] on div "Micro-Intern: Angular/FHIR Development (IAP)" at bounding box center [287, 265] width 147 height 10
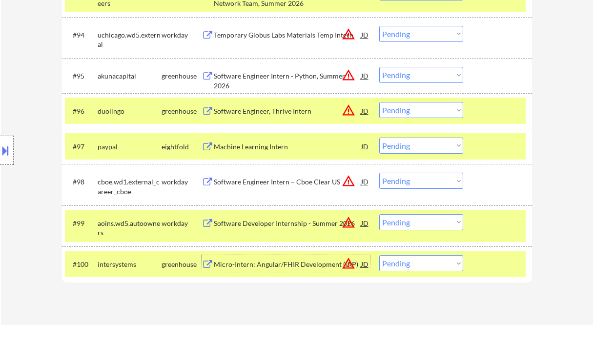
click at [413, 264] on select "Choose an option... Pending Applied Excluded (Questions) Excluded (Expired) Exc…" at bounding box center [421, 263] width 84 height 16
click at [379, 255] on select "Choose an option... Pending Applied Excluded (Questions) Excluded (Expired) Exc…" at bounding box center [421, 263] width 84 height 16
select select ""pending""
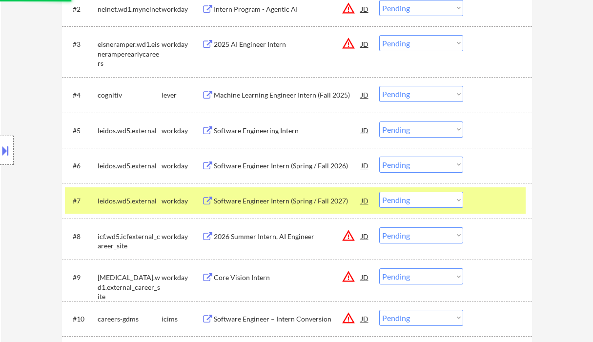
scroll to position [222, 0]
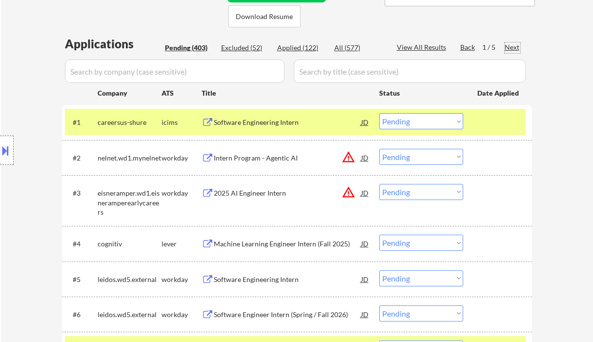
click at [508, 48] on div "Next" at bounding box center [512, 47] width 16 height 10
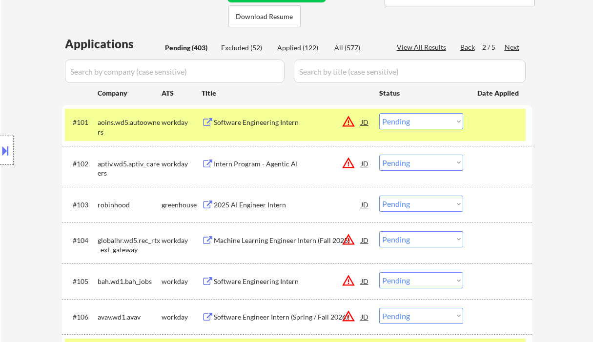
click at [261, 121] on div "Software Engineering Intern" at bounding box center [287, 123] width 147 height 10
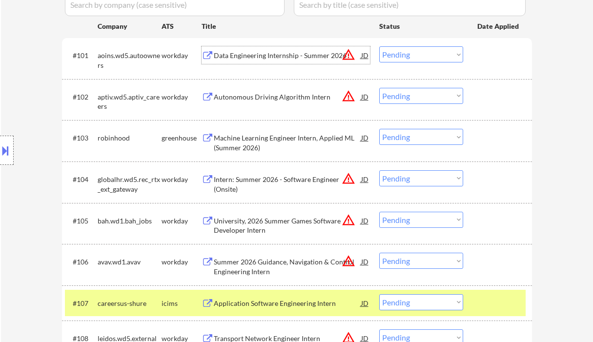
scroll to position [286, 0]
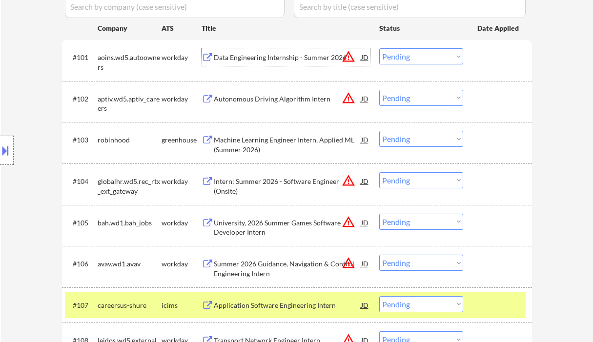
click at [411, 59] on select "Choose an option... Pending Applied Excluded (Questions) Excluded (Expired) Exc…" at bounding box center [421, 56] width 84 height 16
click at [379, 48] on select "Choose an option... Pending Applied Excluded (Questions) Excluded (Expired) Exc…" at bounding box center [421, 56] width 84 height 16
drag, startPoint x: 403, startPoint y: 58, endPoint x: 404, endPoint y: 63, distance: 5.9
click at [403, 58] on select "Choose an option... Pending Applied Excluded (Questions) Excluded (Expired) Exc…" at bounding box center [421, 56] width 84 height 16
click at [379, 48] on select "Choose an option... Pending Applied Excluded (Questions) Excluded (Expired) Exc…" at bounding box center [421, 56] width 84 height 16
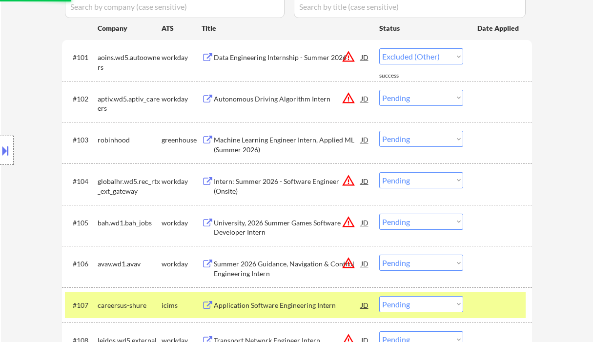
select select ""pending""
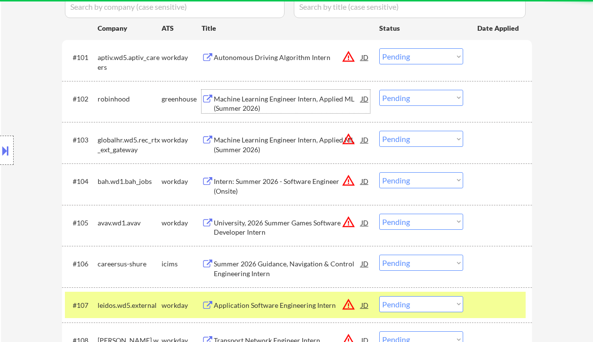
click at [276, 97] on div "Machine Learning Engineer Intern, Applied ML (Summer 2026)" at bounding box center [287, 103] width 147 height 19
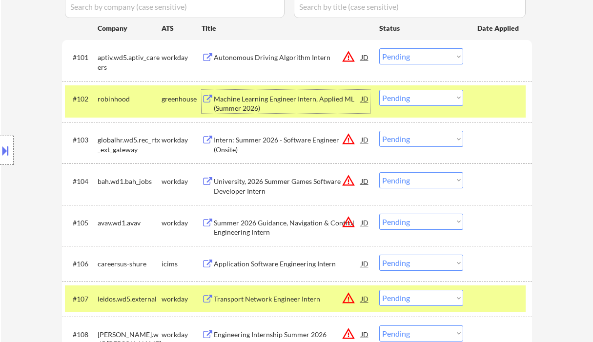
click at [420, 100] on select "Choose an option... Pending Applied Excluded (Questions) Excluded (Expired) Exc…" at bounding box center [421, 98] width 84 height 16
click at [379, 90] on select "Choose an option... Pending Applied Excluded (Questions) Excluded (Expired) Exc…" at bounding box center [421, 98] width 84 height 16
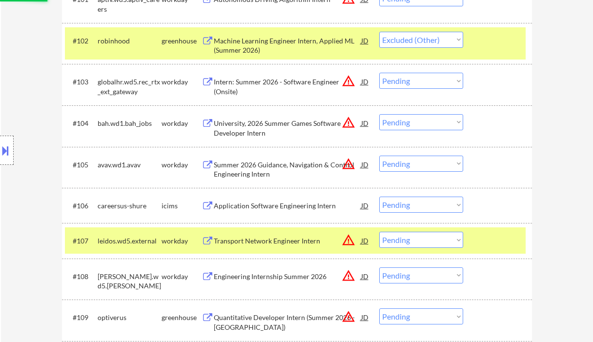
scroll to position [351, 0]
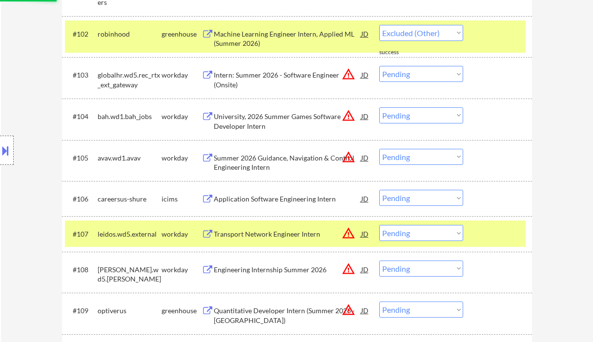
select select ""pending""
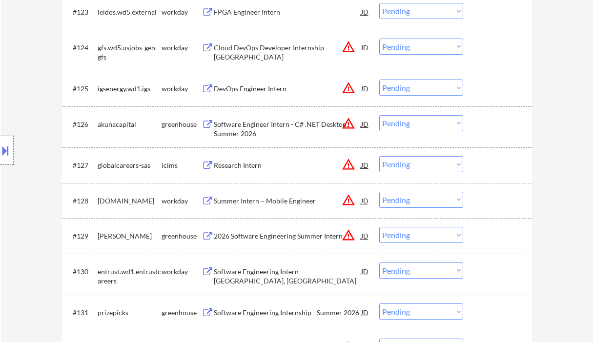
scroll to position [1197, 0]
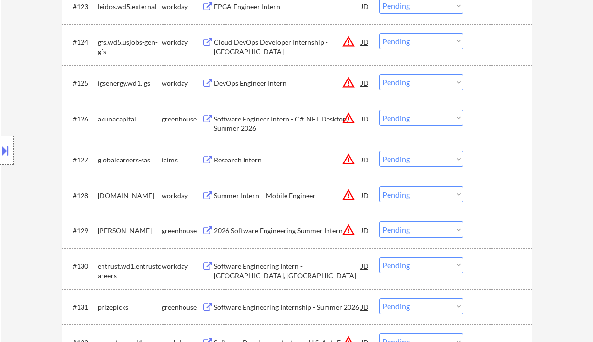
click at [247, 80] on div "DevOps Engineer Intern" at bounding box center [287, 84] width 147 height 10
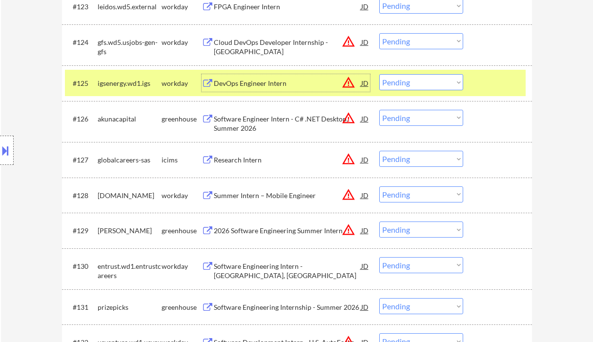
click at [415, 82] on select "Choose an option... Pending Applied Excluded (Questions) Excluded (Expired) Exc…" at bounding box center [421, 82] width 84 height 16
click at [379, 74] on select "Choose an option... Pending Applied Excluded (Questions) Excluded (Expired) Exc…" at bounding box center [421, 82] width 84 height 16
click at [269, 123] on div "Software Engineer Intern - C# .NET Desktop, Summer 2026" at bounding box center [287, 123] width 147 height 19
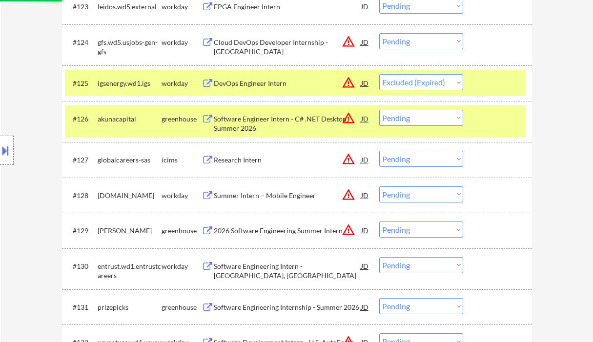
select select ""pending""
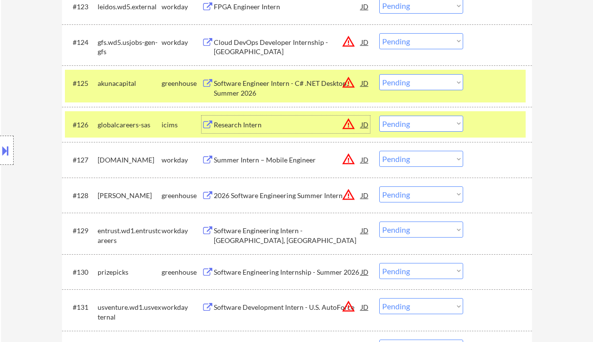
scroll to position [1262, 0]
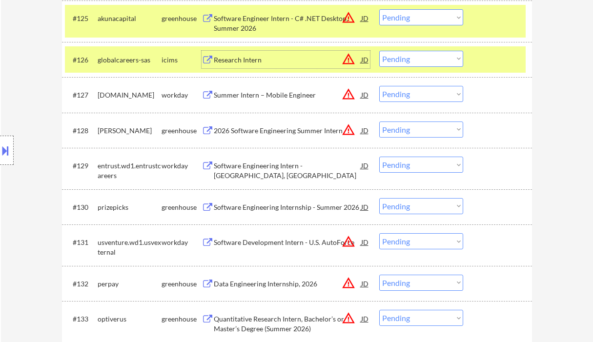
click at [242, 128] on div "2026 Software Engineering Summer Intern" at bounding box center [287, 131] width 147 height 10
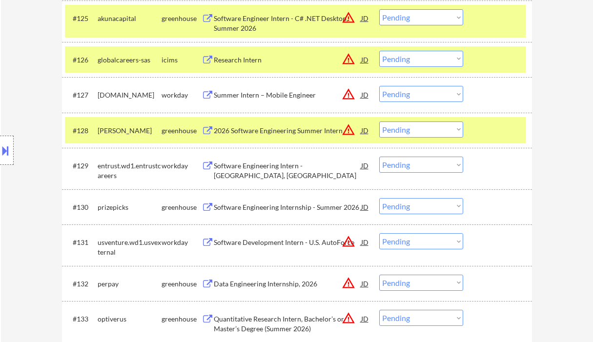
drag, startPoint x: 402, startPoint y: 125, endPoint x: 404, endPoint y: 133, distance: 8.6
click at [402, 125] on select "Choose an option... Pending Applied Excluded (Questions) Excluded (Expired) Exc…" at bounding box center [421, 129] width 84 height 16
click at [379, 121] on select "Choose an option... Pending Applied Excluded (Questions) Excluded (Expired) Exc…" at bounding box center [421, 129] width 84 height 16
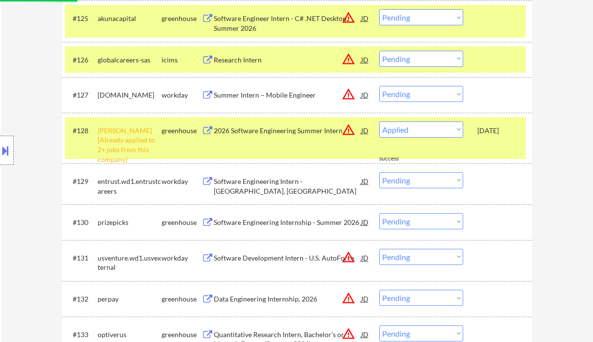
select select ""pending""
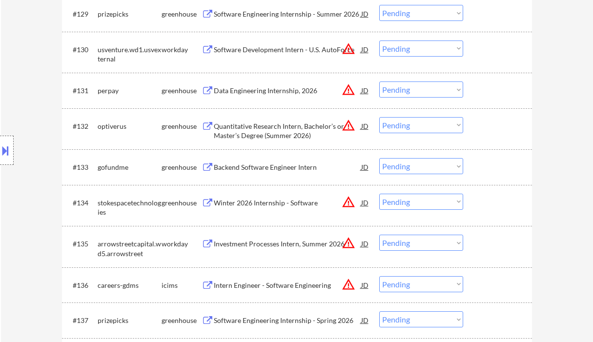
scroll to position [1457, 0]
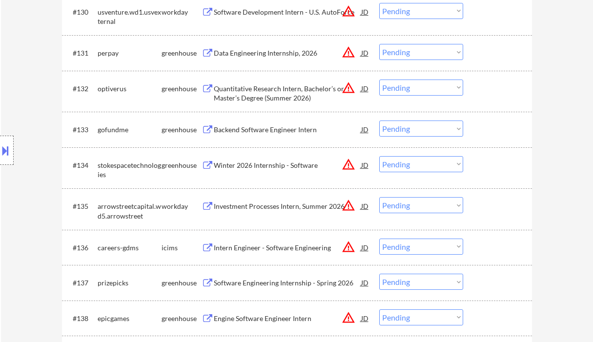
click at [262, 124] on div "Backend Software Engineer Intern" at bounding box center [287, 130] width 147 height 18
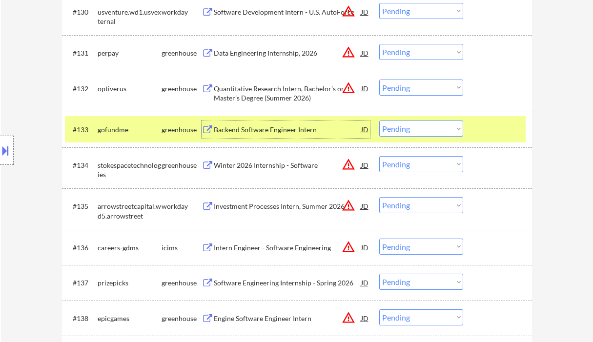
click at [438, 130] on select "Choose an option... Pending Applied Excluded (Questions) Excluded (Expired) Exc…" at bounding box center [421, 129] width 84 height 16
click at [379, 121] on select "Choose an option... Pending Applied Excluded (Questions) Excluded (Expired) Exc…" at bounding box center [421, 129] width 84 height 16
select select ""pending""
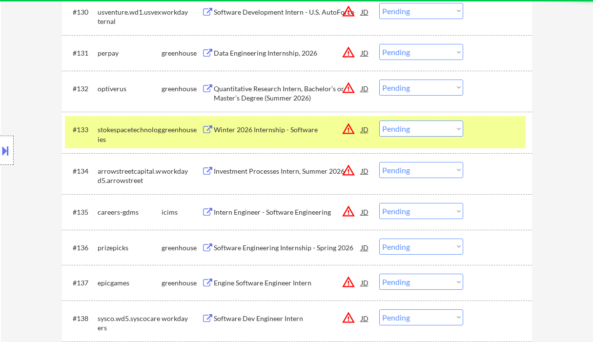
scroll to position [1522, 0]
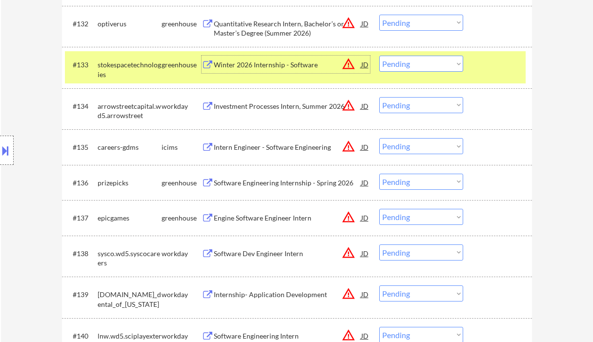
click at [261, 67] on div "Winter 2026 Internship - Software" at bounding box center [287, 65] width 147 height 10
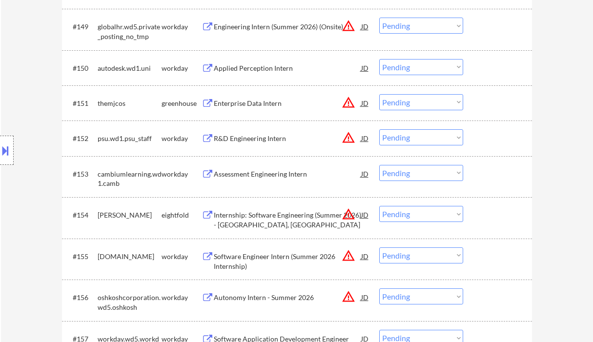
scroll to position [3862, 0]
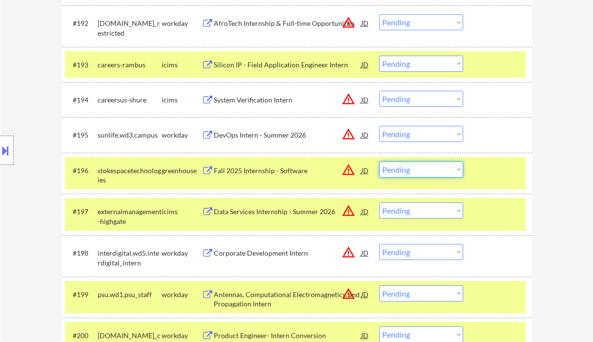
drag, startPoint x: 427, startPoint y: 171, endPoint x: 432, endPoint y: 177, distance: 7.7
click at [427, 171] on select "Choose an option... Pending Applied Excluded (Questions) Excluded (Expired) Exc…" at bounding box center [421, 169] width 84 height 16
click at [379, 161] on select "Choose an option... Pending Applied Excluded (Questions) Excluded (Expired) Exc…" at bounding box center [421, 169] width 84 height 16
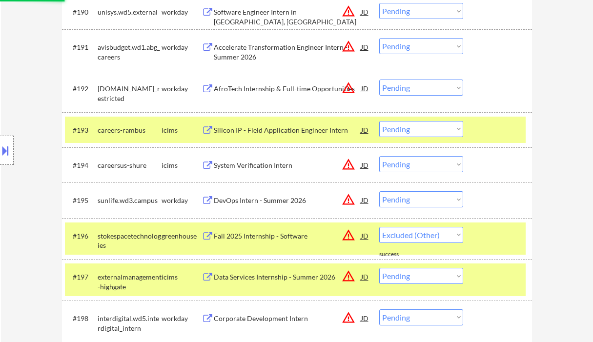
select select ""pending""
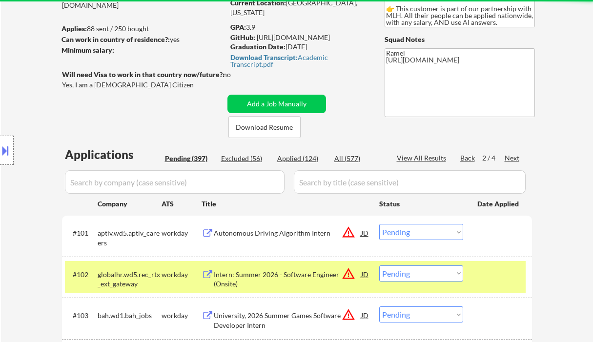
scroll to position [96, 0]
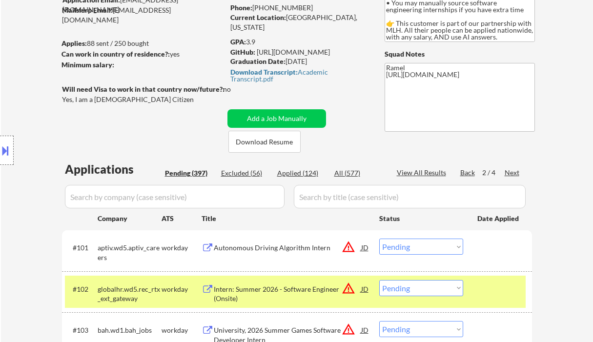
click at [516, 172] on div "Next" at bounding box center [512, 173] width 16 height 10
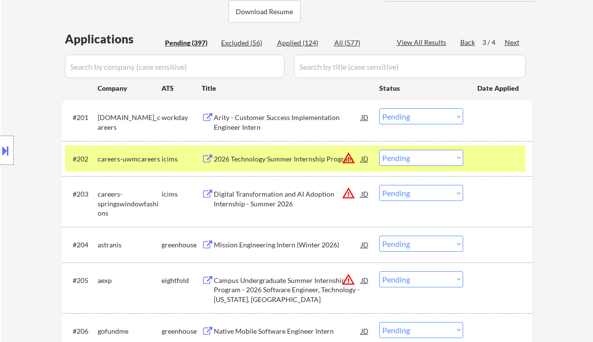
scroll to position [357, 0]
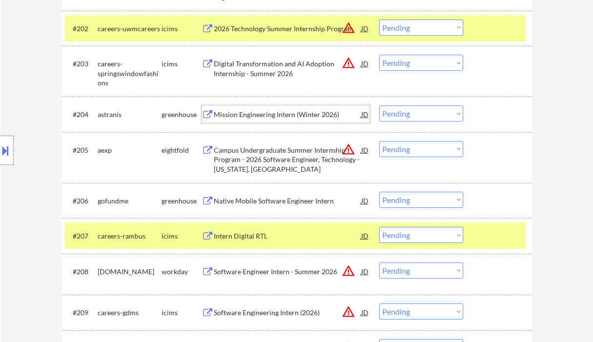
click at [264, 114] on div "Mission Engineering Intern (Winter 2026)" at bounding box center [287, 115] width 147 height 10
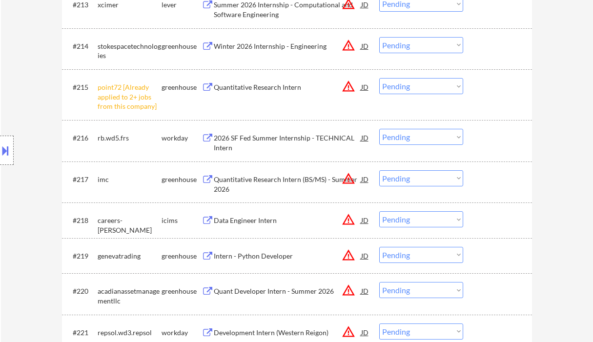
scroll to position [877, 0]
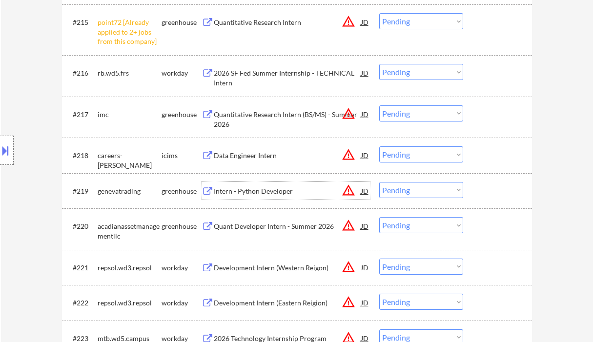
click at [264, 193] on div "Intern - Python Developer" at bounding box center [287, 191] width 147 height 10
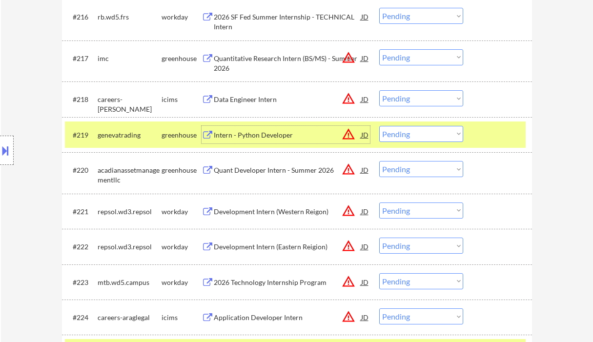
scroll to position [942, 0]
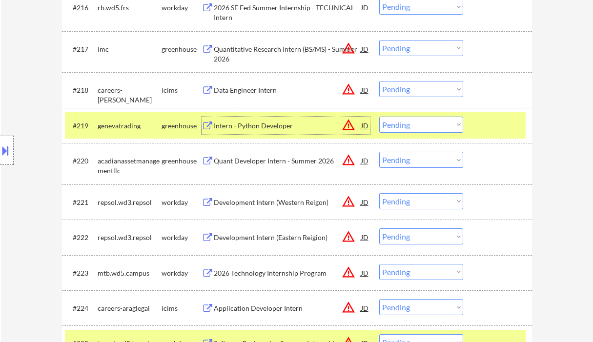
click at [413, 130] on select "Choose an option... Pending Applied Excluded (Questions) Excluded (Expired) Exc…" at bounding box center [421, 125] width 84 height 16
click at [379, 117] on select "Choose an option... Pending Applied Excluded (Questions) Excluded (Expired) Exc…" at bounding box center [421, 125] width 84 height 16
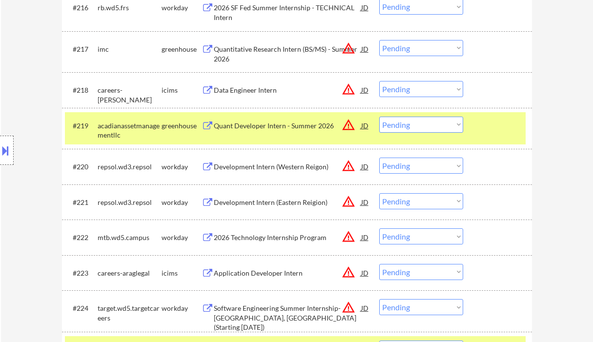
click at [258, 125] on div "Quant Developer Intern - Summer 2026" at bounding box center [287, 126] width 147 height 10
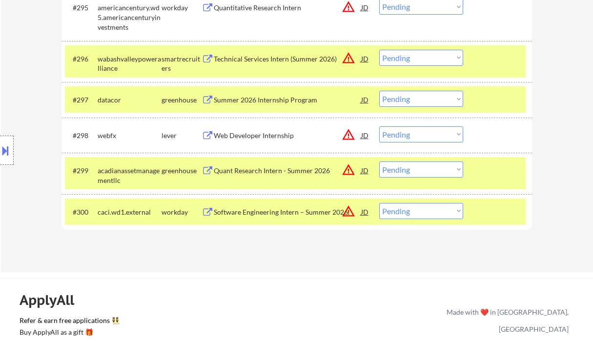
scroll to position [897, 0]
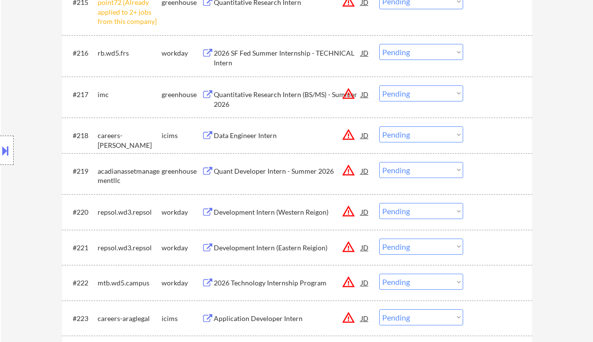
drag, startPoint x: 411, startPoint y: 168, endPoint x: 413, endPoint y: 176, distance: 7.7
click at [411, 168] on select "Choose an option... Pending Applied Excluded (Questions) Excluded (Expired) Exc…" at bounding box center [421, 170] width 84 height 16
click at [379, 162] on select "Choose an option... Pending Applied Excluded (Questions) Excluded (Expired) Exc…" at bounding box center [421, 170] width 84 height 16
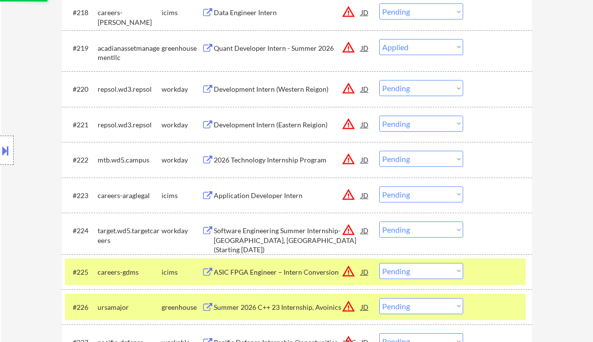
scroll to position [1027, 0]
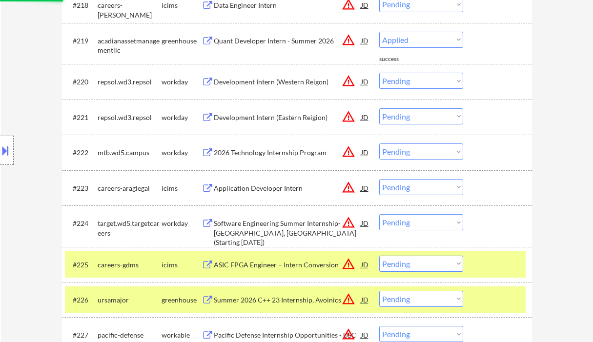
select select ""pending""
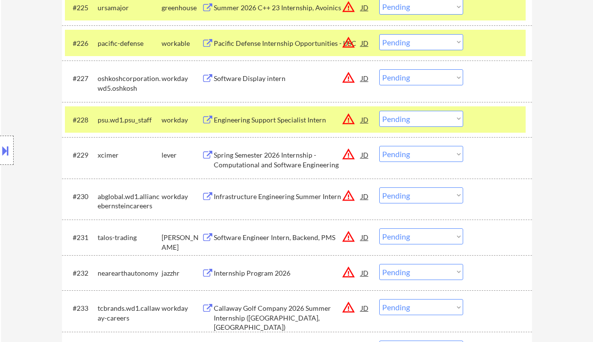
scroll to position [1287, 0]
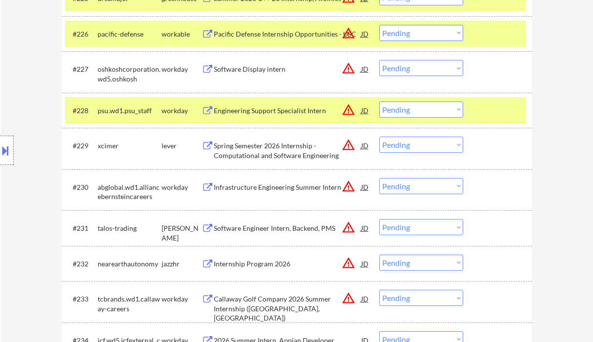
click at [256, 136] on div "#229 xcimer lever Spring Semester 2026 Internship - Computational and Software …" at bounding box center [295, 148] width 461 height 32
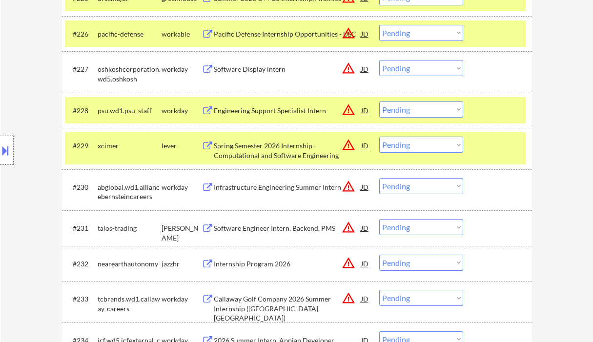
click at [257, 147] on div "Spring Semester 2026 Internship - Computational and Software Engineering" at bounding box center [287, 150] width 147 height 19
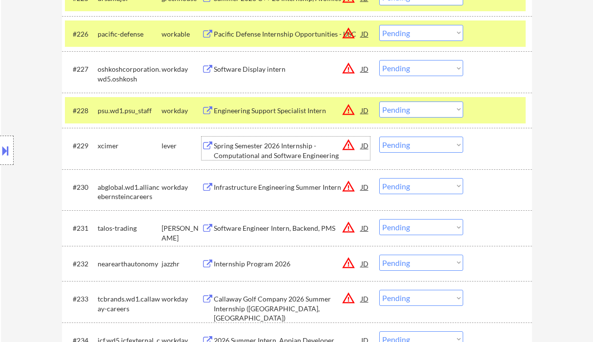
click at [253, 152] on div "Spring Semester 2026 Internship - Computational and Software Engineering" at bounding box center [287, 150] width 147 height 19
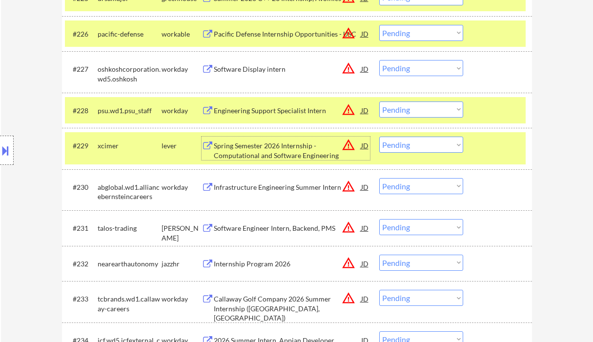
drag, startPoint x: 404, startPoint y: 145, endPoint x: 410, endPoint y: 152, distance: 9.4
click at [404, 145] on select "Choose an option... Pending Applied Excluded (Questions) Excluded (Expired) Exc…" at bounding box center [421, 145] width 84 height 16
click at [379, 137] on select "Choose an option... Pending Applied Excluded (Questions) Excluded (Expired) Exc…" at bounding box center [421, 145] width 84 height 16
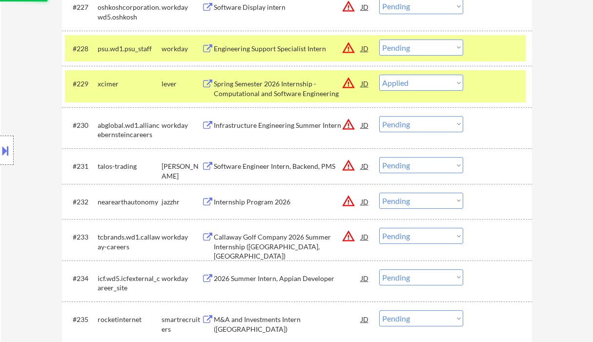
scroll to position [1352, 0]
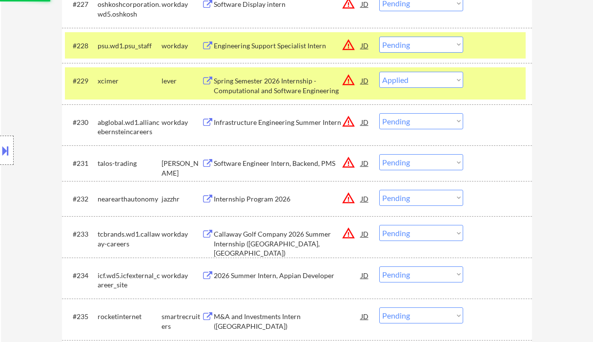
click at [276, 162] on div "Software Engineer Intern, Backend, PMS" at bounding box center [287, 164] width 147 height 10
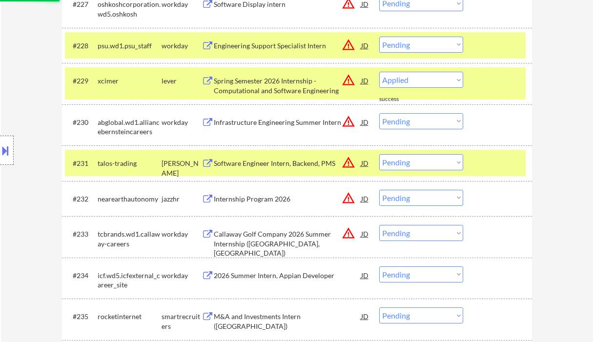
select select ""pending""
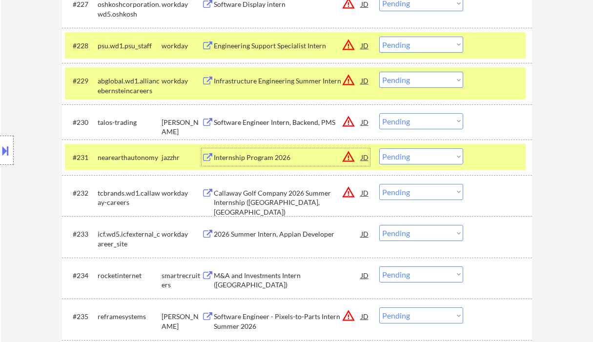
click at [398, 123] on select "Choose an option... Pending Applied Excluded (Questions) Excluded (Expired) Exc…" at bounding box center [421, 121] width 84 height 16
click at [379, 113] on select "Choose an option... Pending Applied Excluded (Questions) Excluded (Expired) Exc…" at bounding box center [421, 121] width 84 height 16
click at [282, 157] on div "Internship Program 2026" at bounding box center [287, 158] width 147 height 10
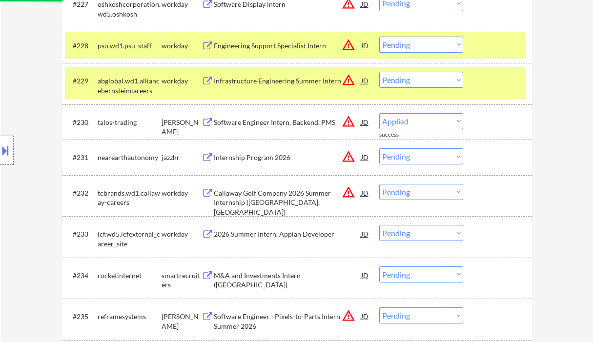
select select ""pending""
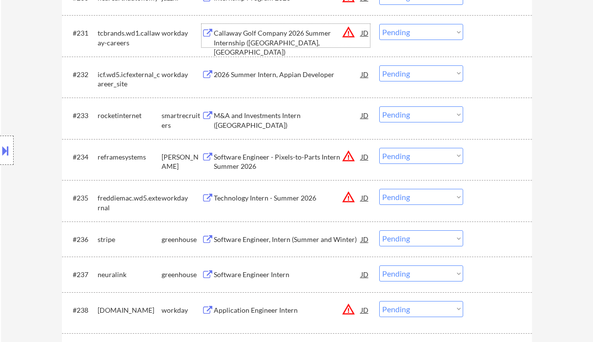
scroll to position [1482, 0]
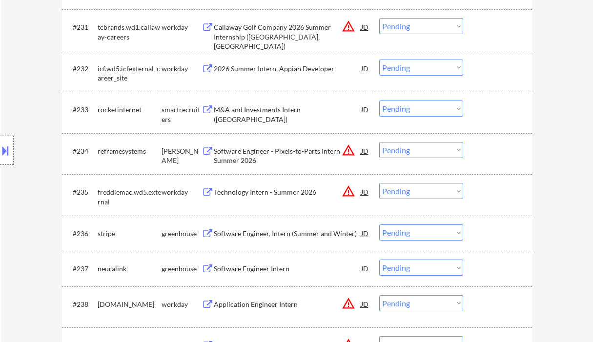
click at [11, 90] on div "Location Inclusions: country:[GEOGRAPHIC_DATA]" at bounding box center [87, 150] width 175 height 181
click at [246, 112] on div "M&A and Investments Intern (US)" at bounding box center [287, 114] width 147 height 19
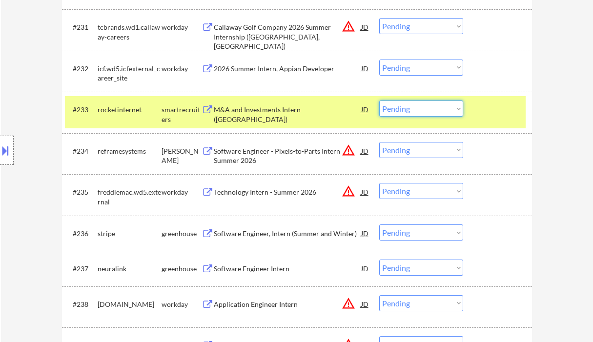
click at [406, 110] on select "Choose an option... Pending Applied Excluded (Questions) Excluded (Expired) Exc…" at bounding box center [421, 109] width 84 height 16
click at [379, 101] on select "Choose an option... Pending Applied Excluded (Questions) Excluded (Expired) Exc…" at bounding box center [421, 109] width 84 height 16
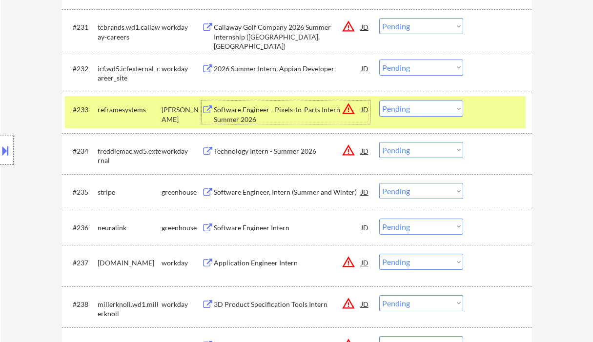
click at [266, 114] on div "Software Engineer - Pixels-to-Parts Intern Summer 2026" at bounding box center [287, 114] width 147 height 19
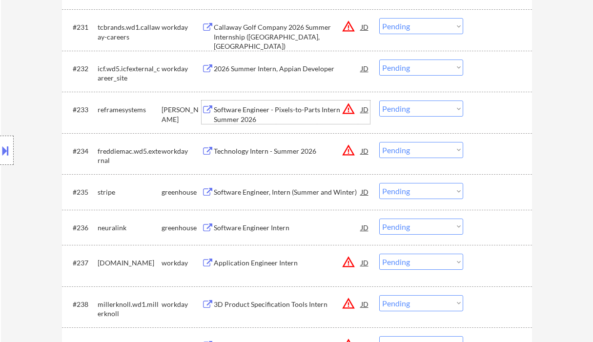
click at [421, 112] on select "Choose an option... Pending Applied Excluded (Questions) Excluded (Expired) Exc…" at bounding box center [421, 109] width 84 height 16
click at [379, 101] on select "Choose an option... Pending Applied Excluded (Questions) Excluded (Expired) Exc…" at bounding box center [421, 109] width 84 height 16
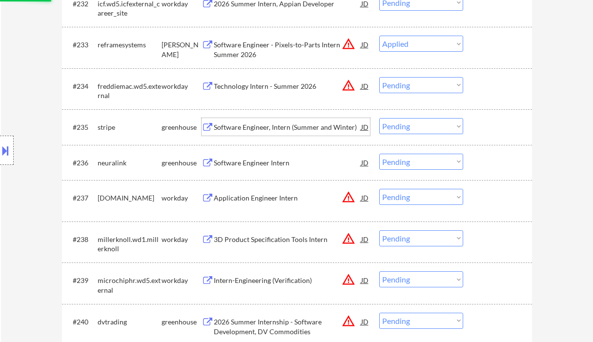
click at [287, 129] on div "Software Engineer, Intern (Summer and Winter)" at bounding box center [287, 127] width 147 height 10
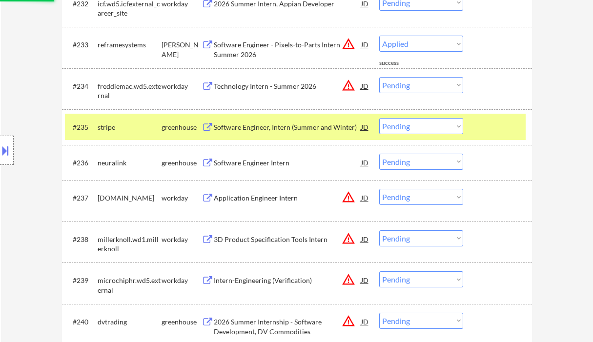
select select ""pending""
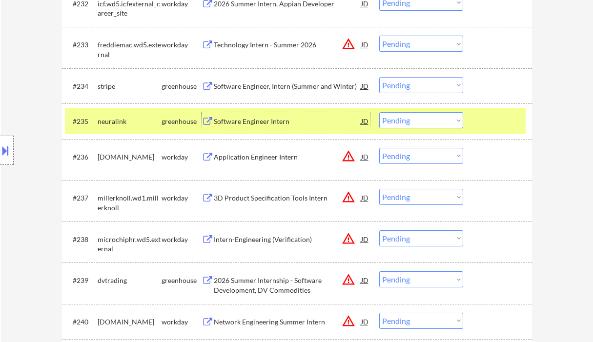
click at [256, 88] on div "Software Engineer, Intern (Summer and Winter)" at bounding box center [287, 86] width 147 height 10
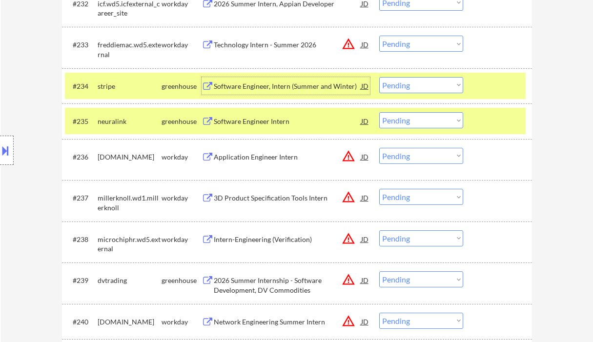
click at [421, 85] on select "Choose an option... Pending Applied Excluded (Questions) Excluded (Expired) Exc…" at bounding box center [421, 85] width 84 height 16
click at [39, 78] on div "Location Inclusions: country:[GEOGRAPHIC_DATA]" at bounding box center [87, 150] width 175 height 181
click at [416, 88] on select "Choose an option... Pending Applied Excluded (Questions) Excluded (Expired) Exc…" at bounding box center [421, 85] width 84 height 16
click at [379, 77] on select "Choose an option... Pending Applied Excluded (Questions) Excluded (Expired) Exc…" at bounding box center [421, 85] width 84 height 16
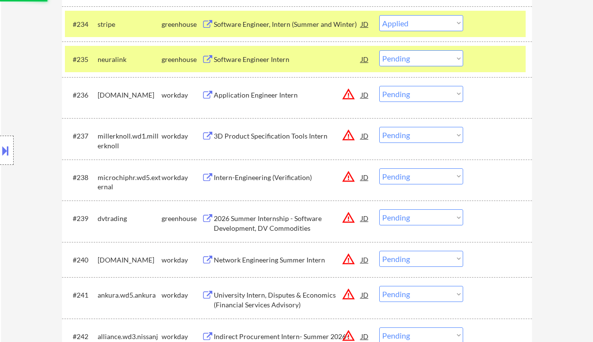
scroll to position [1613, 0]
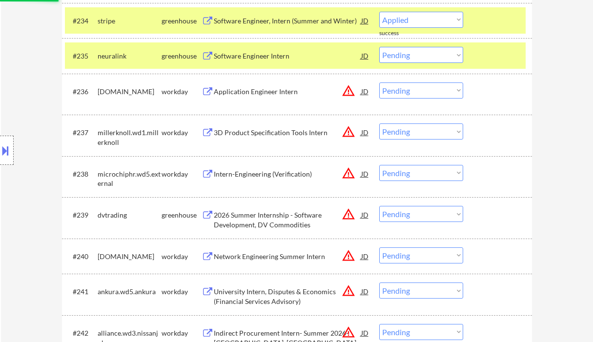
select select ""pending""
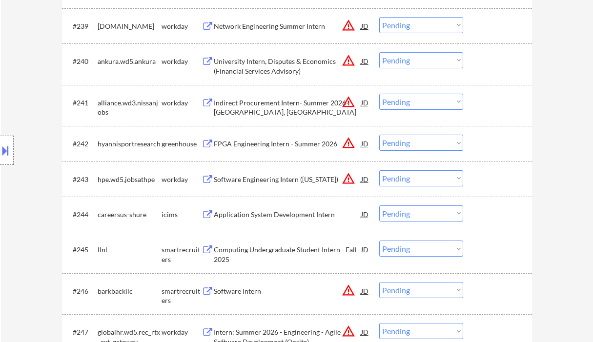
scroll to position [1677, 0]
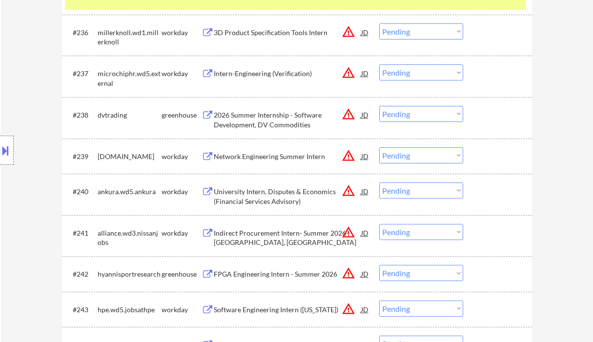
click at [261, 120] on div "2026 Summer Internship - Software Development, DV Commodities" at bounding box center [287, 119] width 147 height 19
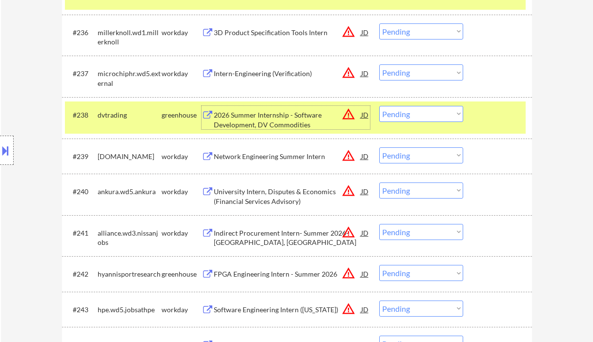
drag, startPoint x: 413, startPoint y: 110, endPoint x: 413, endPoint y: 121, distance: 10.7
click at [413, 110] on select "Choose an option... Pending Applied Excluded (Questions) Excluded (Expired) Exc…" at bounding box center [421, 114] width 84 height 16
click at [379, 106] on select "Choose an option... Pending Applied Excluded (Questions) Excluded (Expired) Exc…" at bounding box center [421, 114] width 84 height 16
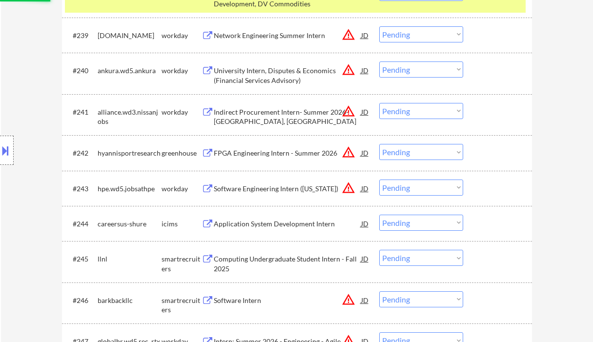
scroll to position [1808, 0]
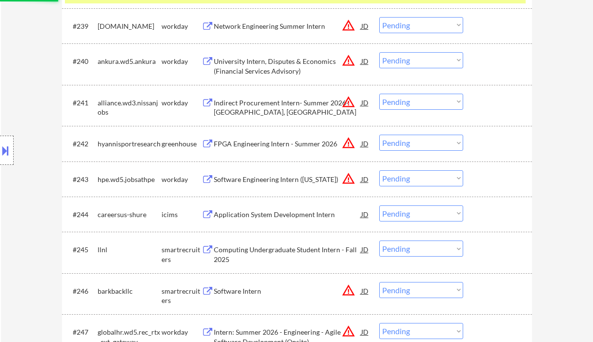
click at [264, 147] on div "FPGA Engineering Intern - Summer 2026" at bounding box center [287, 144] width 147 height 10
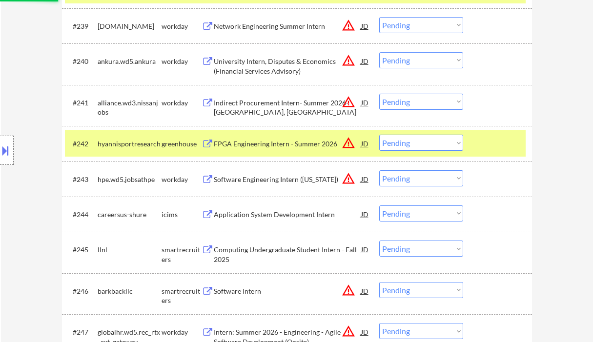
select select ""pending""
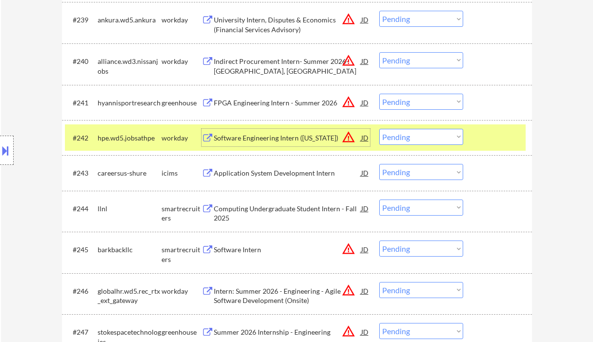
click at [401, 129] on select "Choose an option... Pending Applied Excluded (Questions) Excluded (Expired) Exc…" at bounding box center [421, 137] width 84 height 16
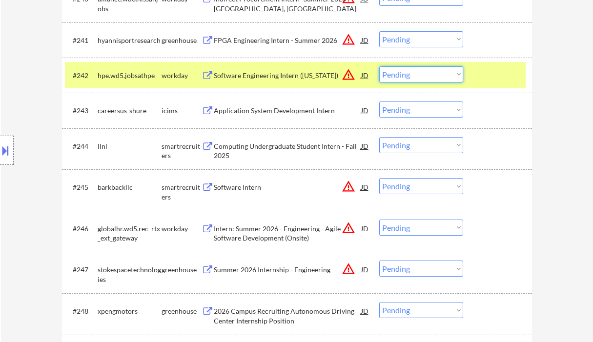
scroll to position [1873, 0]
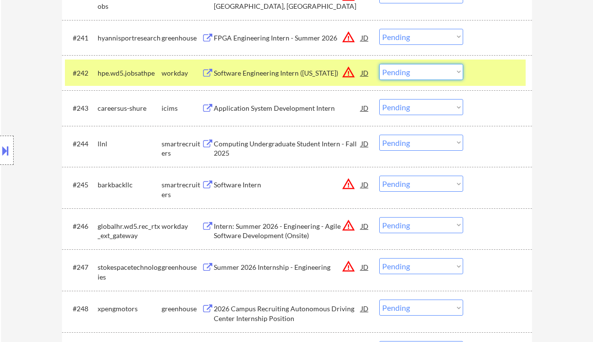
click at [280, 141] on div "Computing Undergraduate Student Intern - Fall 2025" at bounding box center [287, 148] width 147 height 19
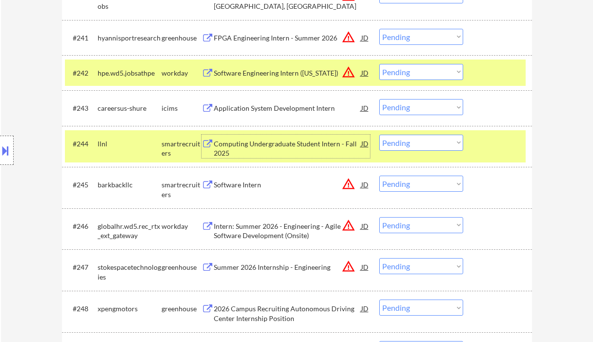
click at [418, 139] on select "Choose an option... Pending Applied Excluded (Questions) Excluded (Expired) Exc…" at bounding box center [421, 143] width 84 height 16
click at [379, 135] on select "Choose an option... Pending Applied Excluded (Questions) Excluded (Expired) Exc…" at bounding box center [421, 143] width 84 height 16
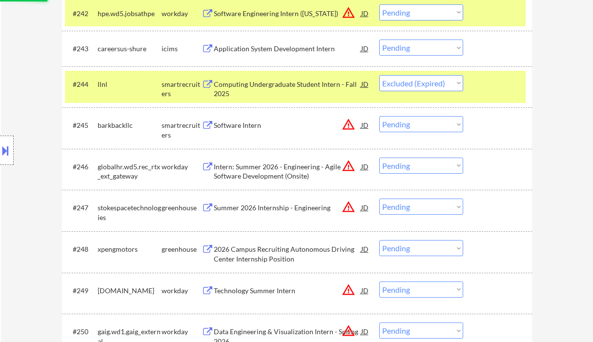
scroll to position [1937, 0]
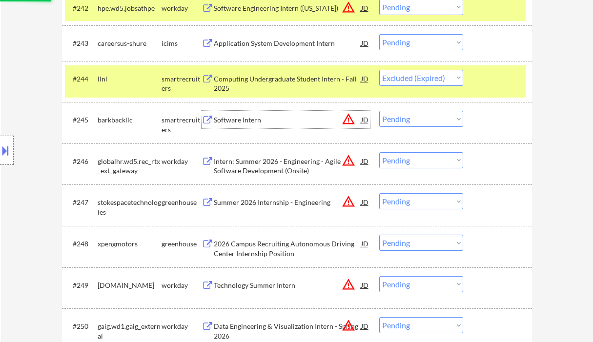
click at [246, 122] on div "Software Intern" at bounding box center [287, 120] width 147 height 10
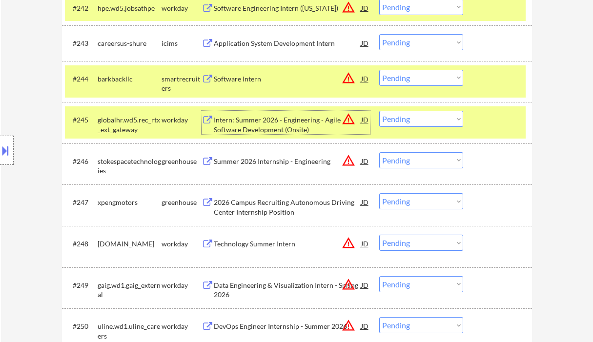
click at [410, 75] on select "Choose an option... Pending Applied Excluded (Questions) Excluded (Expired) Exc…" at bounding box center [421, 78] width 84 height 16
click at [379, 70] on select "Choose an option... Pending Applied Excluded (Questions) Excluded (Expired) Exc…" at bounding box center [421, 78] width 84 height 16
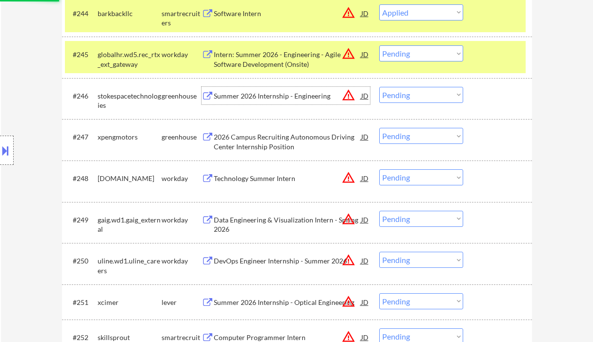
click at [261, 98] on div "Summer 2026 Internship - Engineering" at bounding box center [287, 96] width 147 height 10
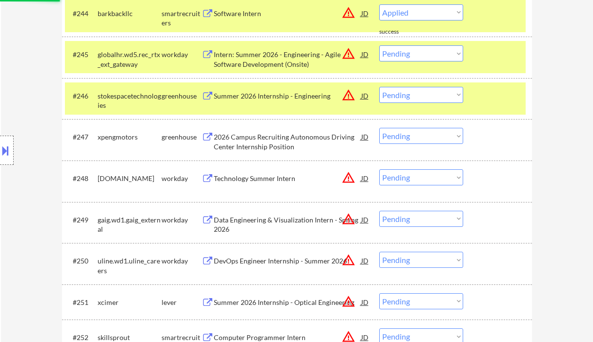
select select ""pending""
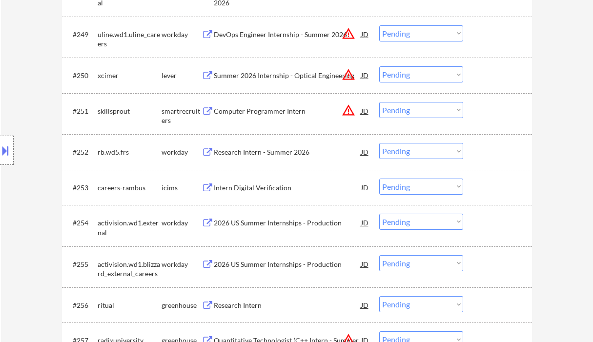
scroll to position [2198, 0]
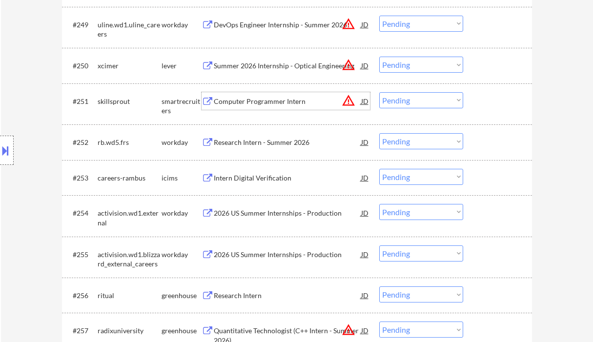
click at [255, 103] on div "Computer Programmer Intern" at bounding box center [287, 102] width 147 height 10
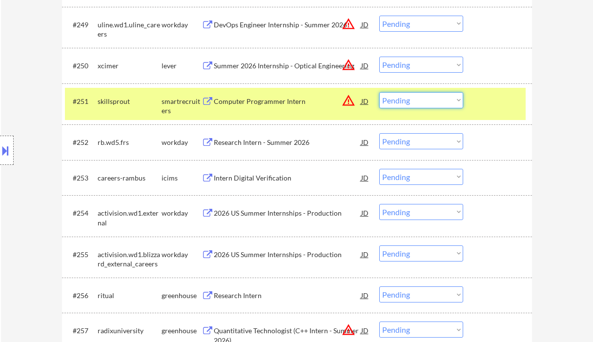
drag, startPoint x: 415, startPoint y: 101, endPoint x: 415, endPoint y: 108, distance: 7.3
click at [415, 101] on select "Choose an option... Pending Applied Excluded (Questions) Excluded (Expired) Exc…" at bounding box center [421, 100] width 84 height 16
click at [379, 92] on select "Choose an option... Pending Applied Excluded (Questions) Excluded (Expired) Exc…" at bounding box center [421, 100] width 84 height 16
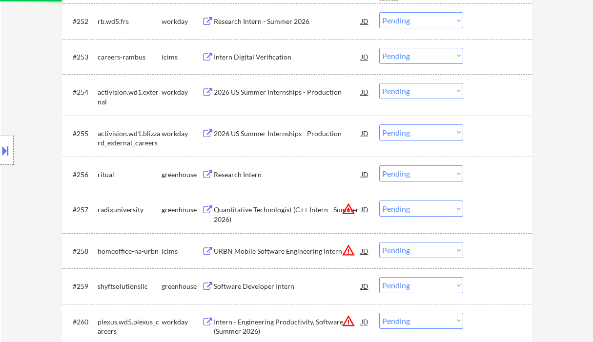
scroll to position [2328, 0]
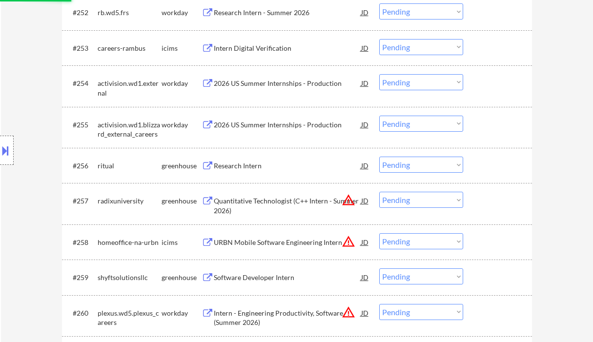
click at [239, 163] on div "Research Intern" at bounding box center [287, 166] width 147 height 10
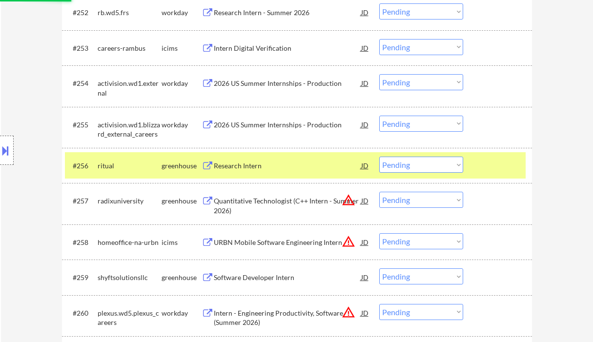
select select ""pending""
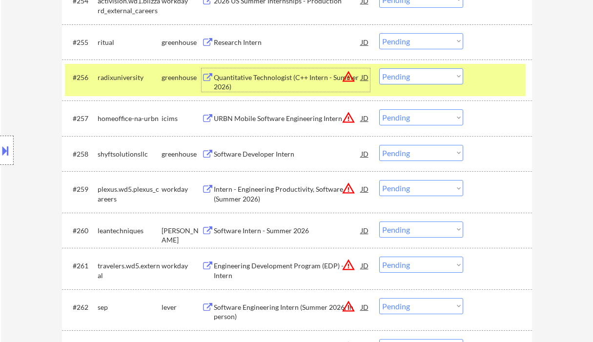
scroll to position [2458, 0]
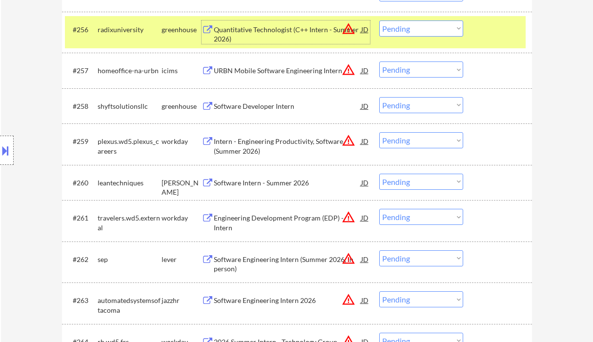
click at [255, 107] on div "Software Developer Intern" at bounding box center [287, 106] width 147 height 10
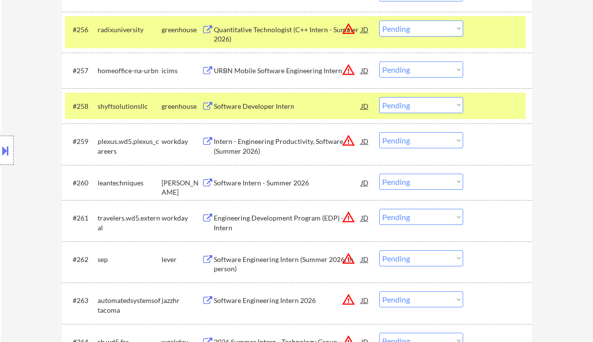
scroll to position [2281, 0]
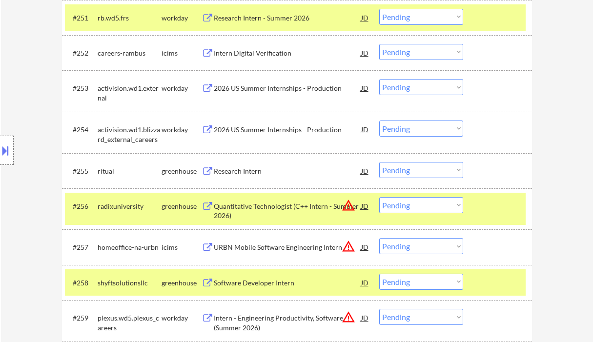
drag, startPoint x: 409, startPoint y: 171, endPoint x: 410, endPoint y: 178, distance: 6.5
click at [409, 171] on select "Choose an option... Pending Applied Excluded (Questions) Excluded (Expired) Exc…" at bounding box center [421, 170] width 84 height 16
click at [379, 162] on select "Choose an option... Pending Applied Excluded (Questions) Excluded (Expired) Exc…" at bounding box center [421, 170] width 84 height 16
select select ""pending""
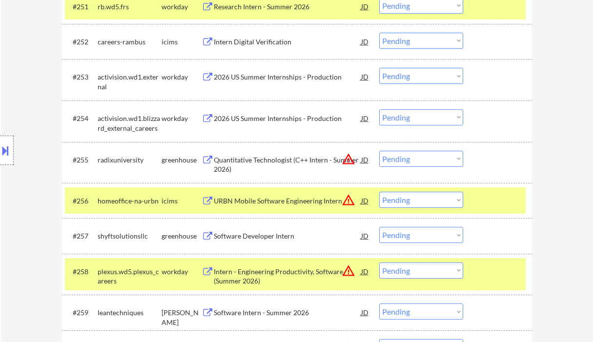
scroll to position [2346, 0]
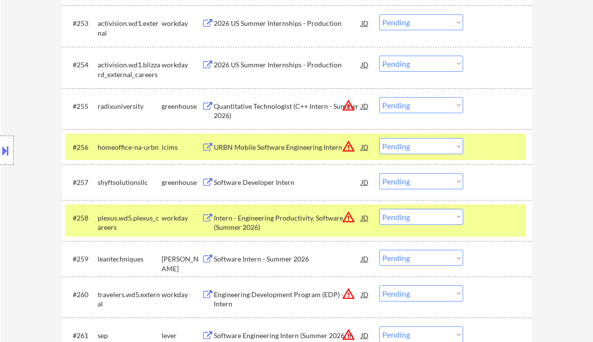
click at [429, 188] on select "Choose an option... Pending Applied Excluded (Questions) Excluded (Expired) Exc…" at bounding box center [421, 181] width 84 height 16
click at [379, 173] on select "Choose an option... Pending Applied Excluded (Questions) Excluded (Expired) Exc…" at bounding box center [421, 181] width 84 height 16
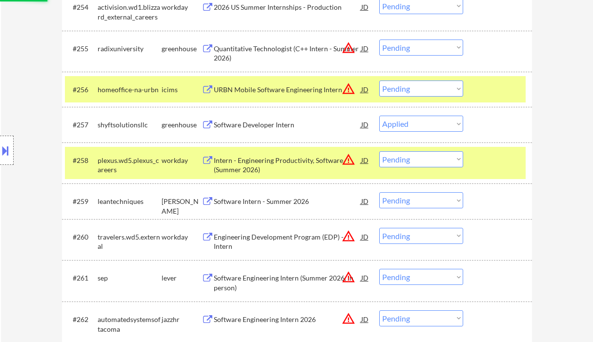
scroll to position [2411, 0]
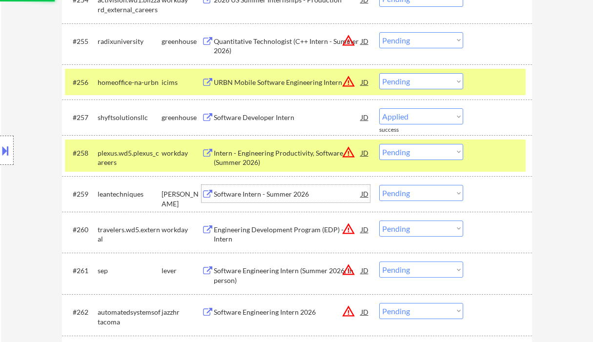
click at [288, 197] on div "Software Intern - Summer 2026" at bounding box center [287, 194] width 147 height 10
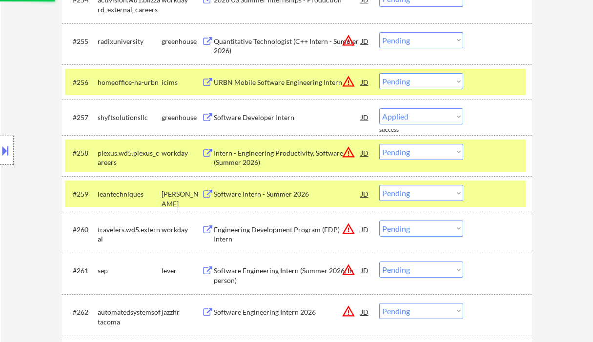
select select ""pending""
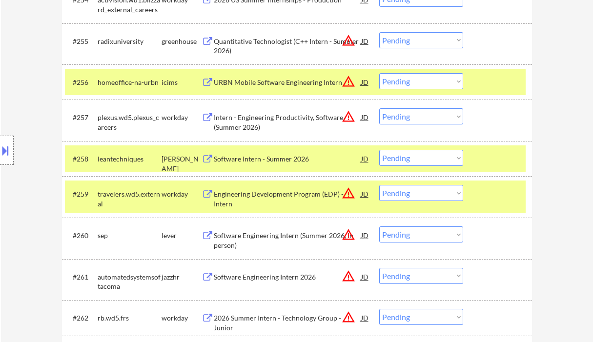
click at [425, 158] on select "Choose an option... Pending Applied Excluded (Questions) Excluded (Expired) Exc…" at bounding box center [421, 158] width 84 height 16
click at [379, 150] on select "Choose an option... Pending Applied Excluded (Questions) Excluded (Expired) Exc…" at bounding box center [421, 158] width 84 height 16
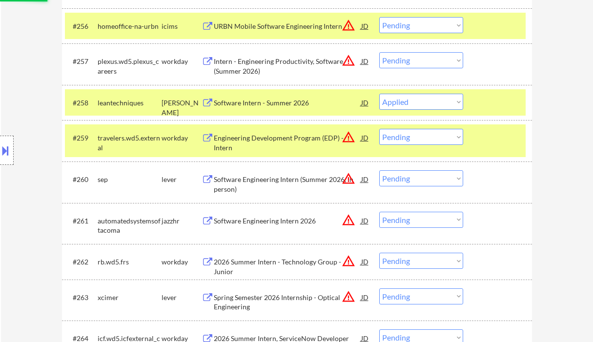
scroll to position [2477, 0]
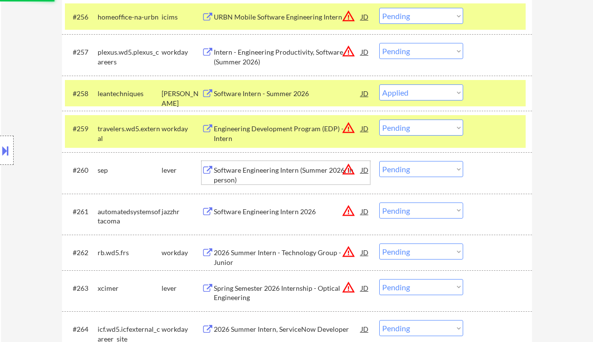
click at [272, 171] on div "Software Engineering Intern (Summer 2026, In person)" at bounding box center [287, 174] width 147 height 19
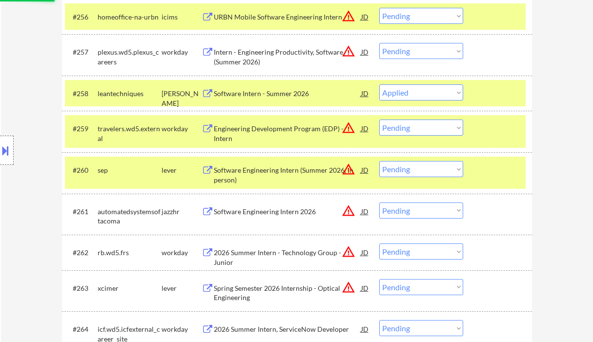
select select ""pending""
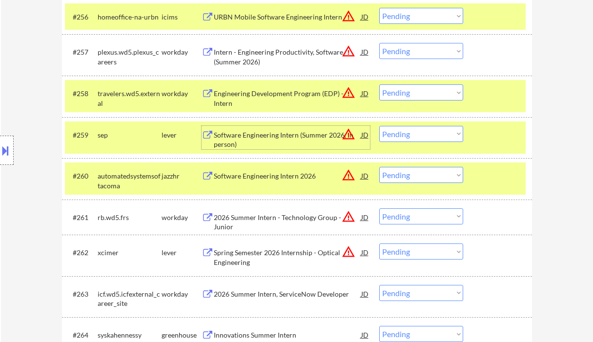
click at [258, 135] on div "Software Engineering Intern (Summer 2026, In person)" at bounding box center [287, 139] width 147 height 19
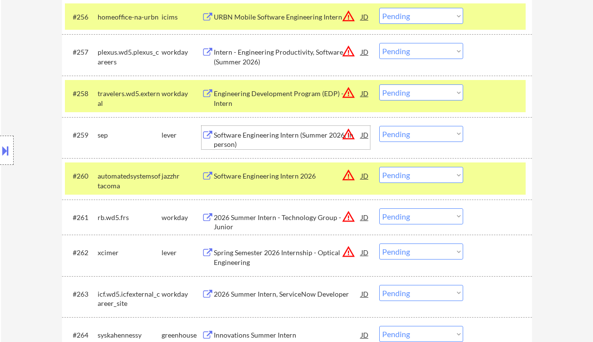
drag, startPoint x: 406, startPoint y: 136, endPoint x: 407, endPoint y: 141, distance: 5.5
click at [406, 136] on select "Choose an option... Pending Applied Excluded (Questions) Excluded (Expired) Exc…" at bounding box center [421, 134] width 84 height 16
click at [379, 126] on select "Choose an option... Pending Applied Excluded (Questions) Excluded (Expired) Exc…" at bounding box center [421, 134] width 84 height 16
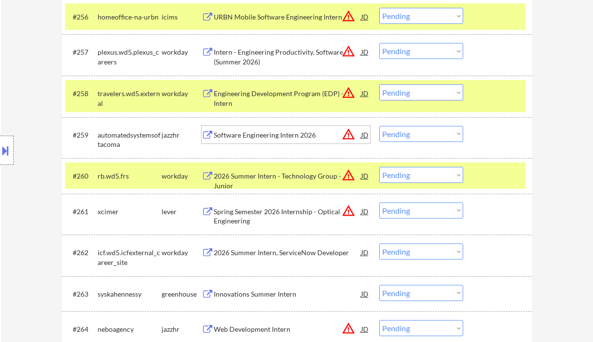
click at [262, 132] on div "Software Engineering Intern 2026" at bounding box center [287, 135] width 147 height 10
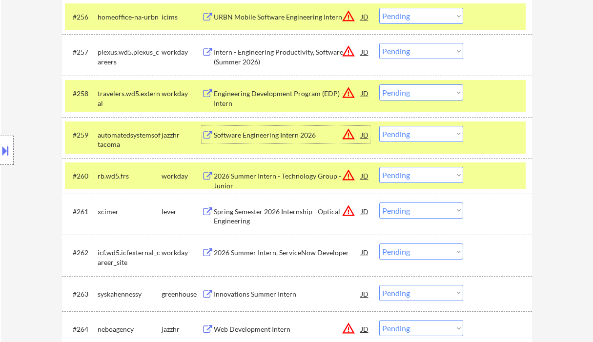
click at [411, 133] on select "Choose an option... Pending Applied Excluded (Questions) Excluded (Expired) Exc…" at bounding box center [421, 134] width 84 height 16
click at [379, 126] on select "Choose an option... Pending Applied Excluded (Questions) Excluded (Expired) Exc…" at bounding box center [421, 134] width 84 height 16
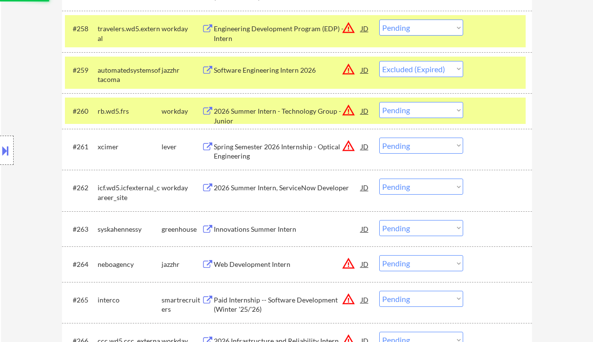
scroll to position [2606, 0]
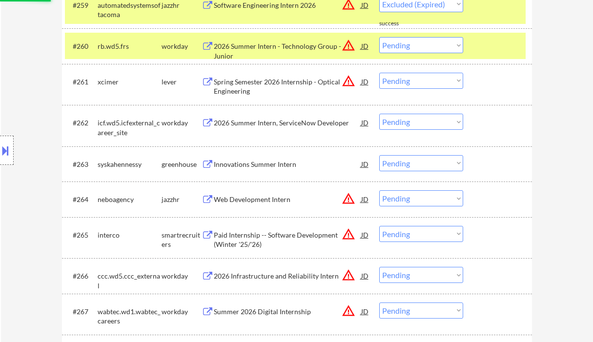
click at [253, 165] on div "Innovations Summer Intern" at bounding box center [287, 165] width 147 height 10
select select ""pending""
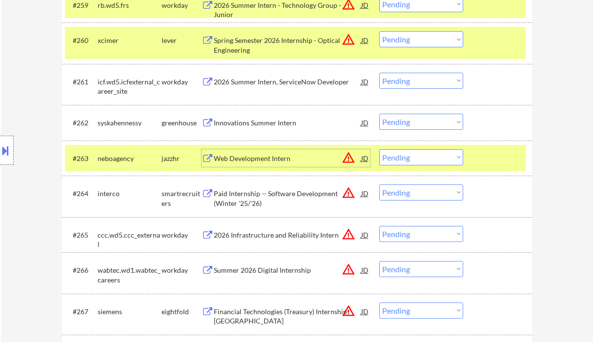
click at [398, 157] on select "Choose an option... Pending Applied Excluded (Questions) Excluded (Expired) Exc…" at bounding box center [421, 157] width 84 height 16
click at [379, 149] on select "Choose an option... Pending Applied Excluded (Questions) Excluded (Expired) Exc…" at bounding box center [421, 157] width 84 height 16
select select ""pending""
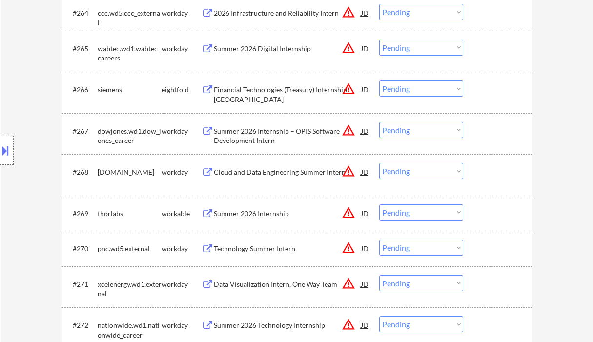
scroll to position [2867, 0]
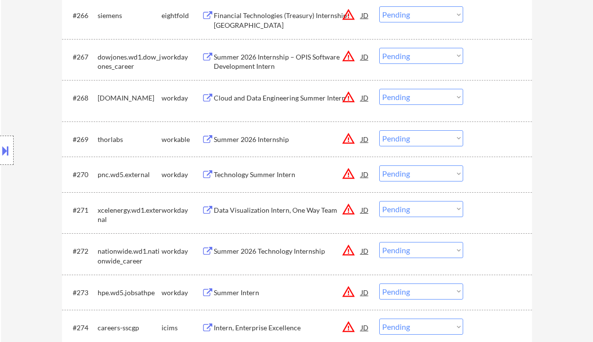
click at [262, 136] on div "Summer 2026 Internship" at bounding box center [287, 140] width 147 height 10
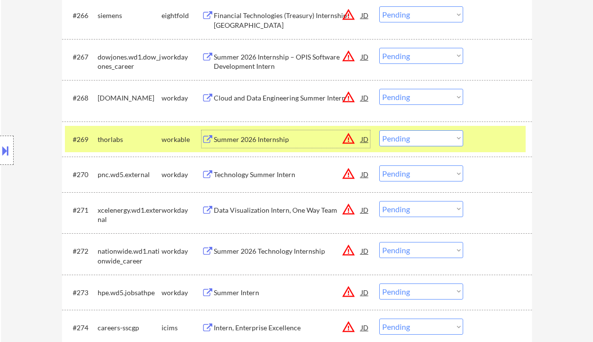
click at [390, 140] on select "Choose an option... Pending Applied Excluded (Questions) Excluded (Expired) Exc…" at bounding box center [421, 138] width 84 height 16
click at [379, 130] on select "Choose an option... Pending Applied Excluded (Questions) Excluded (Expired) Exc…" at bounding box center [421, 138] width 84 height 16
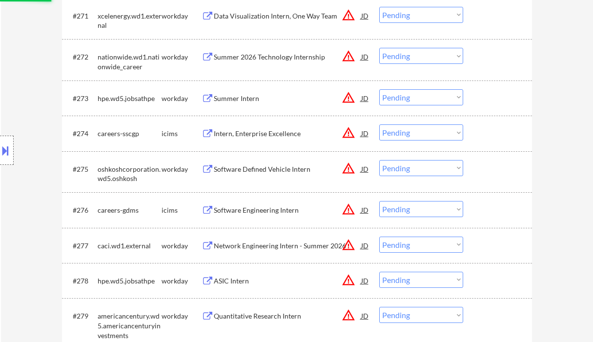
scroll to position [3062, 0]
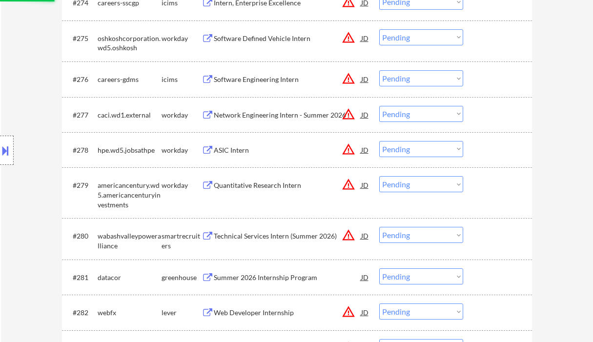
select select ""pending""
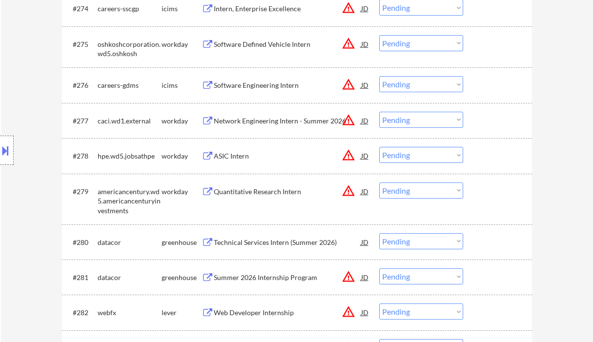
scroll to position [3322, 0]
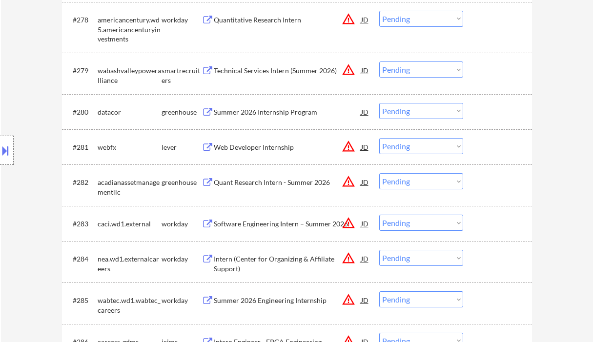
click at [251, 114] on div "Summer 2026 Internship Program" at bounding box center [287, 112] width 147 height 10
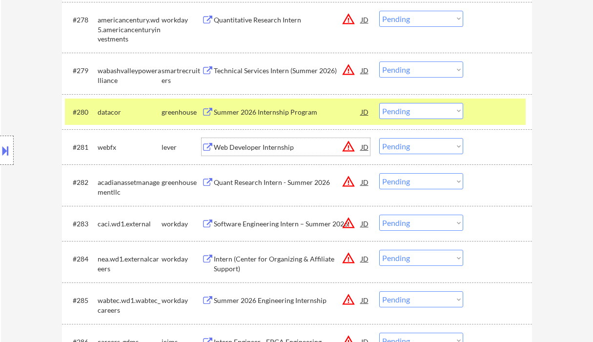
click at [279, 147] on div "Web Developer Internship" at bounding box center [287, 147] width 147 height 10
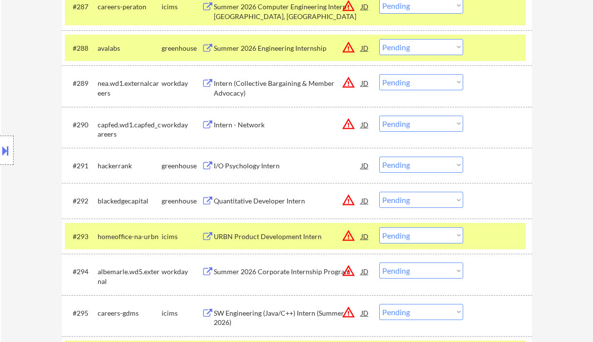
scroll to position [3712, 0]
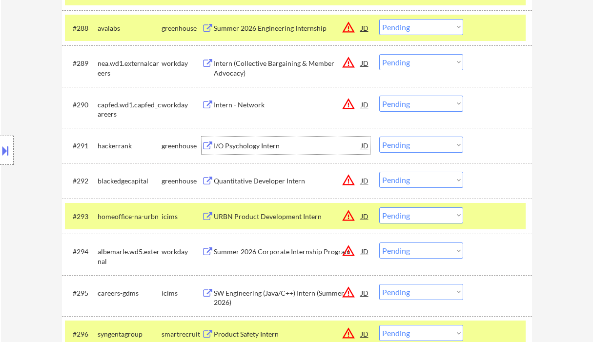
click at [264, 148] on div "I/O Psychology Intern" at bounding box center [287, 146] width 147 height 10
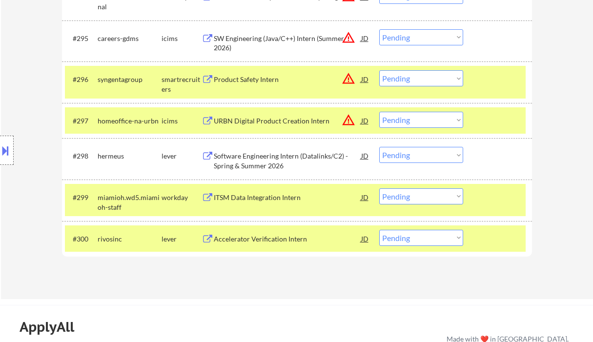
scroll to position [4038, 0]
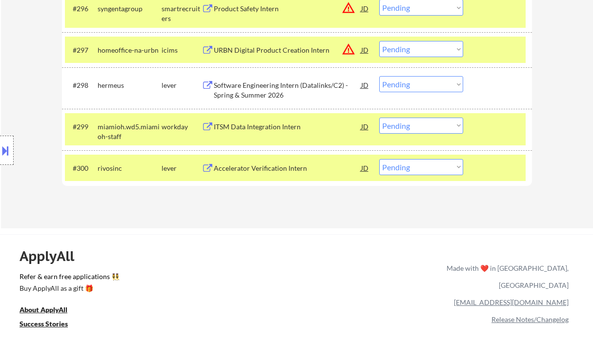
click at [263, 173] on div "Accelerator Verification Intern" at bounding box center [287, 168] width 147 height 18
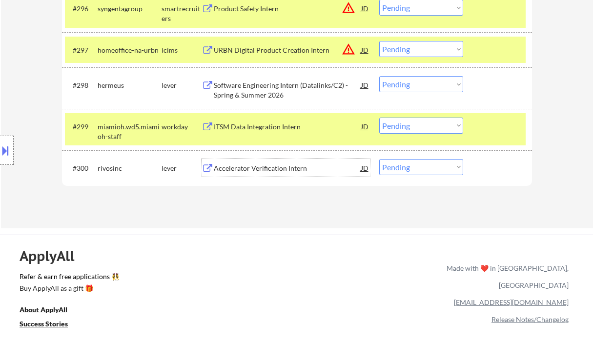
drag, startPoint x: 409, startPoint y: 168, endPoint x: 410, endPoint y: 174, distance: 5.9
click at [409, 168] on select "Choose an option... Pending Applied Excluded (Questions) Excluded (Expired) Exc…" at bounding box center [421, 167] width 84 height 16
click at [379, 159] on select "Choose an option... Pending Applied Excluded (Questions) Excluded (Expired) Exc…" at bounding box center [421, 167] width 84 height 16
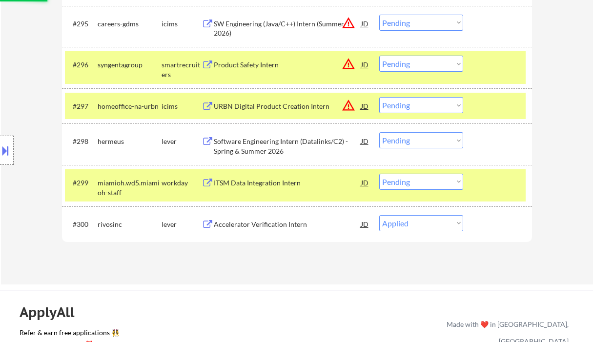
scroll to position [3972, 0]
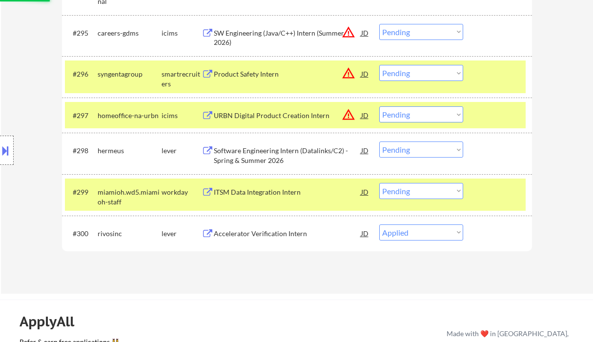
click at [283, 156] on div "Software Engineering Intern (Datalinks/C2) - Spring & Summer 2026" at bounding box center [287, 155] width 147 height 19
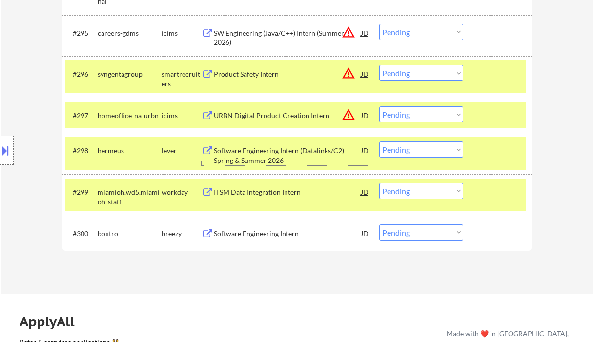
click at [249, 233] on div "Software Engineering Intern" at bounding box center [287, 234] width 147 height 10
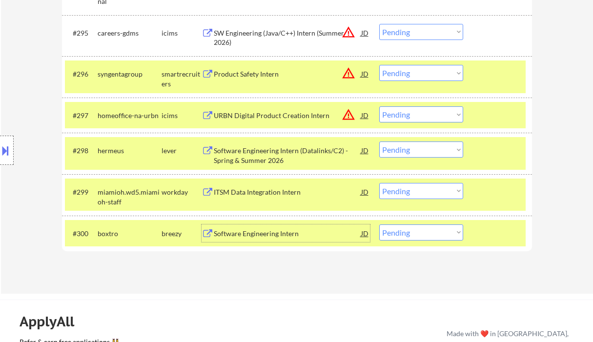
click at [393, 231] on select "Choose an option... Pending Applied Excluded (Questions) Excluded (Expired) Exc…" at bounding box center [421, 232] width 84 height 16
click at [379, 224] on select "Choose an option... Pending Applied Excluded (Questions) Excluded (Expired) Exc…" at bounding box center [421, 232] width 84 height 16
select select ""pending""
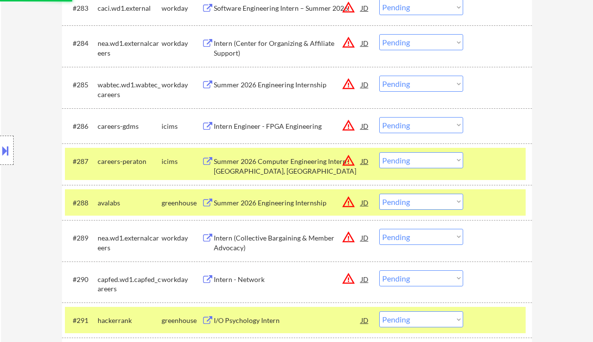
scroll to position [3517, 0]
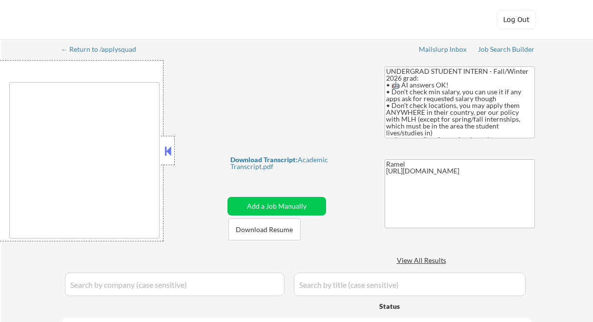
click at [285, 151] on div at bounding box center [299, 149] width 138 height 10
type textarea "country:[GEOGRAPHIC_DATA]"
select select ""pending""
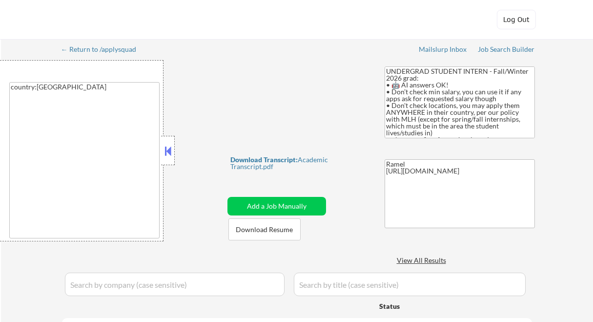
select select ""pending""
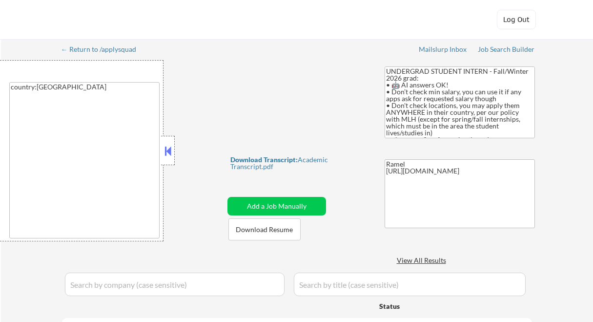
select select ""pending""
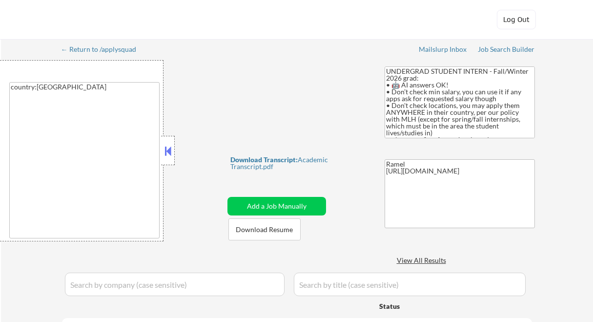
select select ""pending""
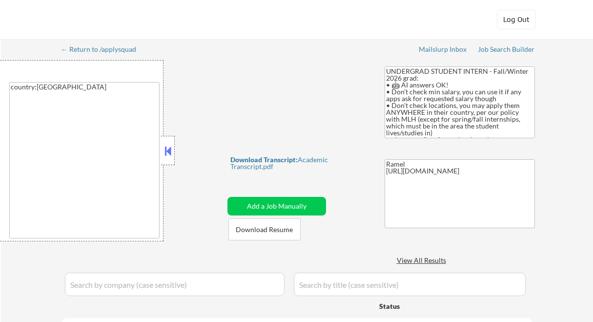
select select ""pending""
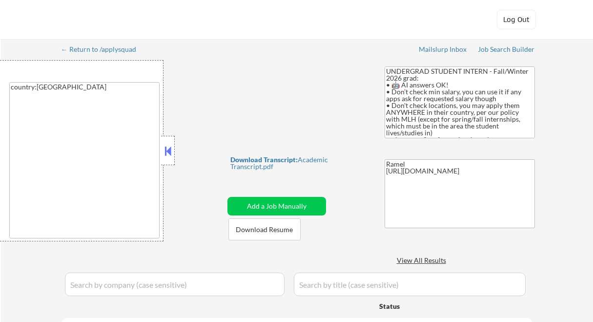
select select ""pending""
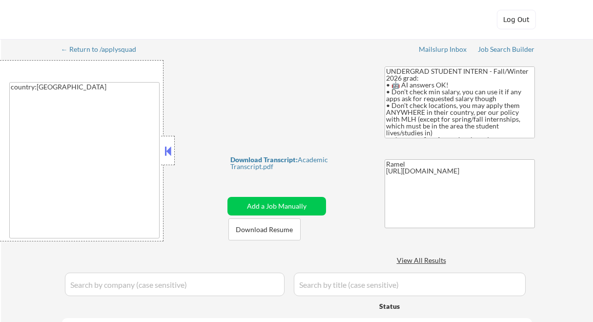
select select ""pending""
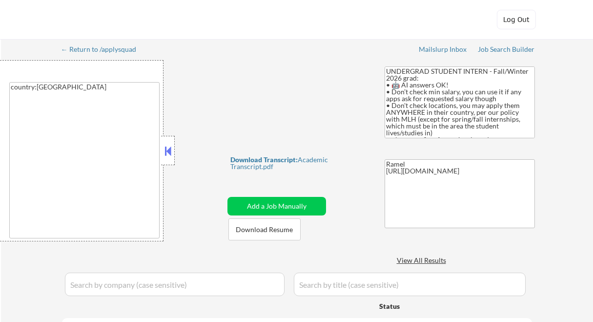
select select ""pending""
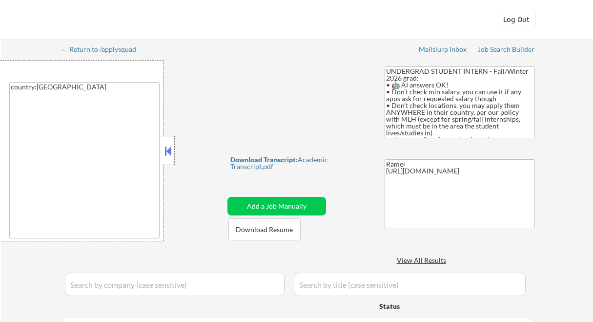
select select ""pending""
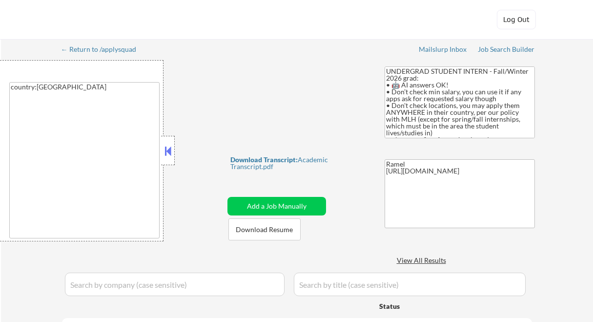
select select ""pending""
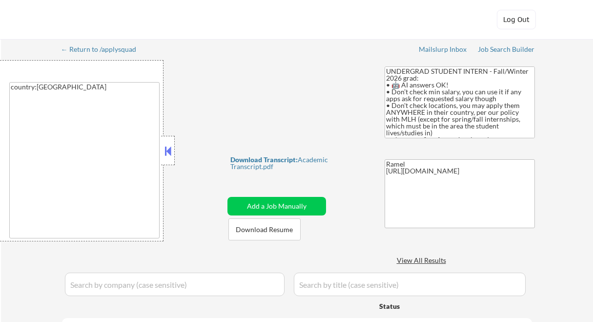
select select ""pending""
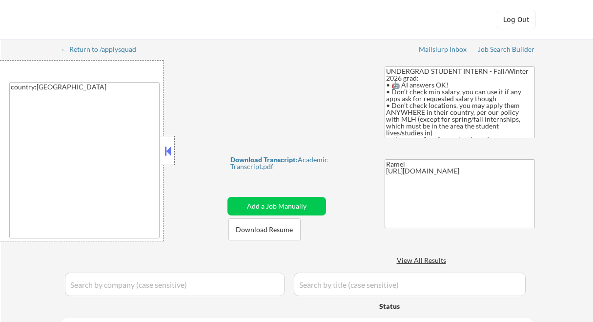
select select ""pending""
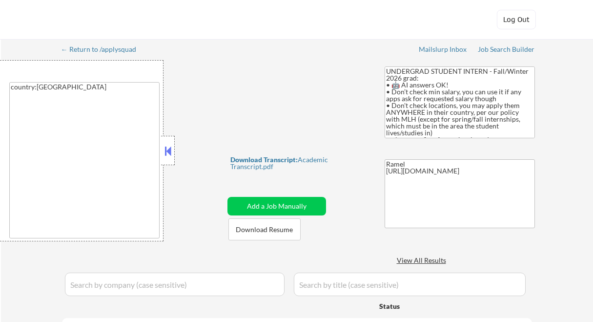
select select ""pending""
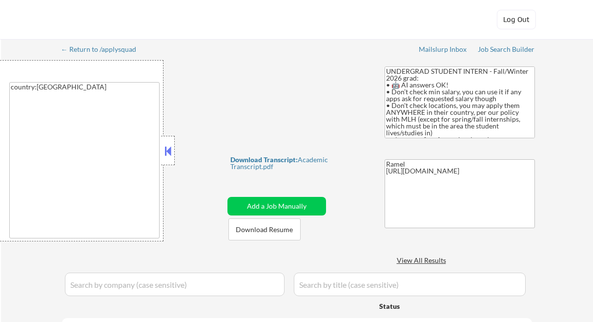
select select ""pending""
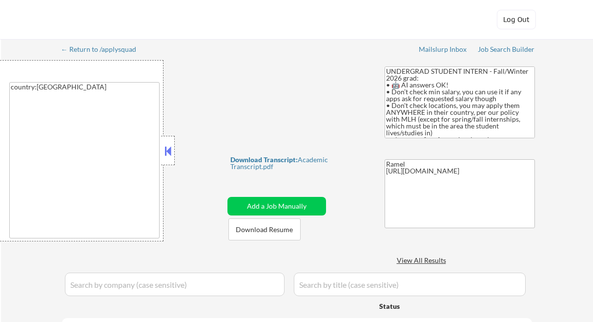
select select ""pending""
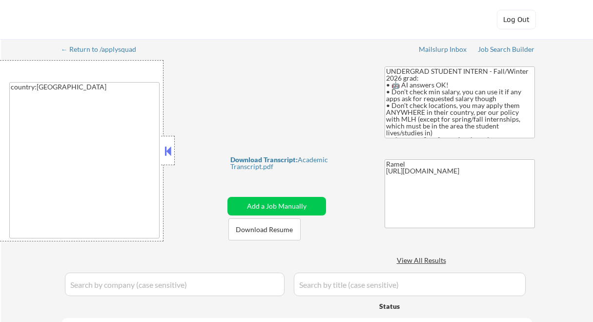
select select ""pending""
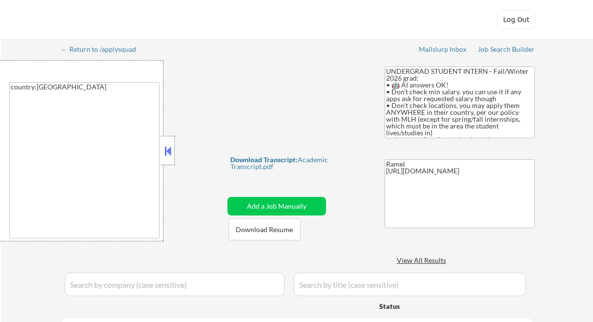
select select ""pending""
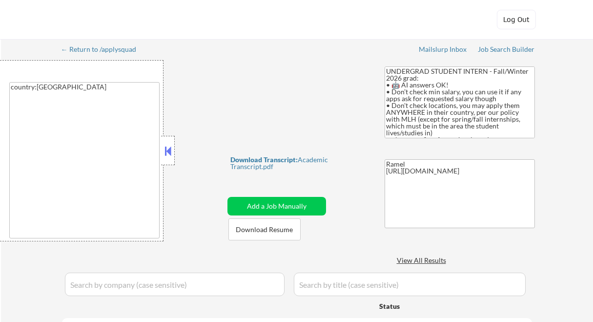
select select ""pending""
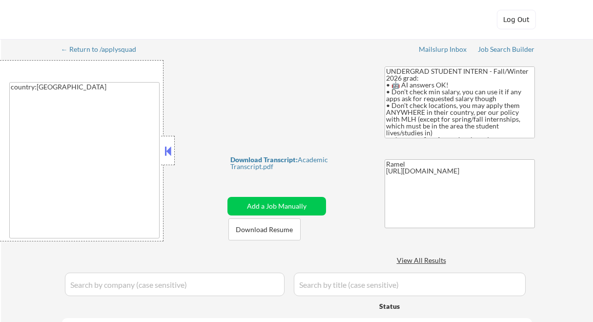
select select ""pending""
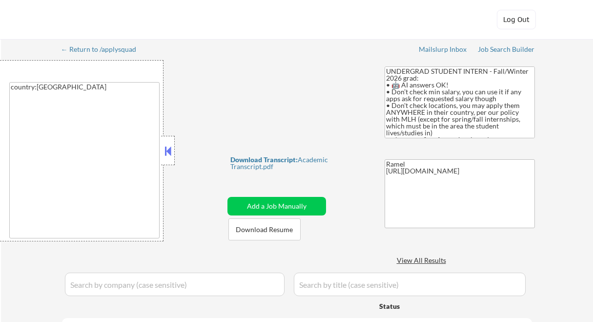
select select ""pending""
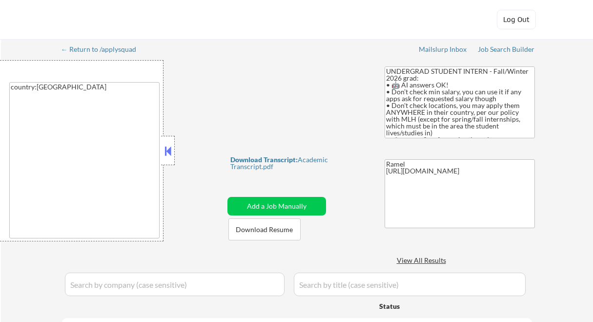
select select ""pending""
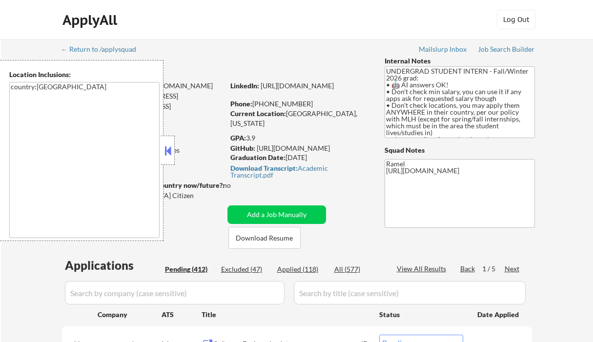
click at [303, 271] on div "Applied (118)" at bounding box center [301, 269] width 49 height 10
click at [169, 149] on button at bounding box center [167, 150] width 11 height 15
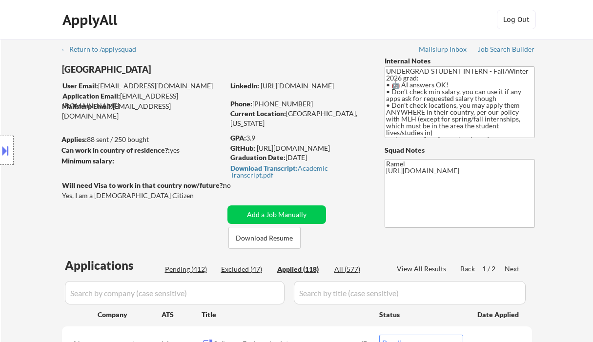
click at [434, 273] on div "View All Results" at bounding box center [423, 269] width 52 height 10
select select ""applied""
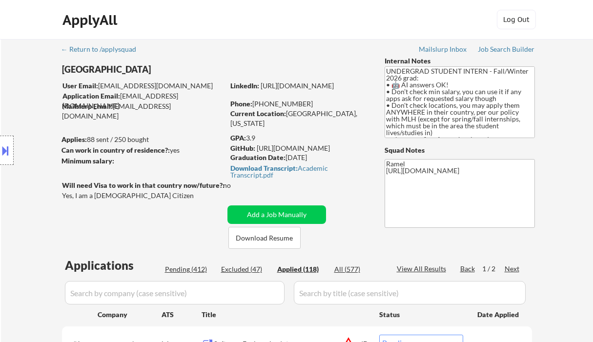
select select ""applied""
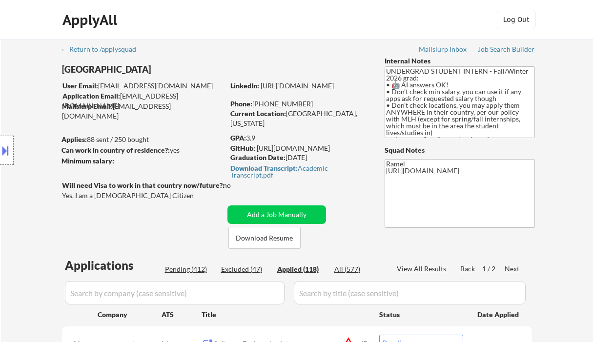
select select ""applied""
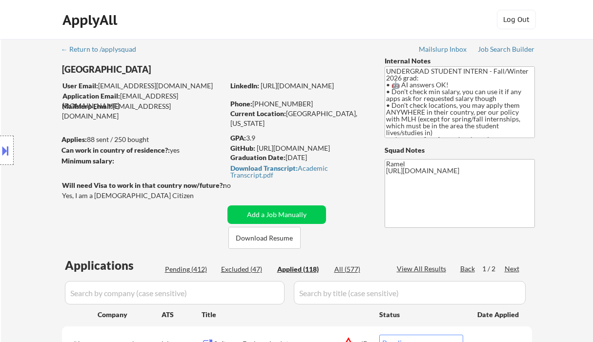
select select ""applied""
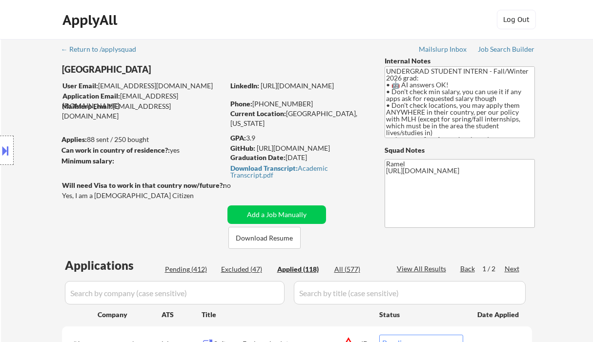
select select ""applied""
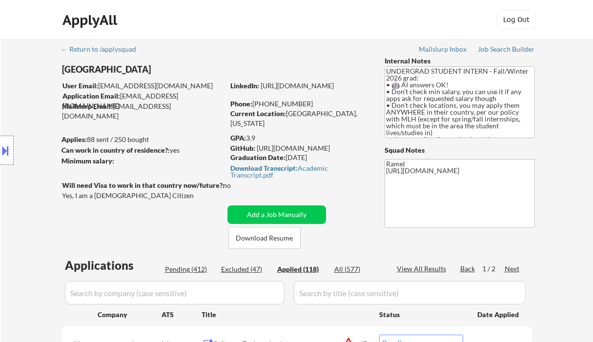
select select ""applied""
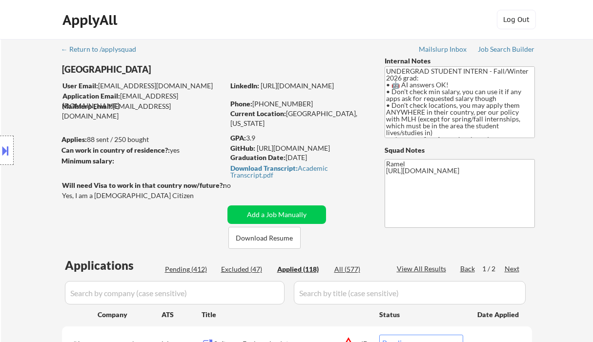
select select ""applied""
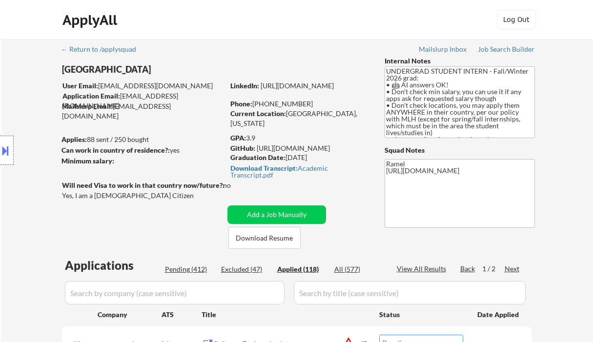
select select ""applied""
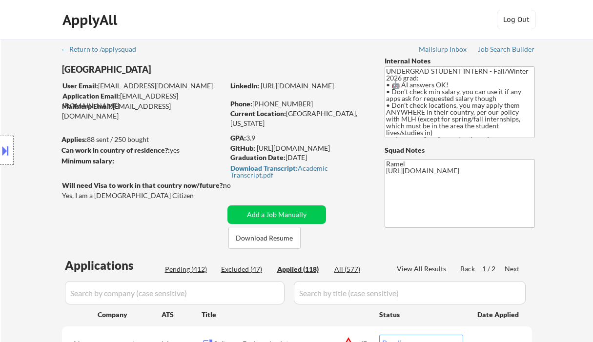
select select ""applied""
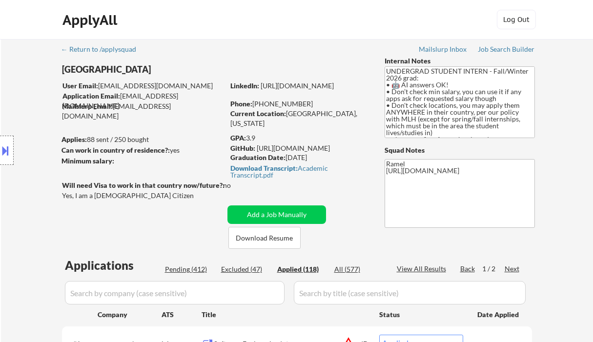
select select ""applied""
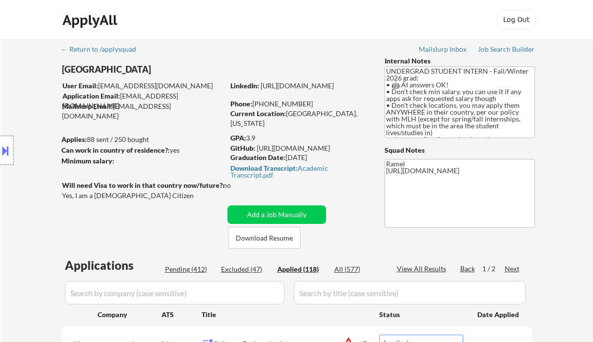
select select ""applied""
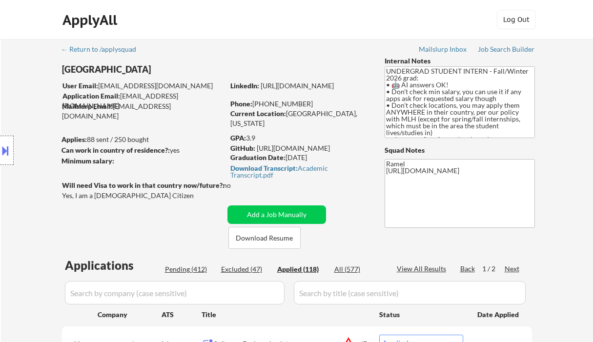
select select ""applied""
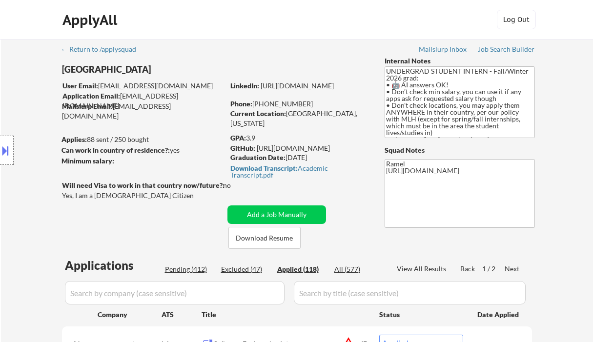
select select ""applied""
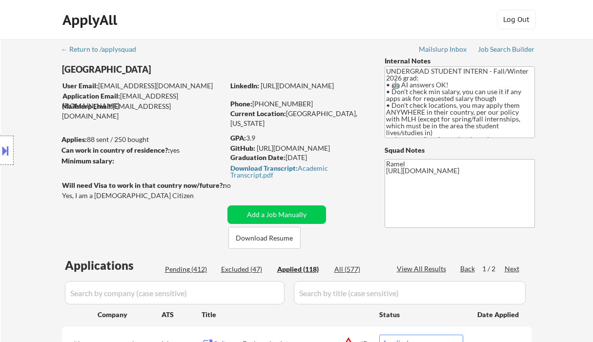
select select ""applied""
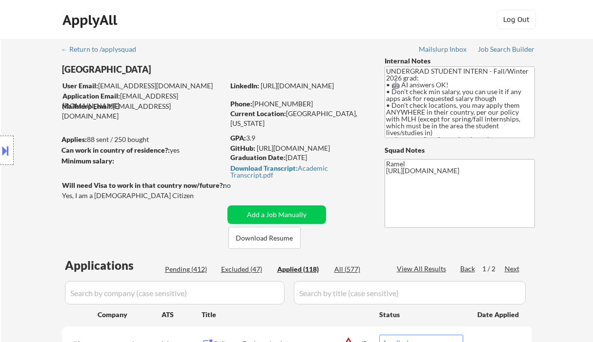
select select ""applied""
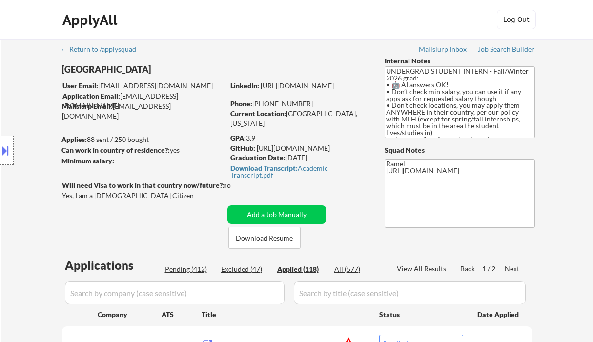
select select ""applied""
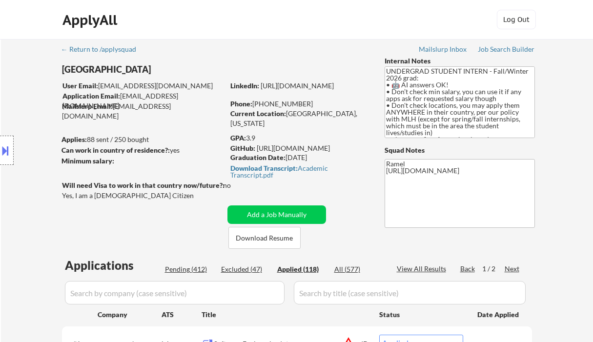
select select ""applied""
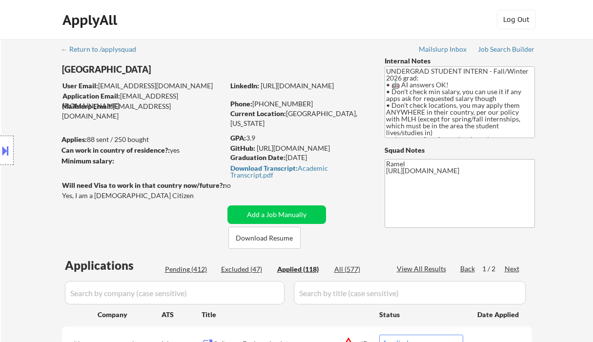
select select ""applied""
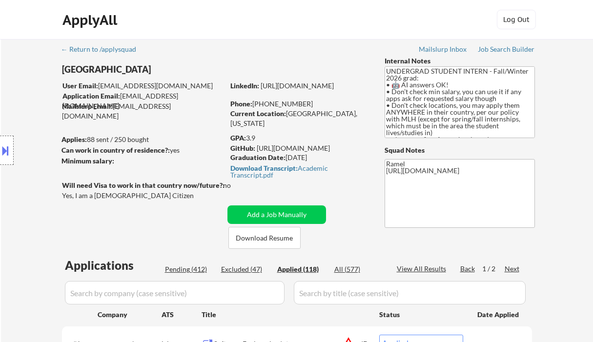
select select ""applied""
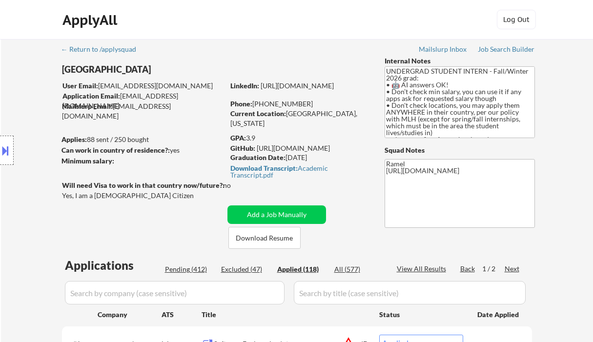
select select ""applied""
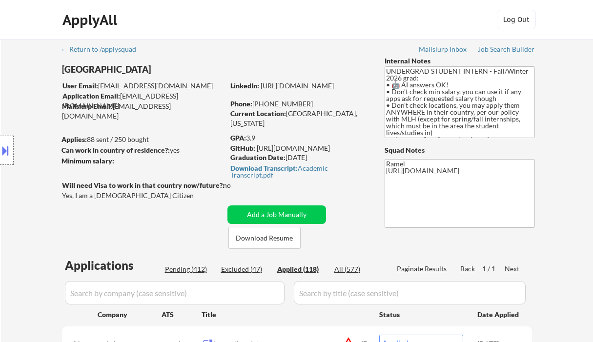
drag, startPoint x: 37, startPoint y: 76, endPoint x: 48, endPoint y: 85, distance: 14.2
click at [37, 76] on div "Location Inclusions: country:[GEOGRAPHIC_DATA]" at bounding box center [87, 150] width 175 height 181
drag, startPoint x: 312, startPoint y: 105, endPoint x: 257, endPoint y: 104, distance: 55.2
click at [257, 104] on div "Phone: [PHONE_NUMBER]" at bounding box center [299, 104] width 138 height 10
copy div "[PHONE_NUMBER]"
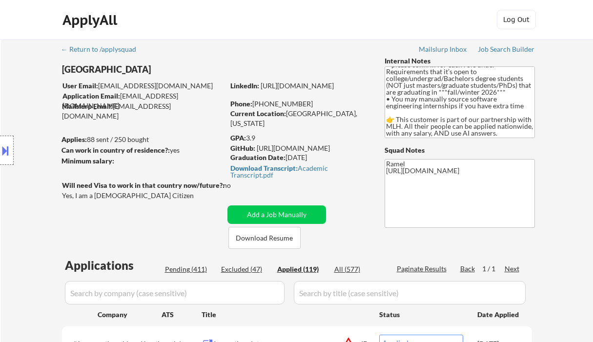
scroll to position [65, 0]
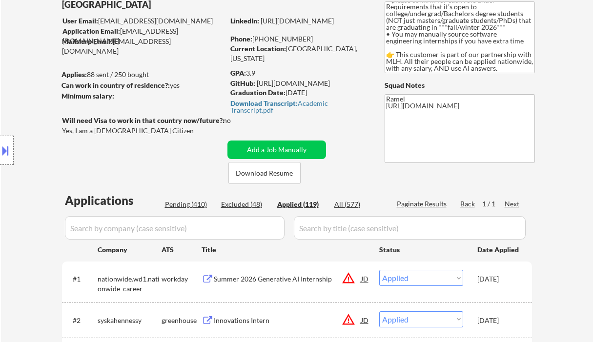
drag, startPoint x: 312, startPoint y: 40, endPoint x: 257, endPoint y: 35, distance: 55.4
click at [257, 35] on div "Phone: [PHONE_NUMBER]" at bounding box center [299, 39] width 138 height 10
copy div "[PHONE_NUMBER]"
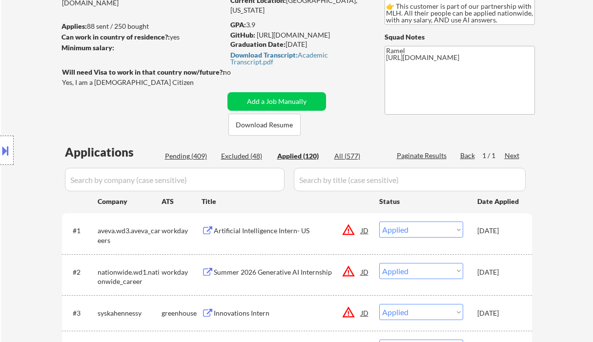
scroll to position [130, 0]
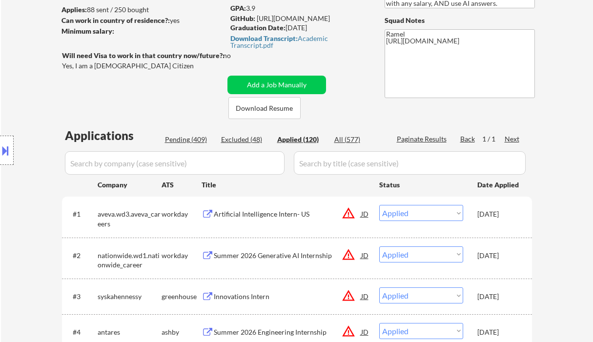
click at [282, 218] on div "Artificial Intelligence Intern- US" at bounding box center [287, 214] width 147 height 10
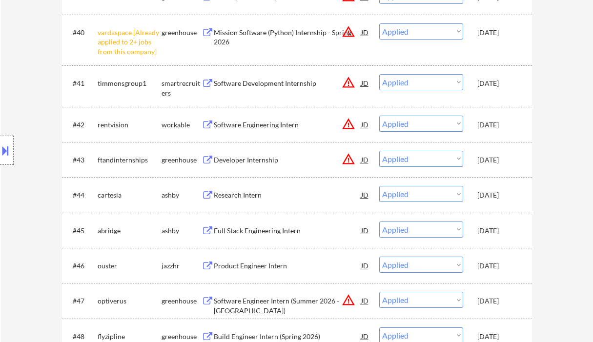
scroll to position [0, 0]
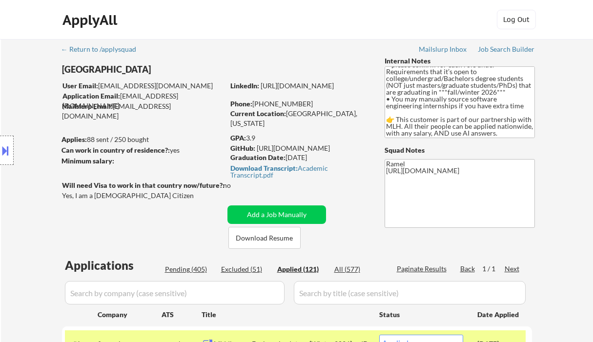
drag, startPoint x: 308, startPoint y: 103, endPoint x: 257, endPoint y: 105, distance: 50.8
click at [257, 105] on div "Phone: [PHONE_NUMBER]" at bounding box center [299, 104] width 138 height 10
copy div "[PHONE_NUMBER]"
drag, startPoint x: 311, startPoint y: 103, endPoint x: 258, endPoint y: 103, distance: 52.7
click at [258, 103] on div "Phone: [PHONE_NUMBER]" at bounding box center [299, 104] width 138 height 10
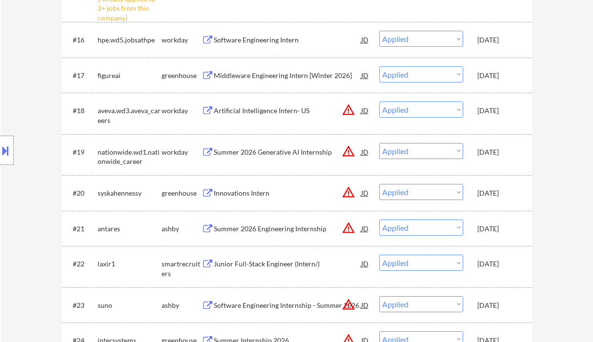
scroll to position [917, 0]
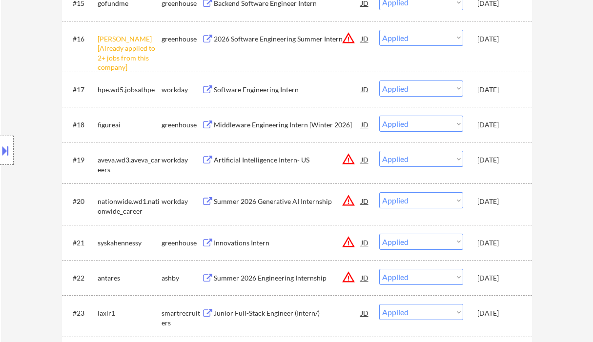
click at [38, 67] on div "Location Inclusions: country:[GEOGRAPHIC_DATA]" at bounding box center [87, 150] width 175 height 181
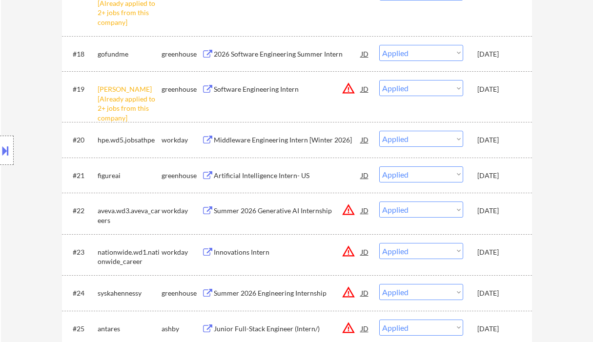
scroll to position [1048, 0]
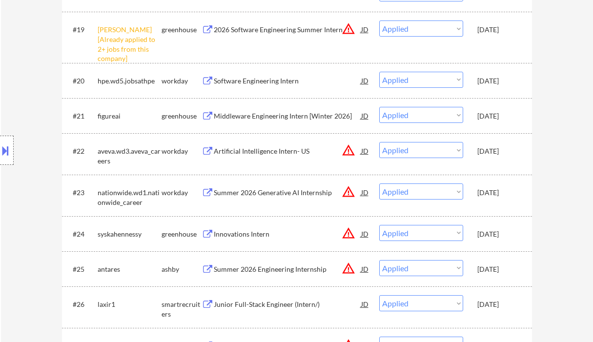
drag, startPoint x: 38, startPoint y: 78, endPoint x: 54, endPoint y: 10, distance: 69.7
click at [38, 77] on div "Location Inclusions: country:[GEOGRAPHIC_DATA]" at bounding box center [87, 150] width 175 height 181
